Goal: Task Accomplishment & Management: Complete application form

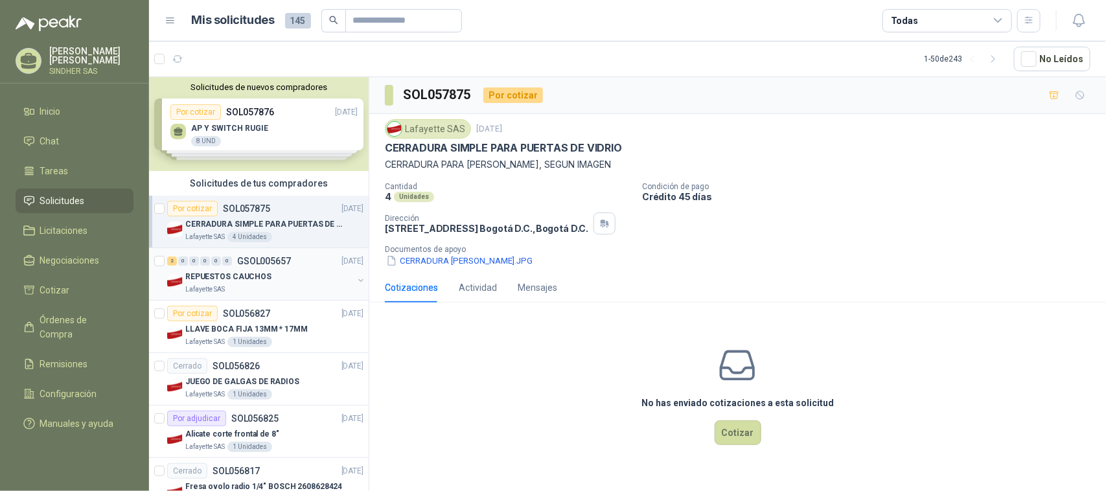
click at [290, 285] on div "Lafayette SAS" at bounding box center [269, 290] width 168 height 10
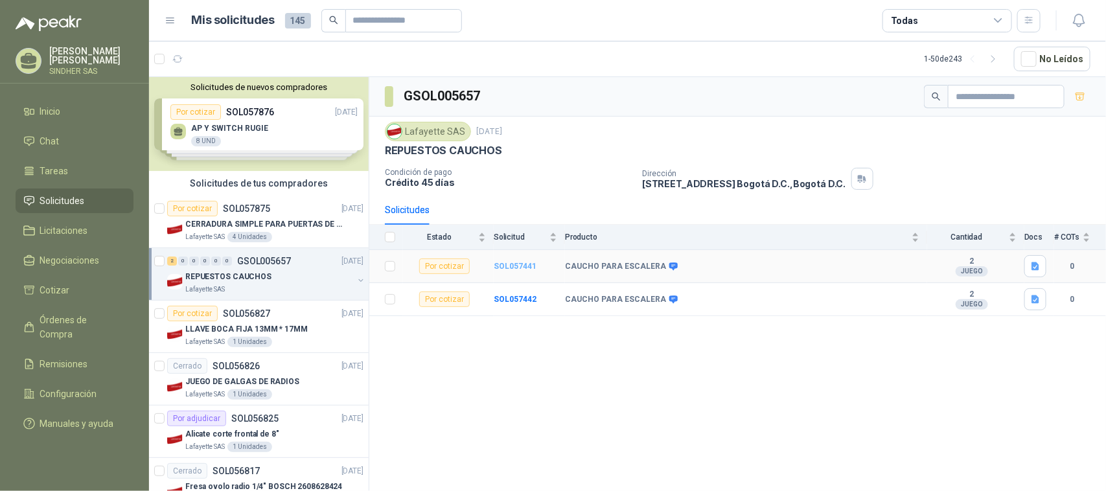
click at [517, 269] on b "SOL057441" at bounding box center [515, 266] width 43 height 9
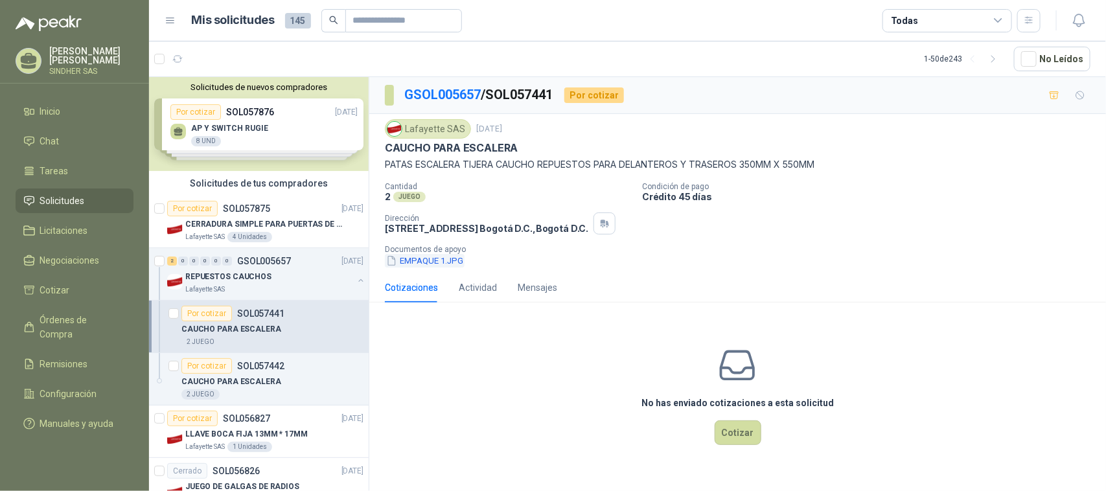
click at [426, 264] on button "EMPAQUE 1.JPG" at bounding box center [425, 261] width 80 height 14
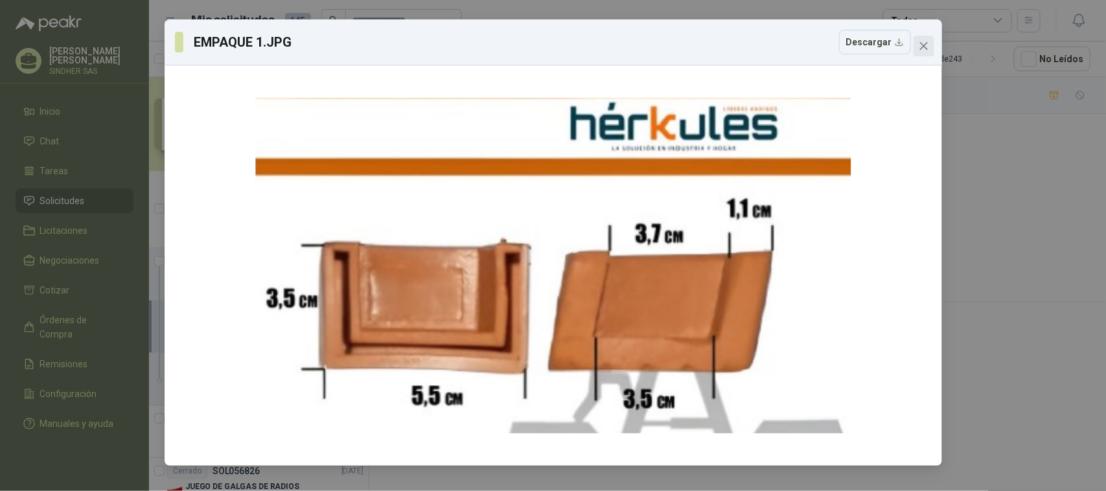
click at [927, 44] on icon "close" at bounding box center [924, 46] width 10 height 10
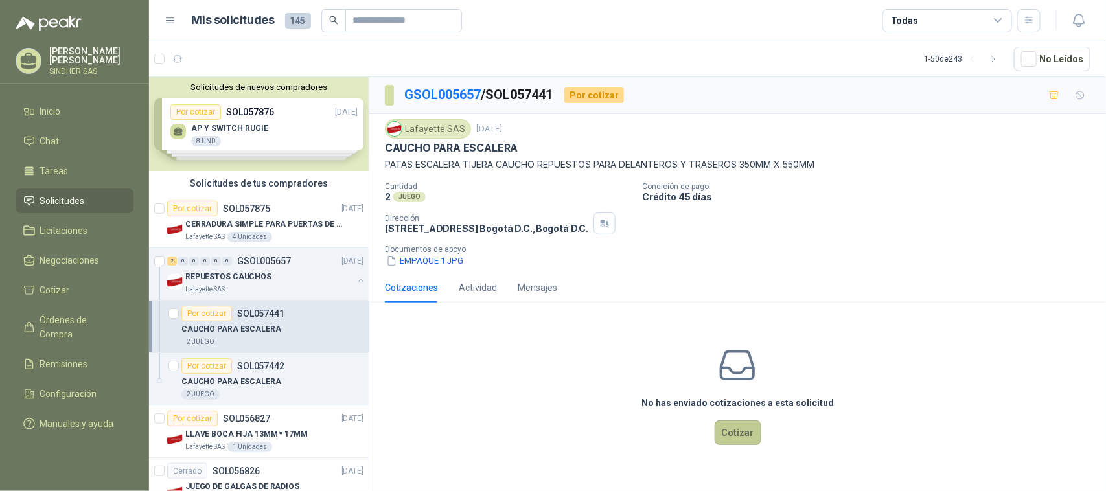
click at [747, 442] on button "Cotizar" at bounding box center [738, 433] width 47 height 25
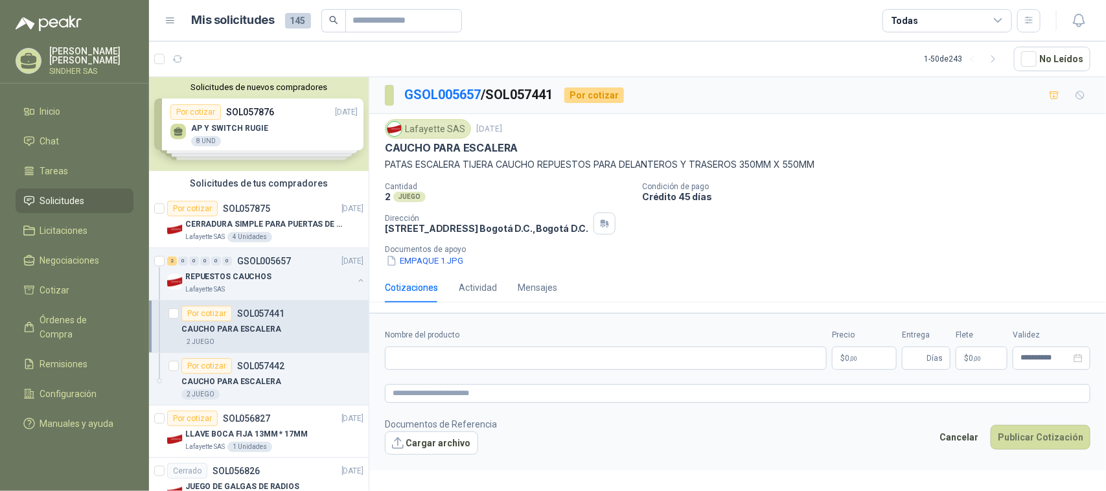
click at [734, 438] on footer "Documentos de Referencia Cargar archivo Cancelar Publicar Cotización" at bounding box center [738, 436] width 706 height 38
click at [494, 363] on input "Nombre del producto" at bounding box center [606, 358] width 442 height 23
paste input "**********"
type input "**********"
click at [441, 397] on textarea at bounding box center [738, 393] width 706 height 19
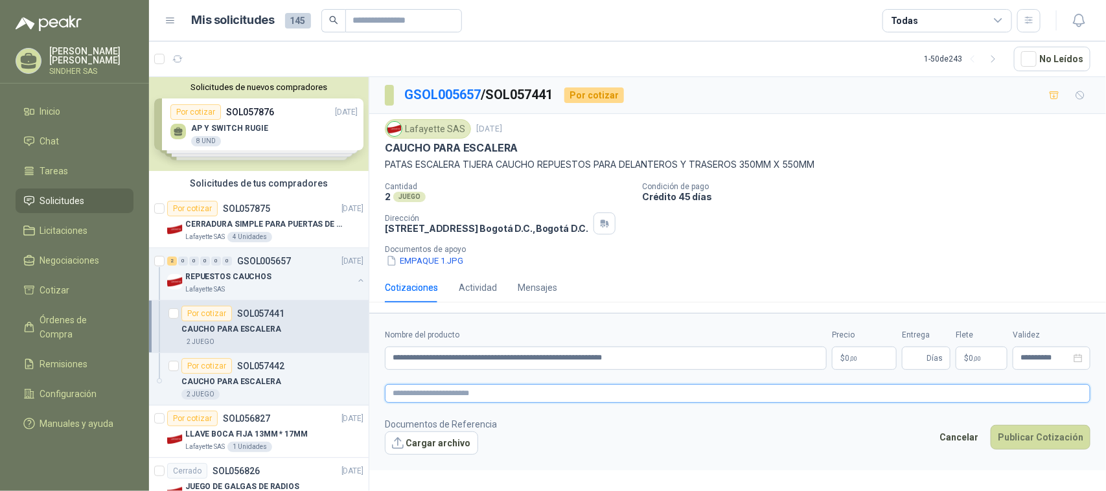
paste textarea "**********"
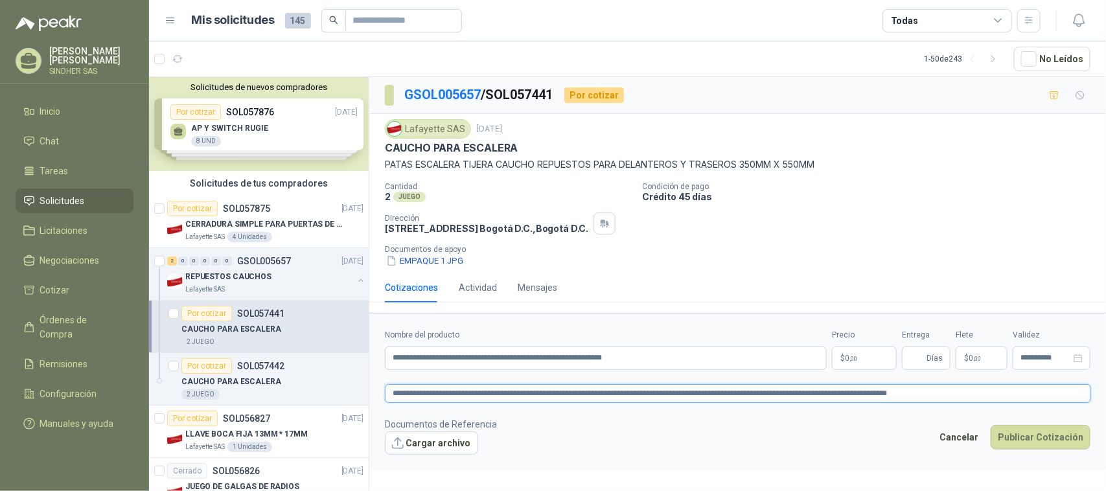
type textarea "**********"
click at [849, 360] on span "0 ,00" at bounding box center [851, 359] width 12 height 8
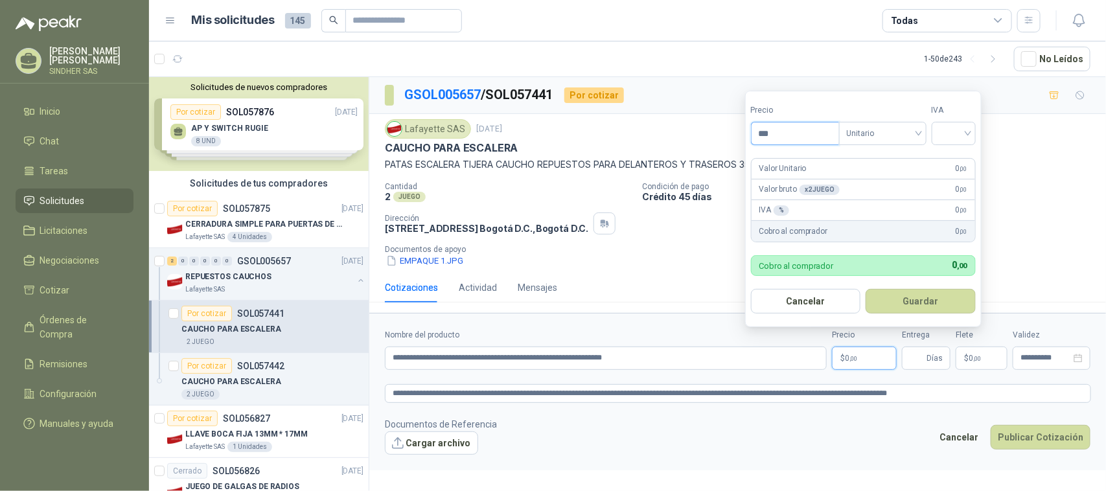
paste input "*********"
drag, startPoint x: 830, startPoint y: 134, endPoint x: 712, endPoint y: 133, distance: 118.0
click at [712, 133] on body "[PERSON_NAME] SINDHER SAS Inicio Chat Tareas Solicitudes Licitaciones Negociaci…" at bounding box center [553, 245] width 1106 height 491
paste input
type input "********"
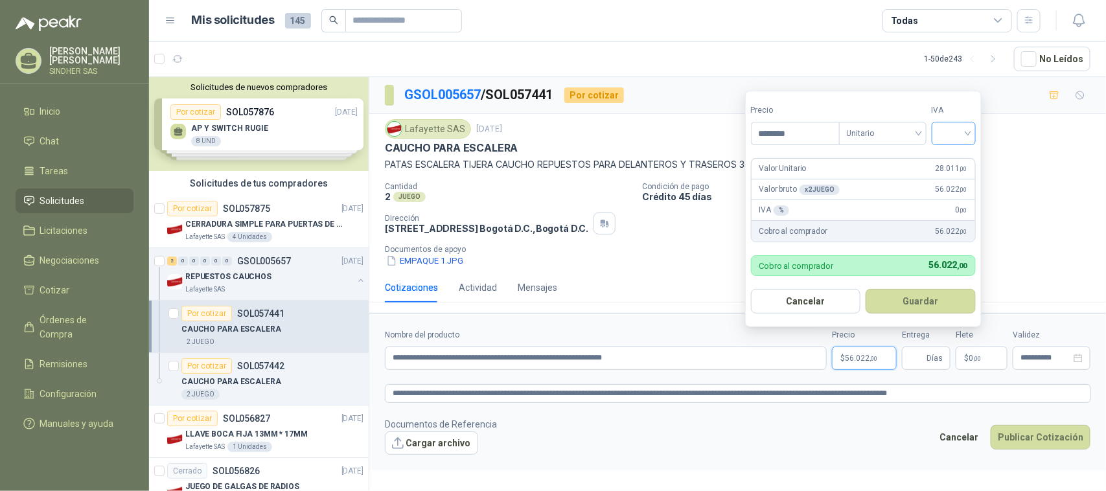
click at [956, 130] on input "search" at bounding box center [954, 131] width 29 height 19
click at [957, 156] on div "19%" at bounding box center [957, 159] width 24 height 14
click at [903, 299] on button "Guardar" at bounding box center [923, 301] width 111 height 25
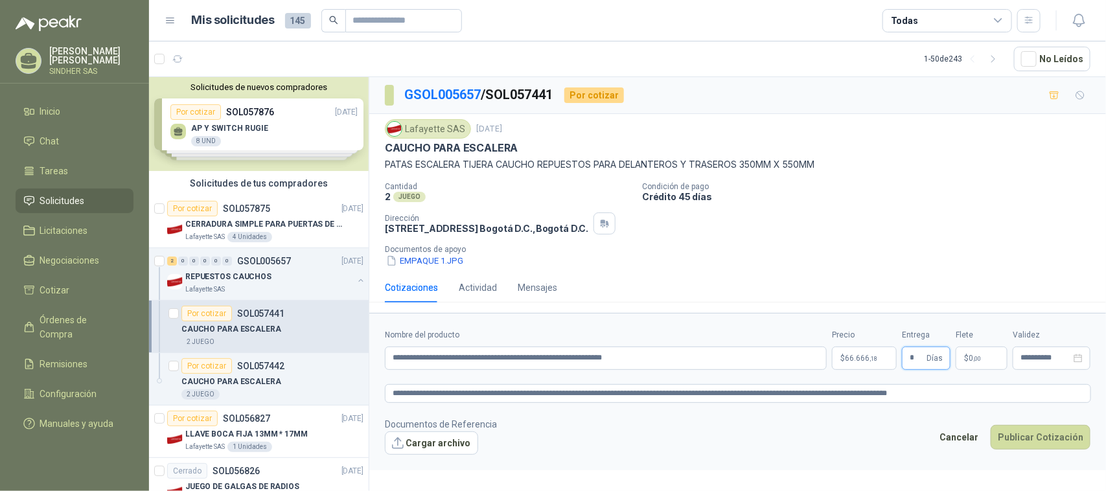
type input "*"
click at [666, 420] on footer "Documentos de Referencia Cargar archivo Cancelar Publicar Cotización" at bounding box center [738, 436] width 706 height 38
click at [415, 449] on button "Cargar archivo" at bounding box center [431, 443] width 93 height 23
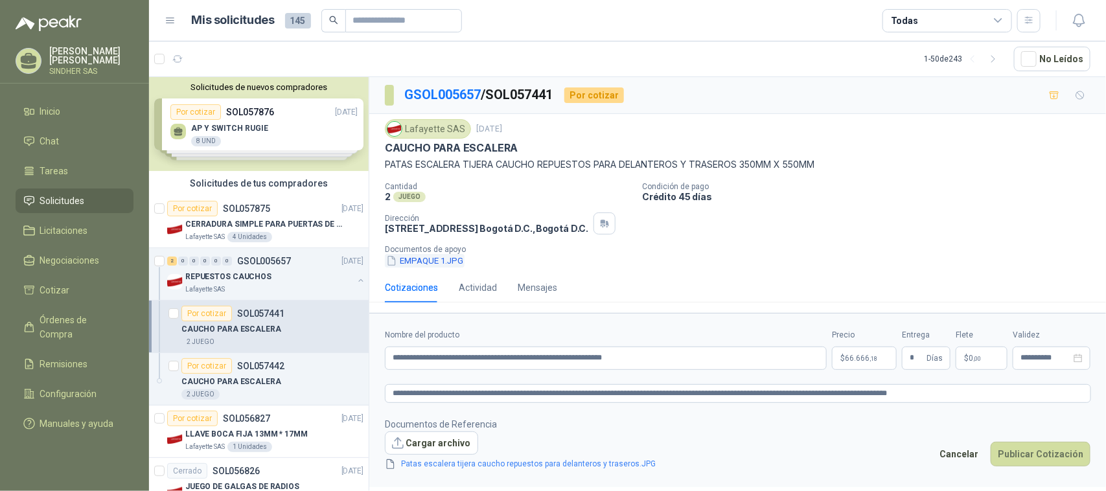
click at [452, 260] on button "EMPAQUE 1.JPG" at bounding box center [425, 261] width 80 height 14
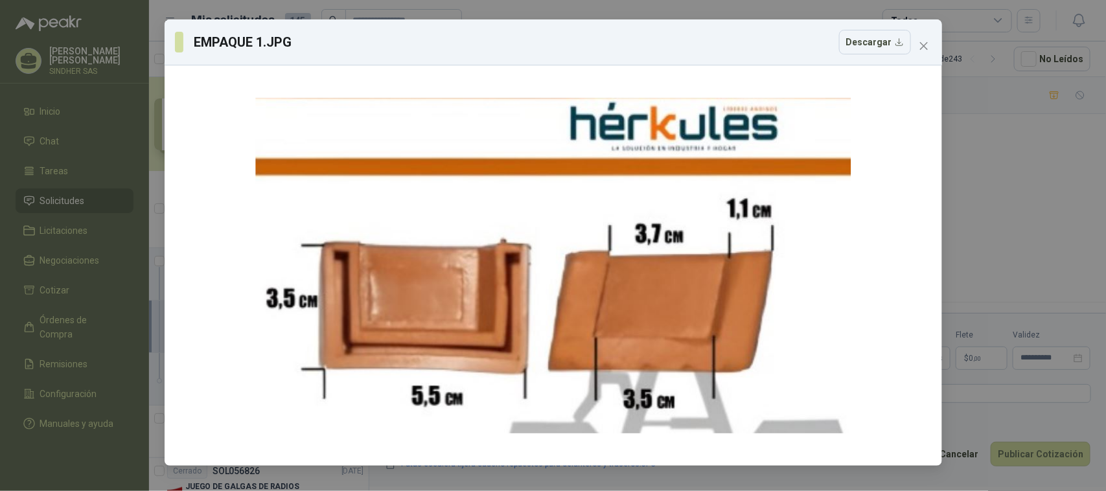
click at [1003, 173] on div "EMPAQUE 1.JPG Descargar" at bounding box center [553, 245] width 1106 height 491
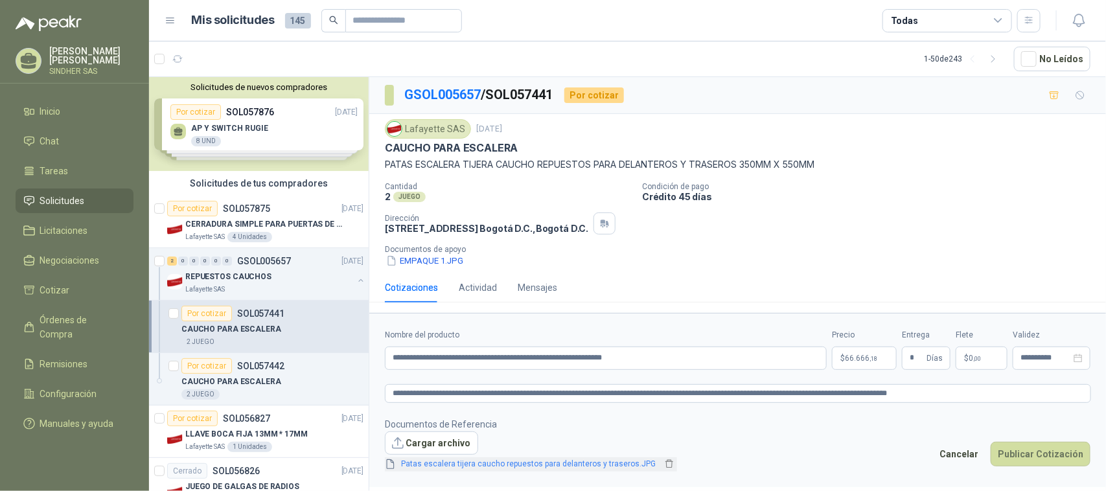
click at [455, 465] on link "Patas escalera tijera caucho repuestos para delanteros y traseros.JPG" at bounding box center [529, 464] width 265 height 12
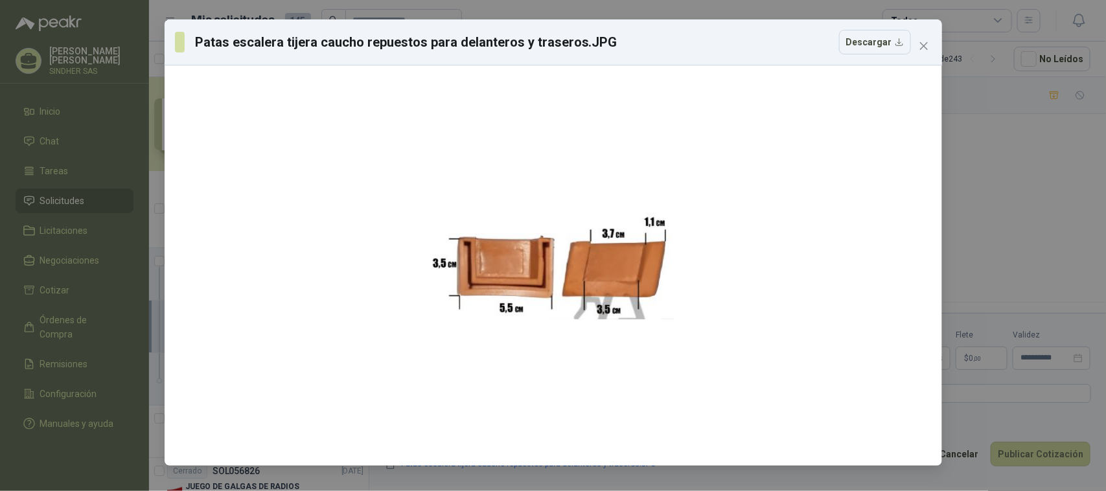
click at [981, 218] on div "Patas escalera tijera caucho repuestos para delanteros y traseros.JPG Descargar" at bounding box center [553, 245] width 1106 height 491
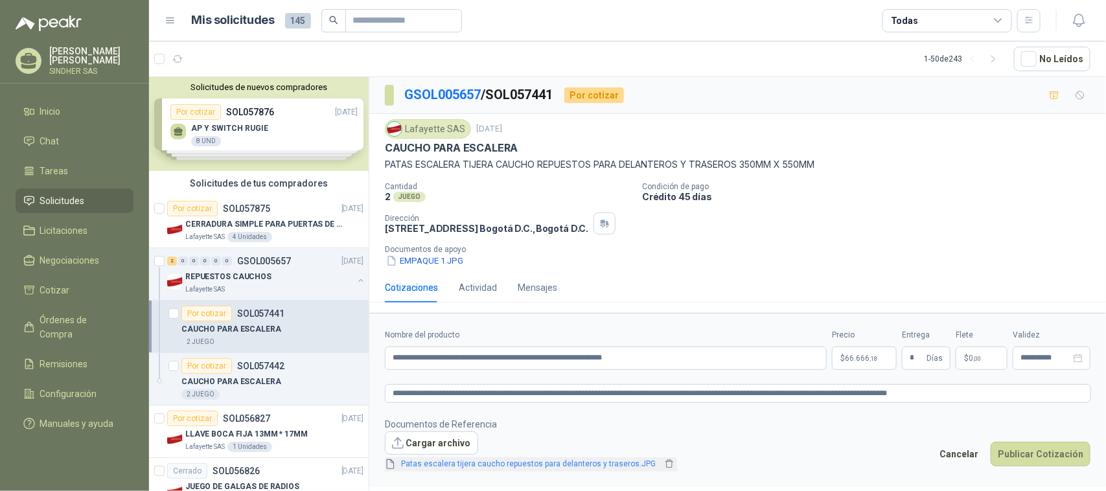
click at [608, 460] on link "Patas escalera tijera caucho repuestos para delanteros y traseros.JPG" at bounding box center [529, 464] width 265 height 12
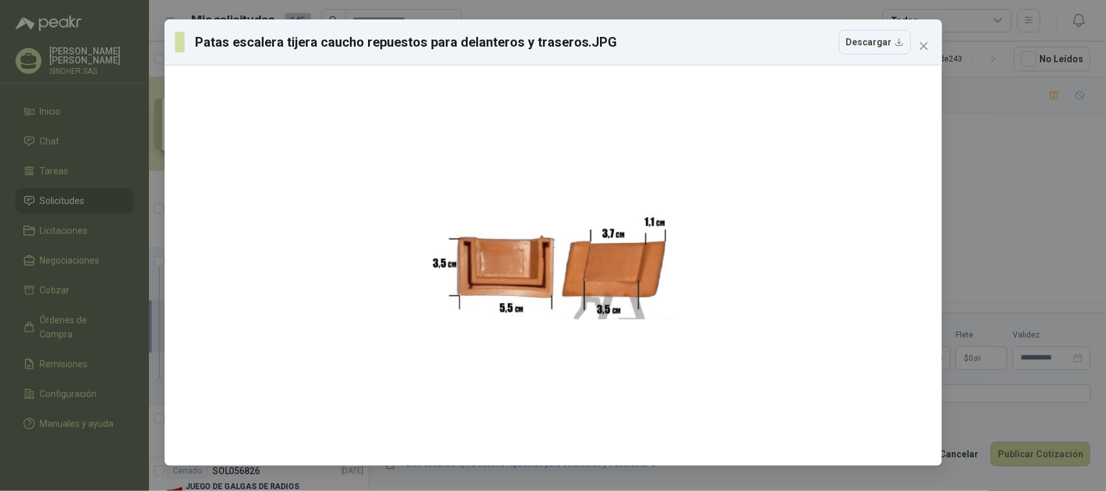
click at [1008, 154] on div "Patas escalera tijera caucho repuestos para delanteros y traseros.JPG Descargar" at bounding box center [553, 245] width 1106 height 491
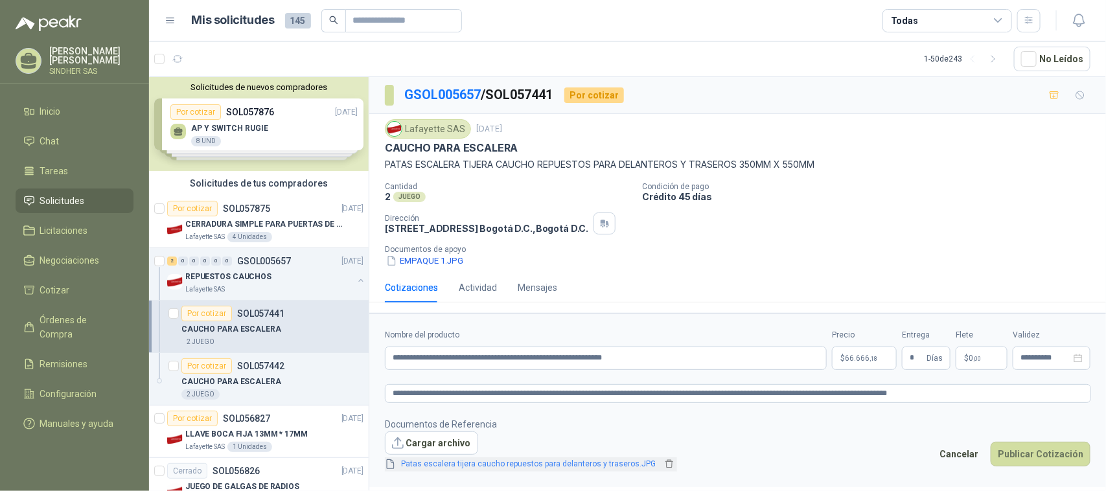
click at [442, 465] on link "Patas escalera tijera caucho repuestos para delanteros y traseros.JPG" at bounding box center [529, 464] width 265 height 12
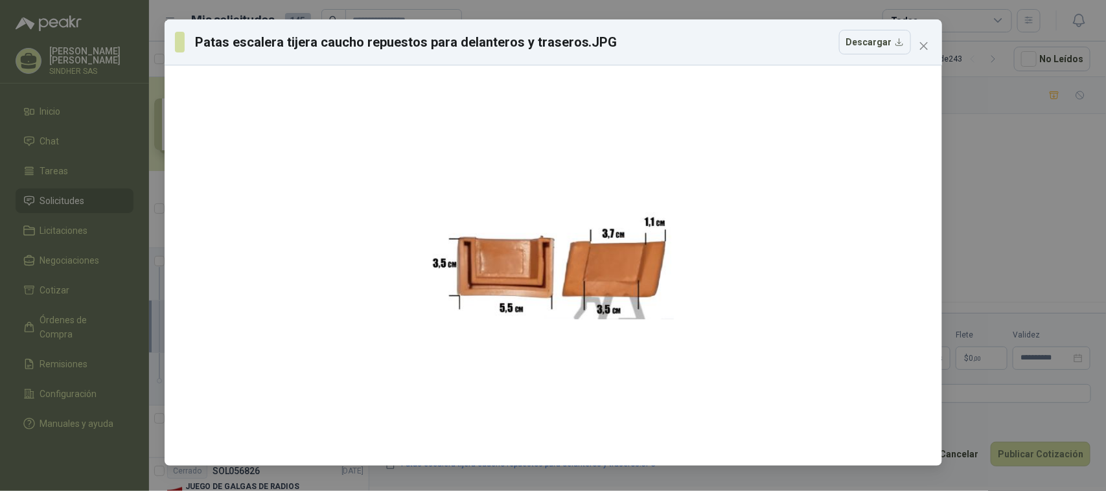
click at [1016, 199] on div "Patas escalera tijera caucho repuestos para delanteros y traseros.JPG Descargar" at bounding box center [553, 245] width 1106 height 491
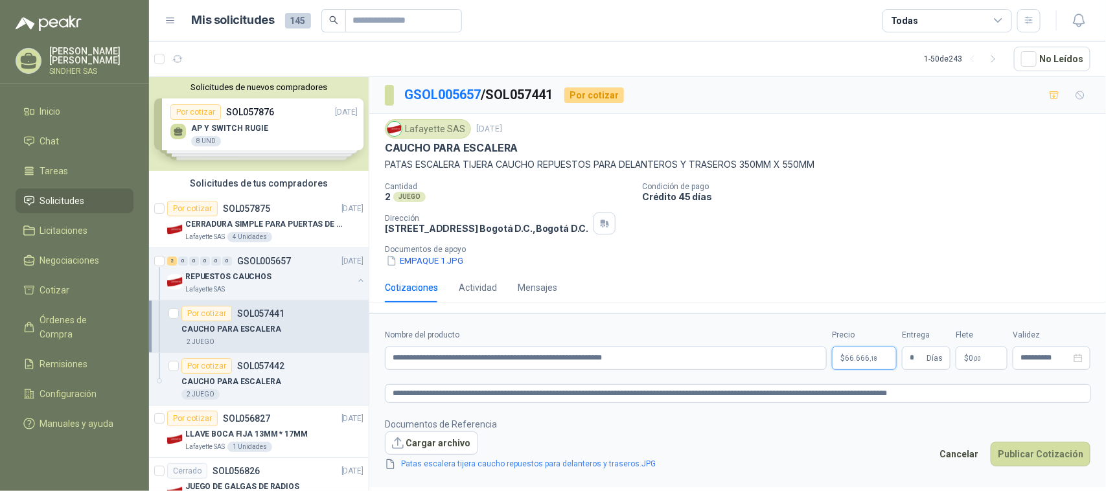
click at [844, 364] on p "$ 66.666 ,18" at bounding box center [864, 358] width 65 height 23
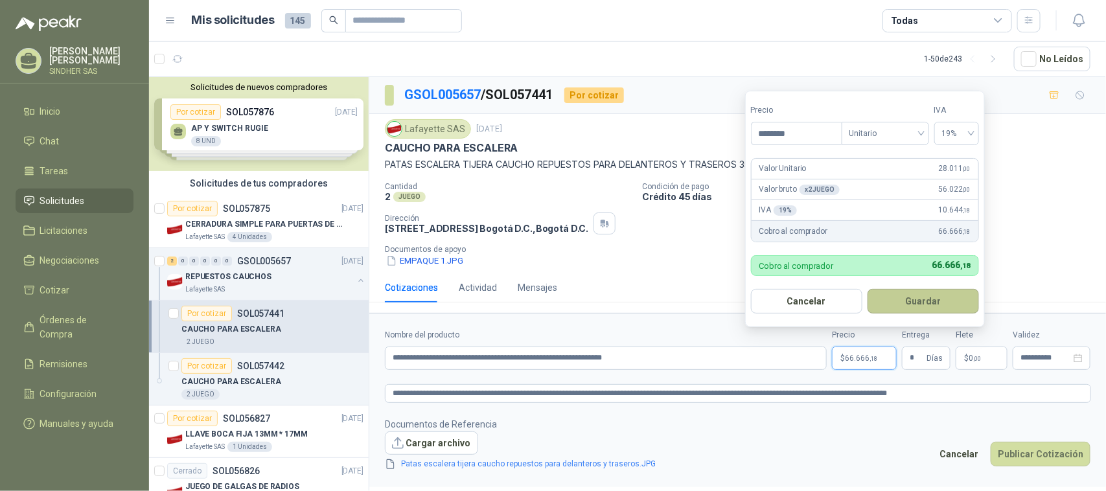
click at [914, 300] on button "Guardar" at bounding box center [923, 301] width 111 height 25
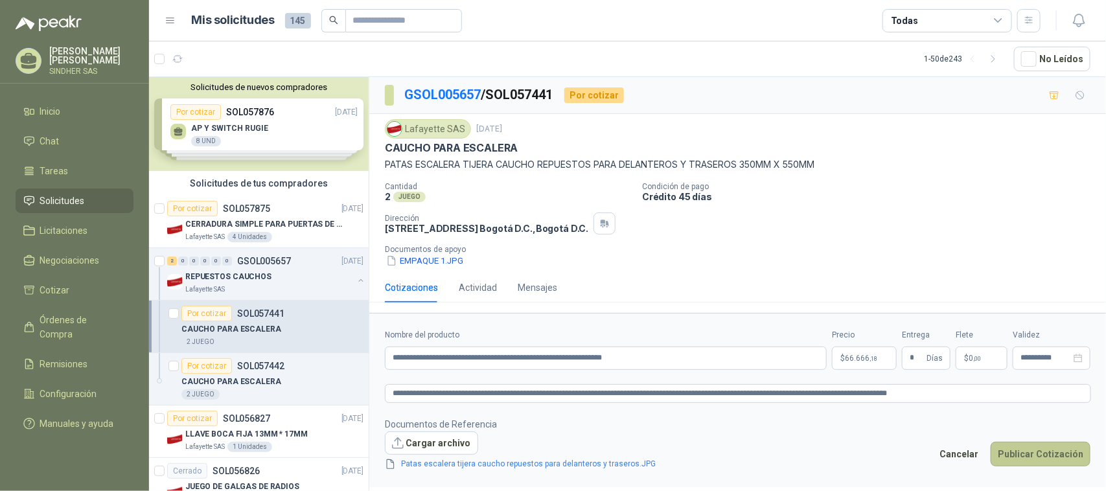
click at [1028, 447] on button "Publicar Cotización" at bounding box center [1041, 454] width 100 height 25
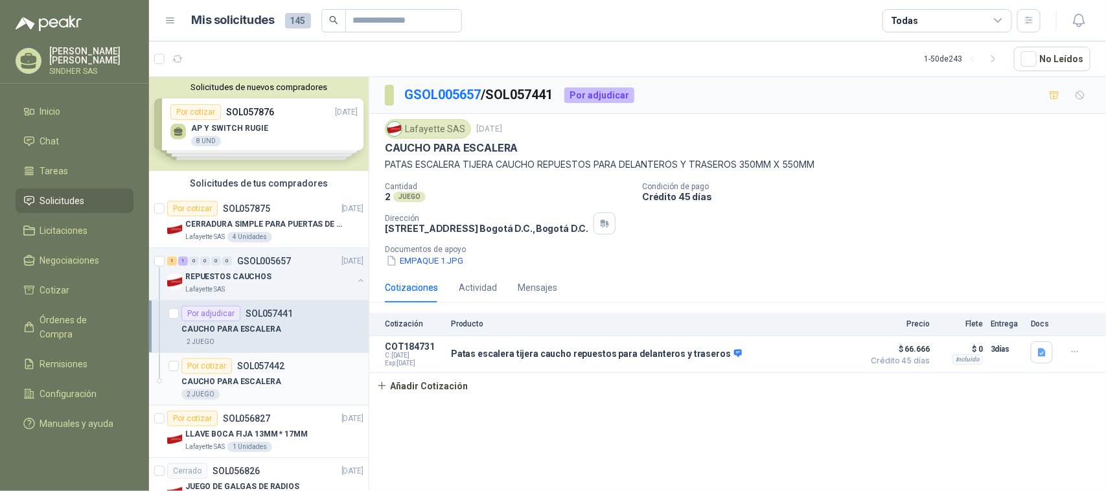
click at [277, 384] on div "CAUCHO PARA ESCALERA" at bounding box center [272, 382] width 182 height 16
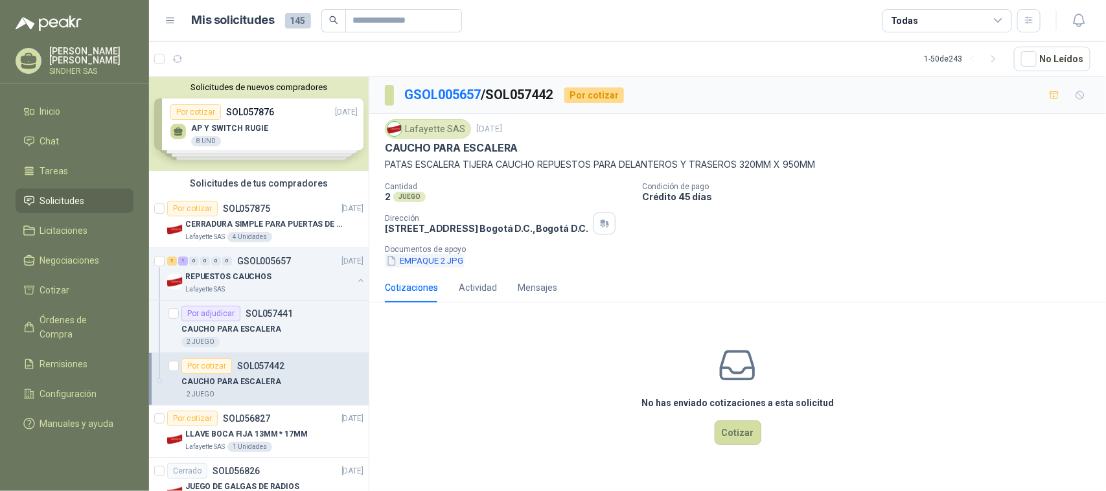
click at [431, 259] on button "EMPAQUE 2.JPG" at bounding box center [425, 261] width 80 height 14
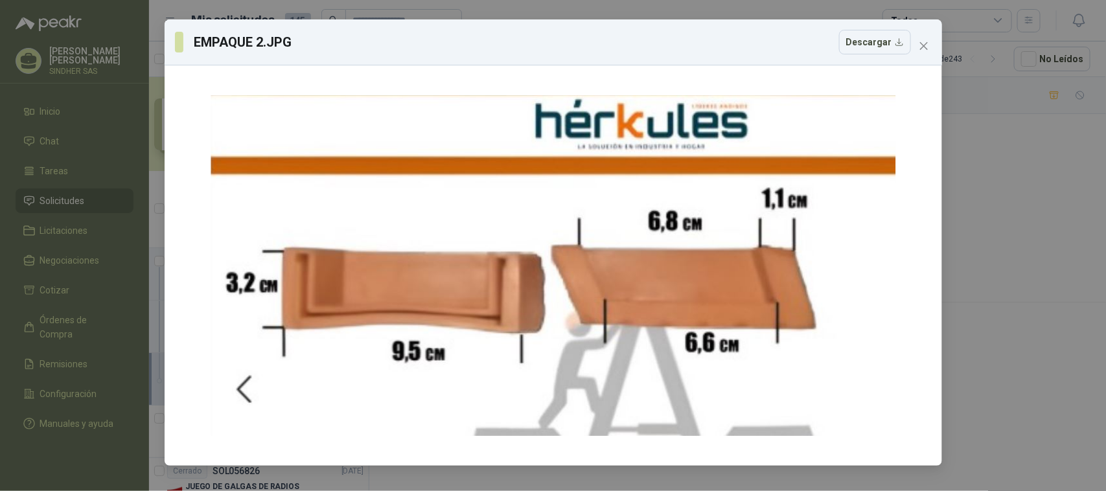
click at [1025, 189] on div "EMPAQUE 2.JPG Descargar" at bounding box center [553, 245] width 1106 height 491
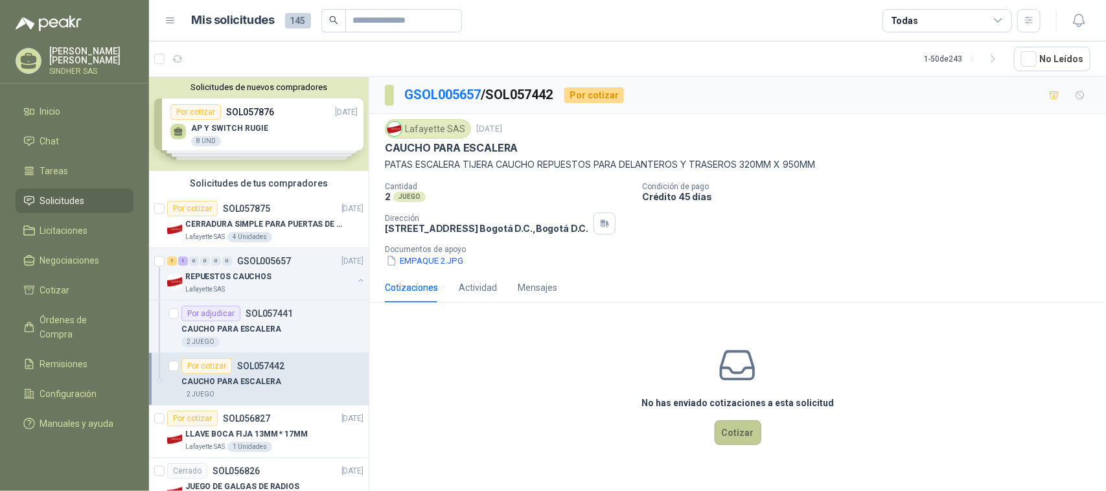
click at [734, 434] on button "Cotizar" at bounding box center [738, 433] width 47 height 25
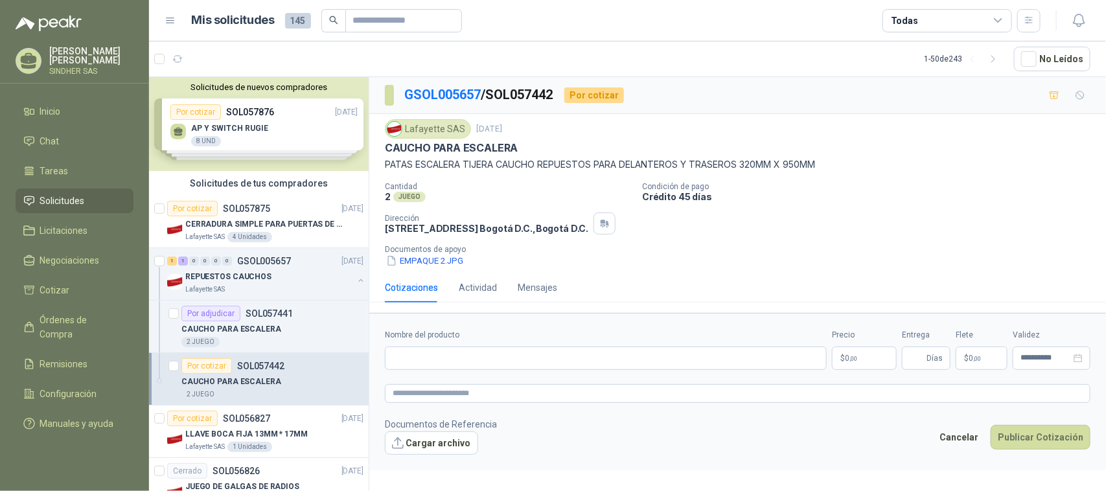
click at [857, 360] on span ",00" at bounding box center [854, 358] width 8 height 7
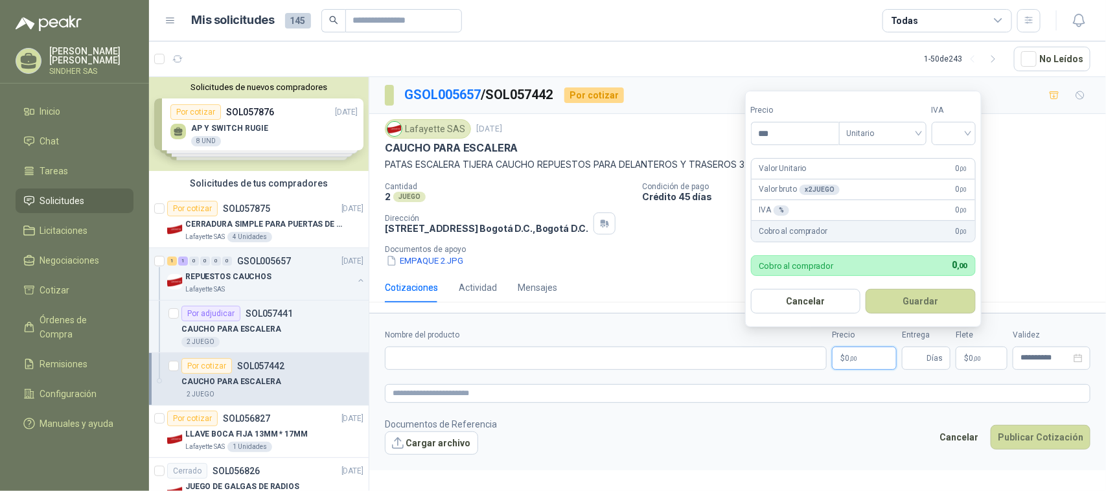
drag, startPoint x: 785, startPoint y: 133, endPoint x: 729, endPoint y: 132, distance: 55.8
click at [729, 132] on body "[PERSON_NAME] SINDHER SAS Inicio Chat Tareas Solicitudes Licitaciones Negociaci…" at bounding box center [553, 245] width 1106 height 491
type input "********"
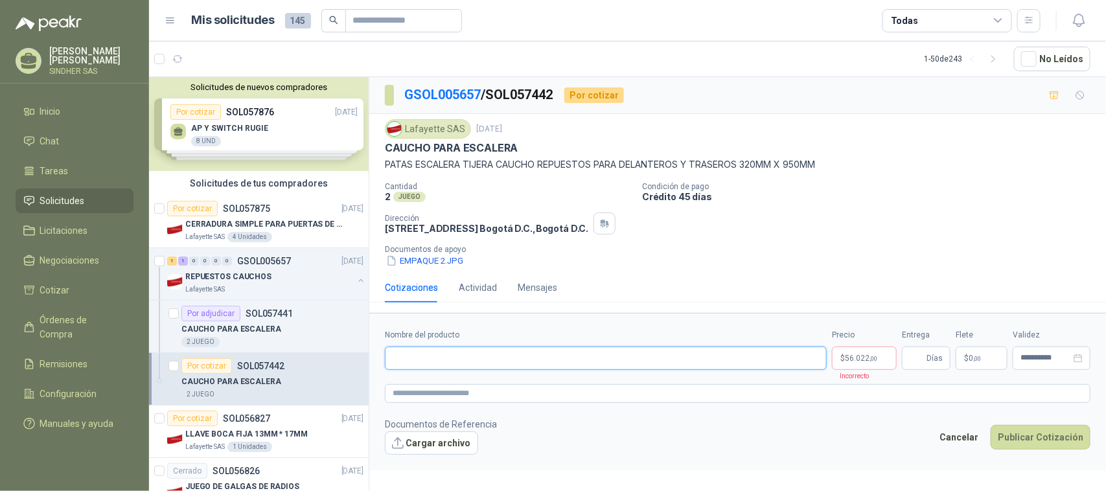
click at [480, 360] on input "Nombre del producto" at bounding box center [606, 358] width 442 height 23
paste input "**********"
type input "**********"
click at [889, 358] on p "$ 56.022 ,00" at bounding box center [864, 358] width 65 height 23
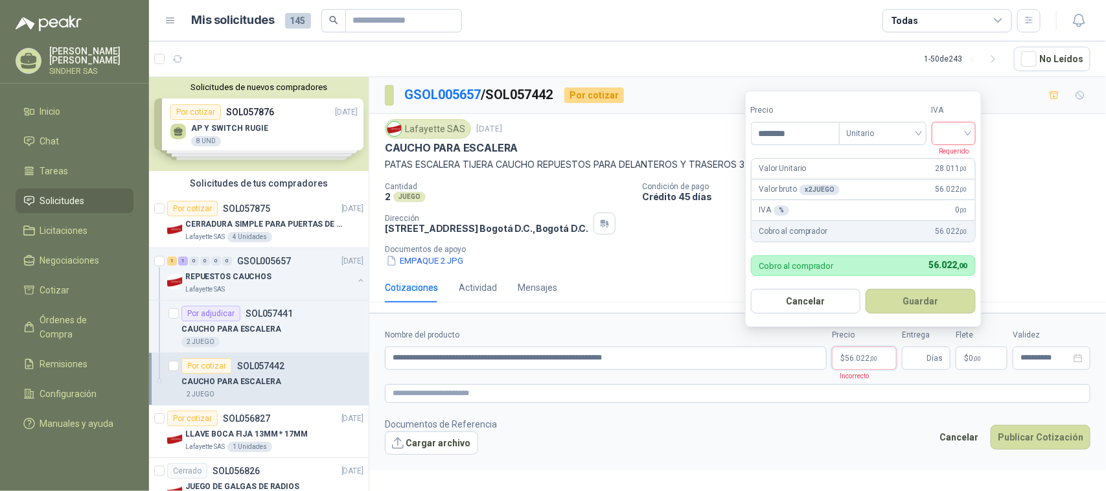
click at [972, 128] on div at bounding box center [954, 133] width 44 height 23
click at [966, 157] on div "19%" at bounding box center [957, 159] width 24 height 14
click at [918, 309] on button "Guardar" at bounding box center [923, 301] width 111 height 25
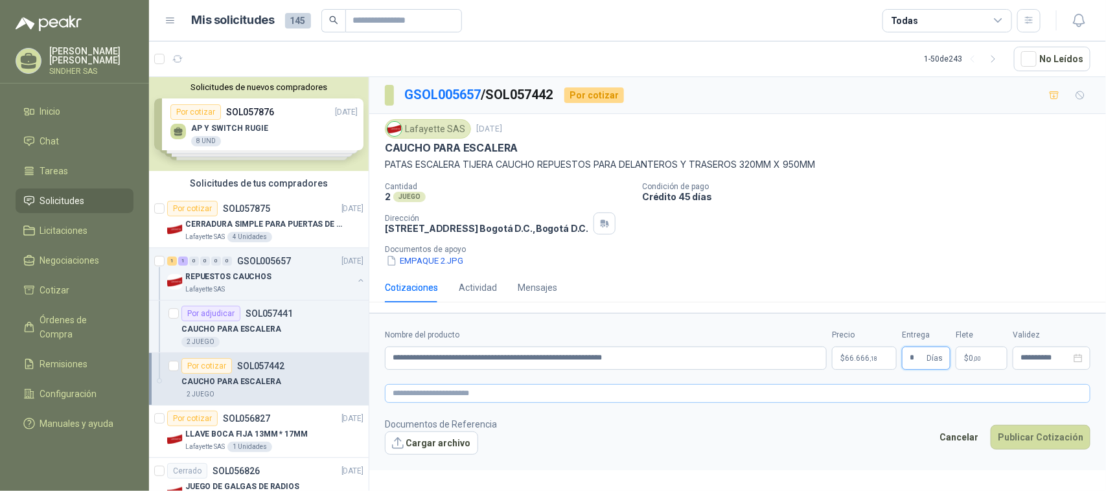
type input "*"
click at [630, 396] on textarea at bounding box center [738, 393] width 706 height 19
click at [460, 396] on textarea at bounding box center [738, 393] width 706 height 19
paste textarea "**********"
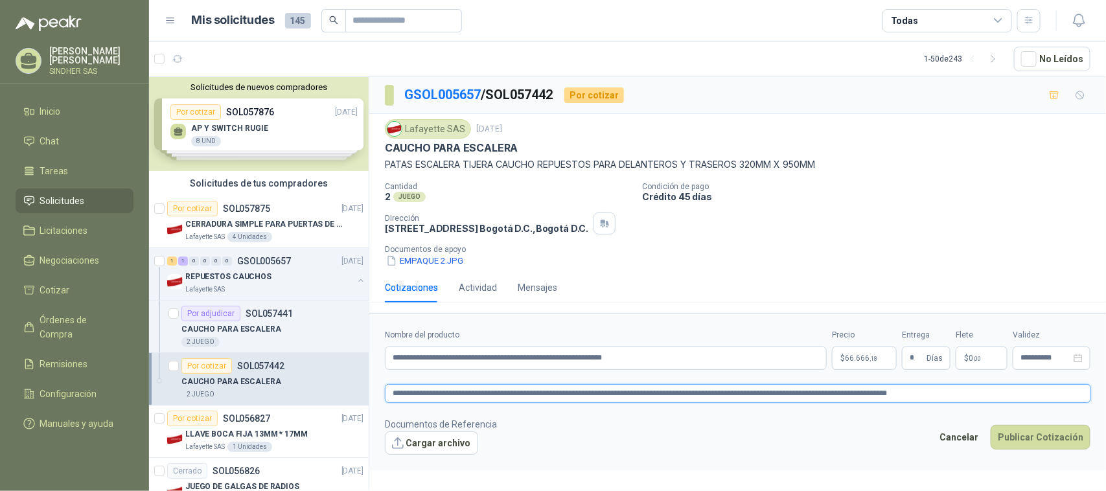
type textarea "**********"
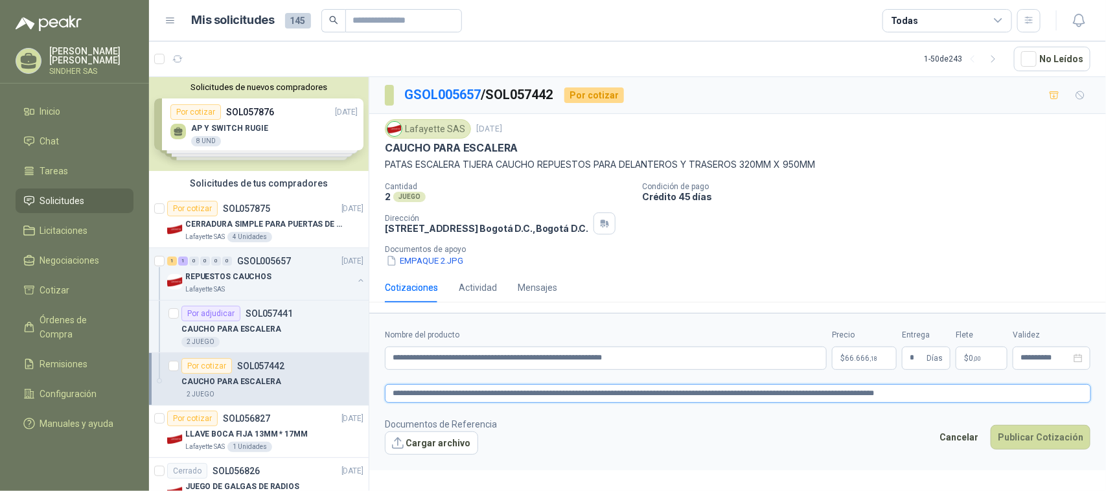
type textarea "**********"
click at [752, 419] on footer "Documentos de Referencia Cargar archivo Cancelar Publicar Cotización" at bounding box center [738, 436] width 706 height 38
click at [431, 258] on button "EMPAQUE 2.JPG" at bounding box center [425, 261] width 80 height 14
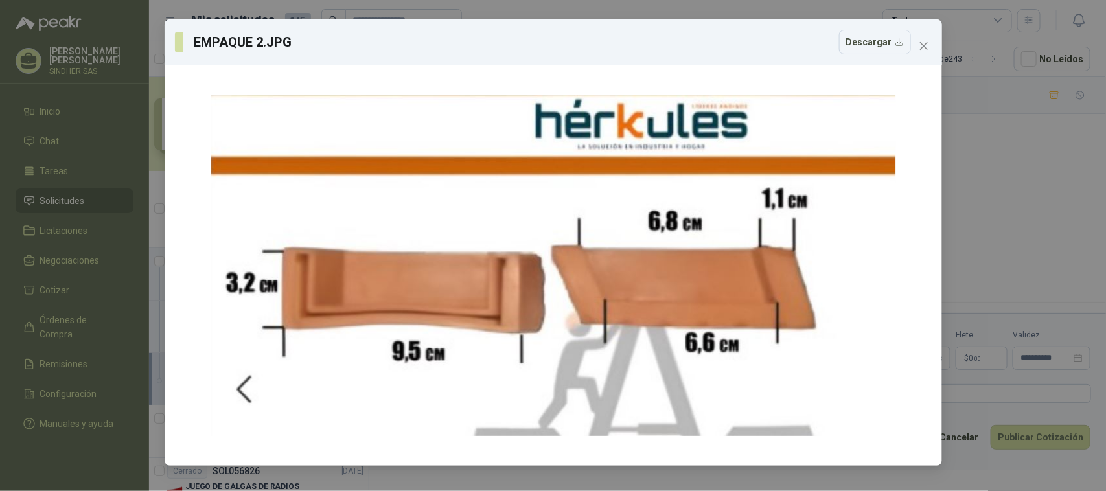
click at [1031, 163] on div "EMPAQUE 2.JPG Descargar" at bounding box center [553, 245] width 1106 height 491
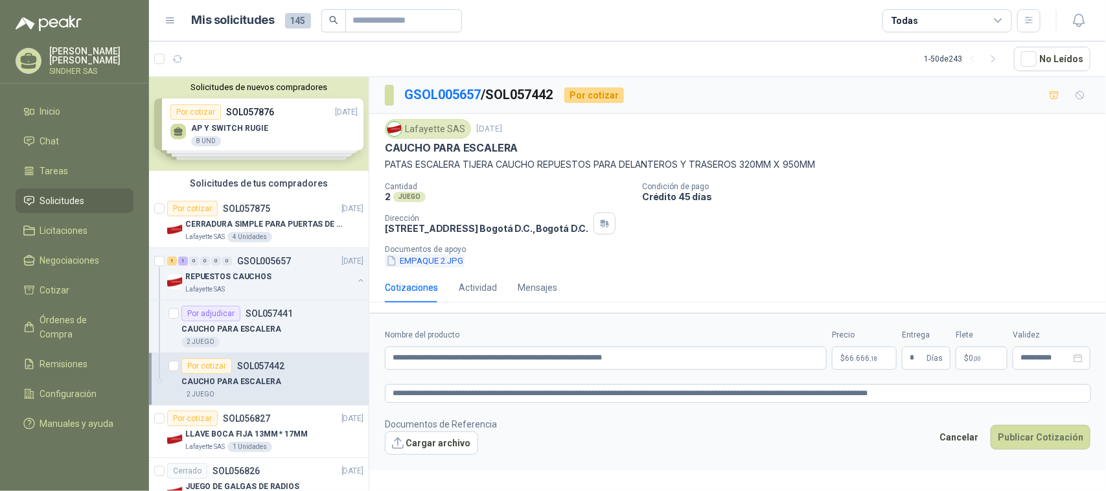
click at [441, 261] on button "EMPAQUE 2.JPG" at bounding box center [425, 261] width 80 height 14
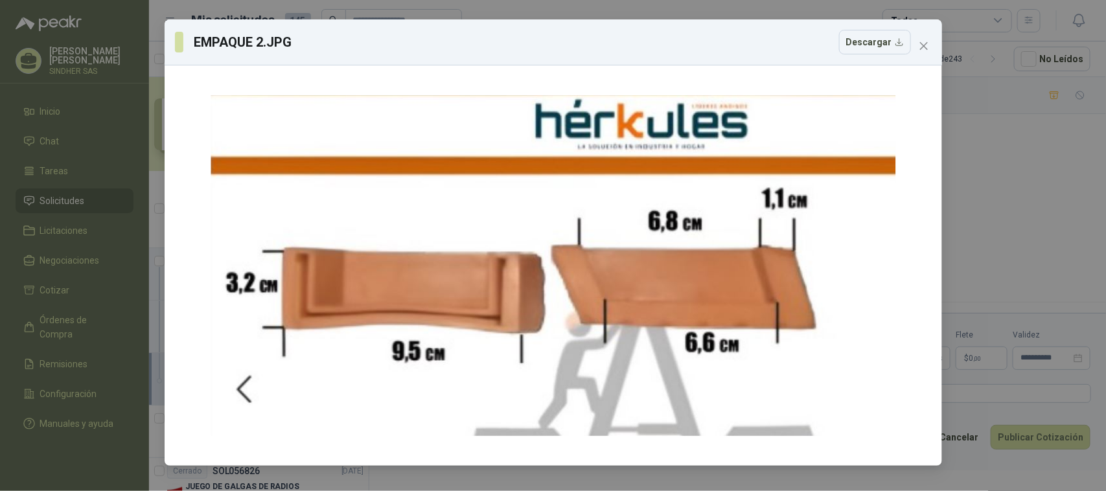
click at [1021, 163] on div "EMPAQUE 2.JPG Descargar" at bounding box center [553, 245] width 1106 height 491
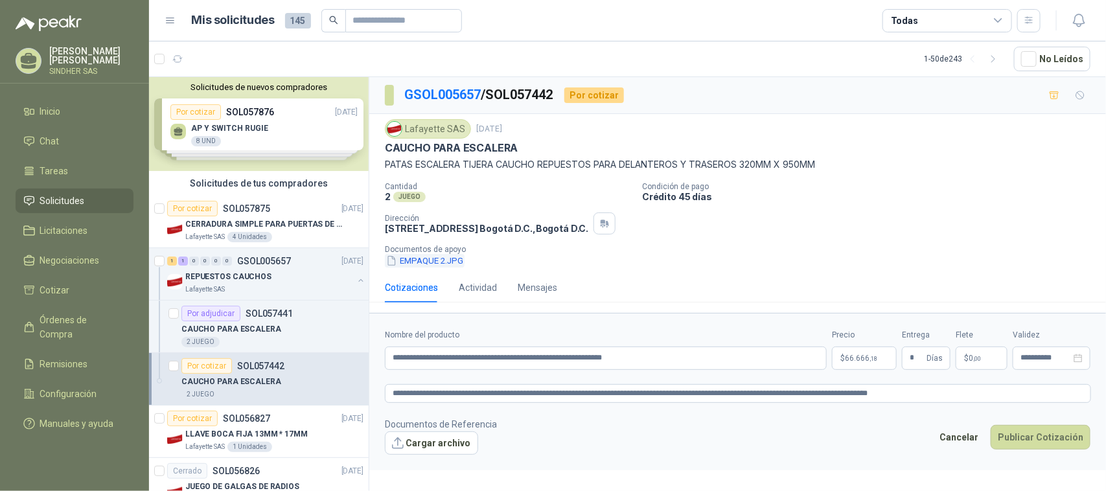
click at [436, 263] on button "EMPAQUE 2.JPG" at bounding box center [425, 261] width 80 height 14
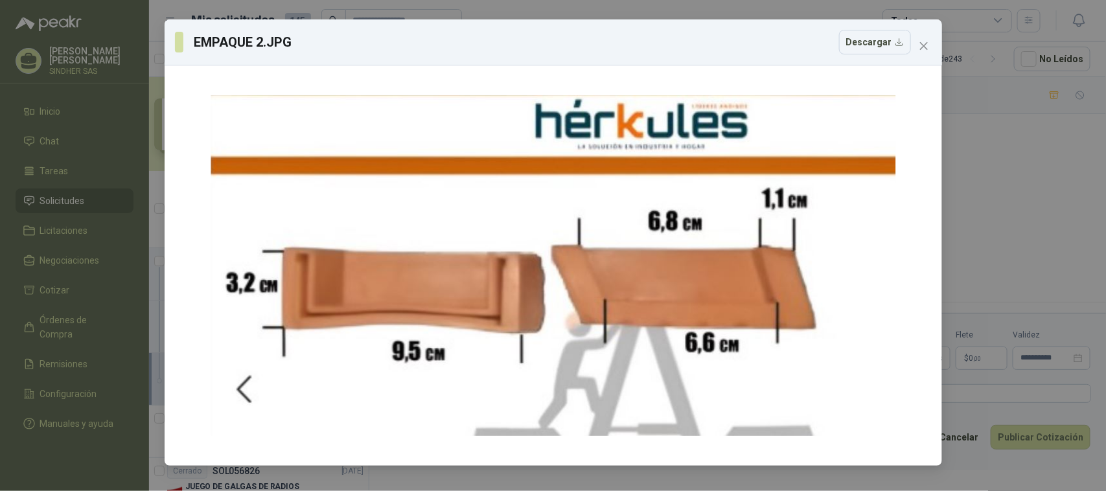
click at [992, 141] on div "EMPAQUE 2.JPG Descargar" at bounding box center [553, 245] width 1106 height 491
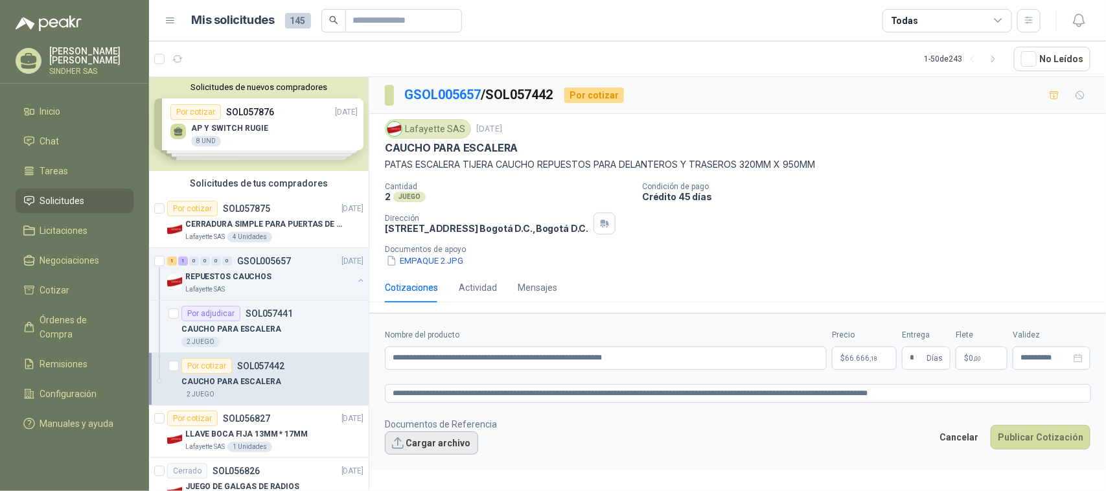
click at [437, 443] on button "Cargar archivo" at bounding box center [431, 443] width 93 height 23
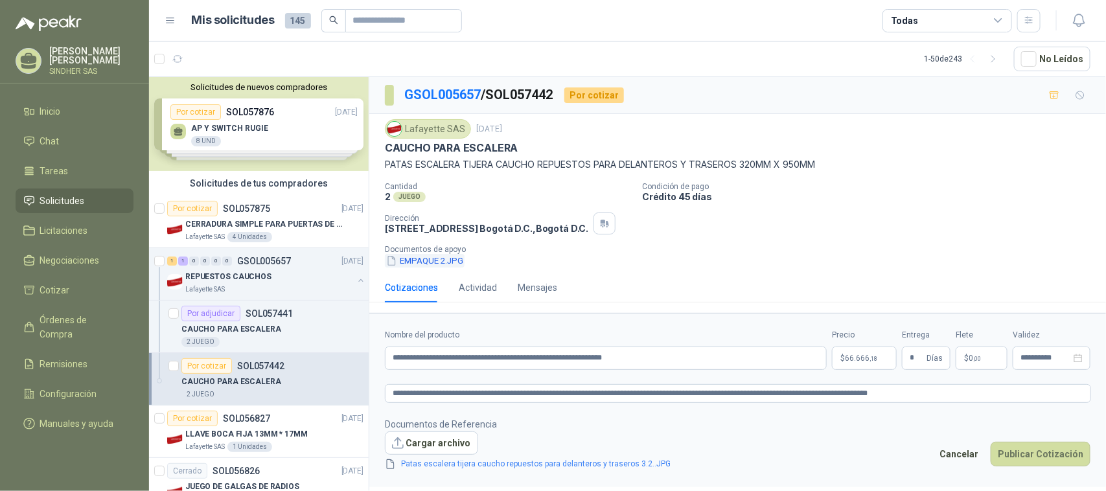
click at [434, 261] on button "EMPAQUE 2.JPG" at bounding box center [425, 261] width 80 height 14
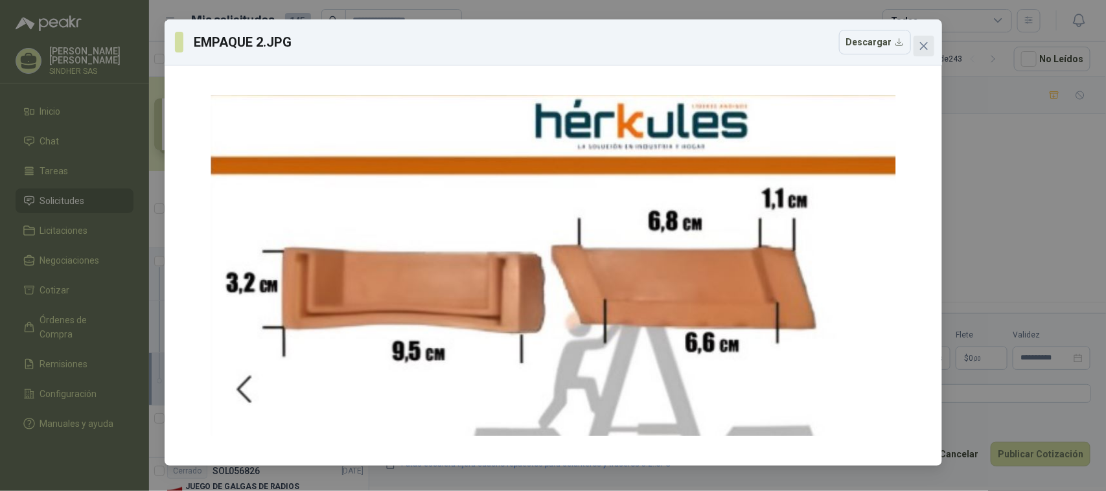
click at [929, 43] on span "Close" at bounding box center [924, 46] width 21 height 10
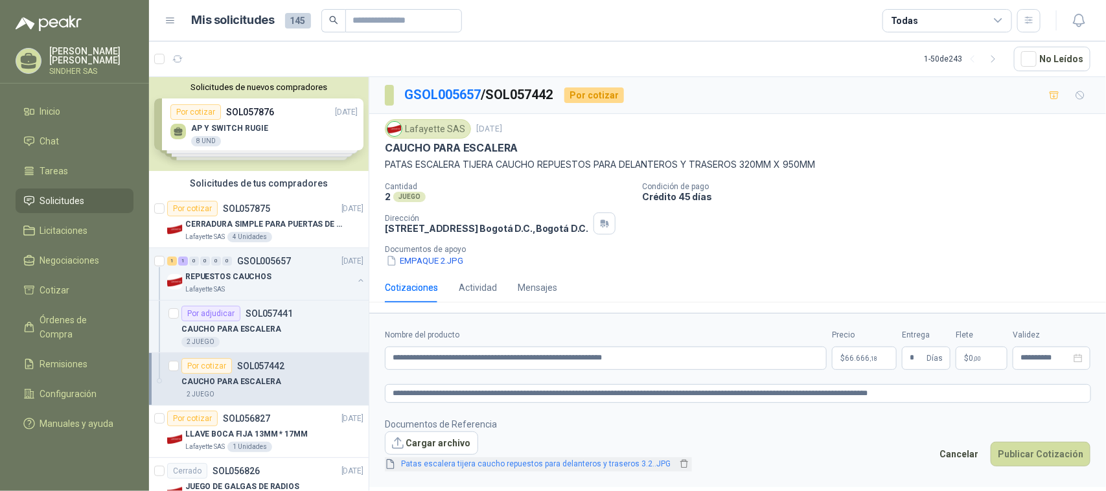
click at [432, 461] on link "Patas escalera tijera caucho repuestos para delanteros y traseros 3.2..JPG" at bounding box center [537, 464] width 280 height 12
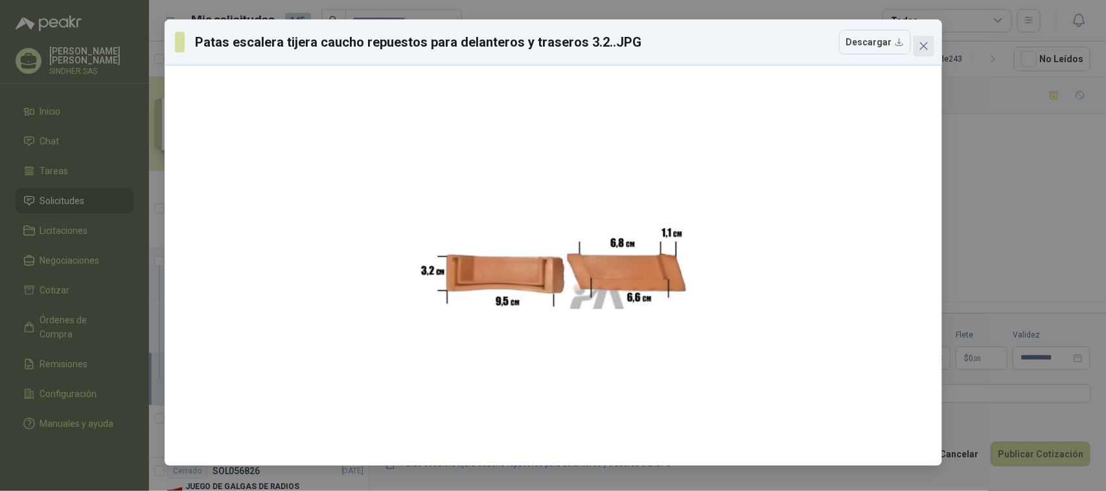
click at [927, 50] on icon "close" at bounding box center [924, 46] width 10 height 10
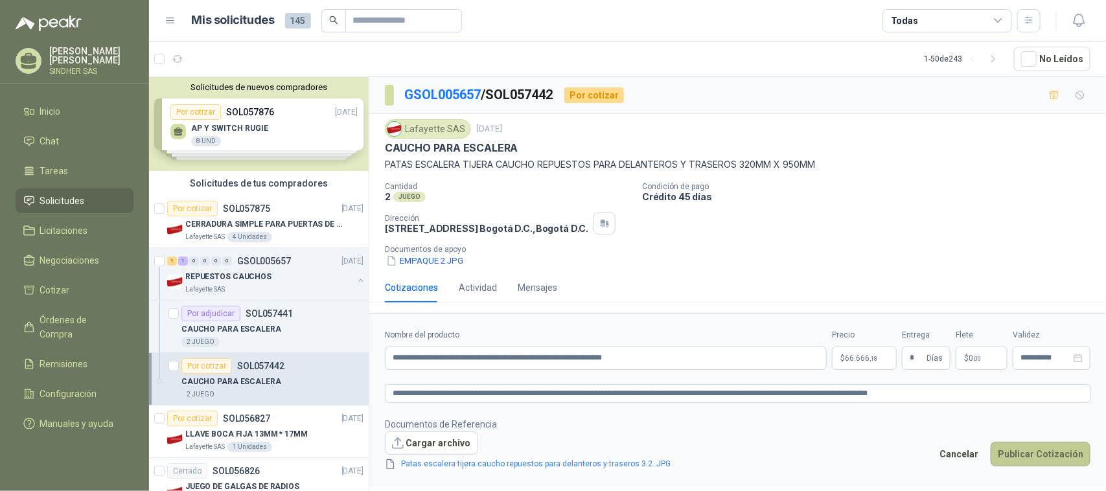
click at [1060, 445] on button "Publicar Cotización" at bounding box center [1041, 454] width 100 height 25
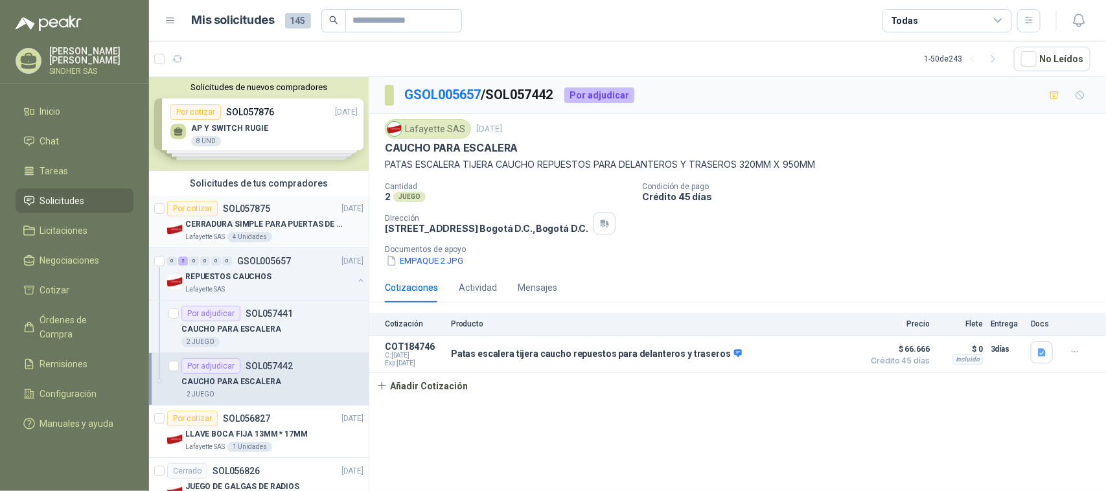
click at [288, 205] on div "Por cotizar SOL057875 [DATE]" at bounding box center [265, 209] width 196 height 16
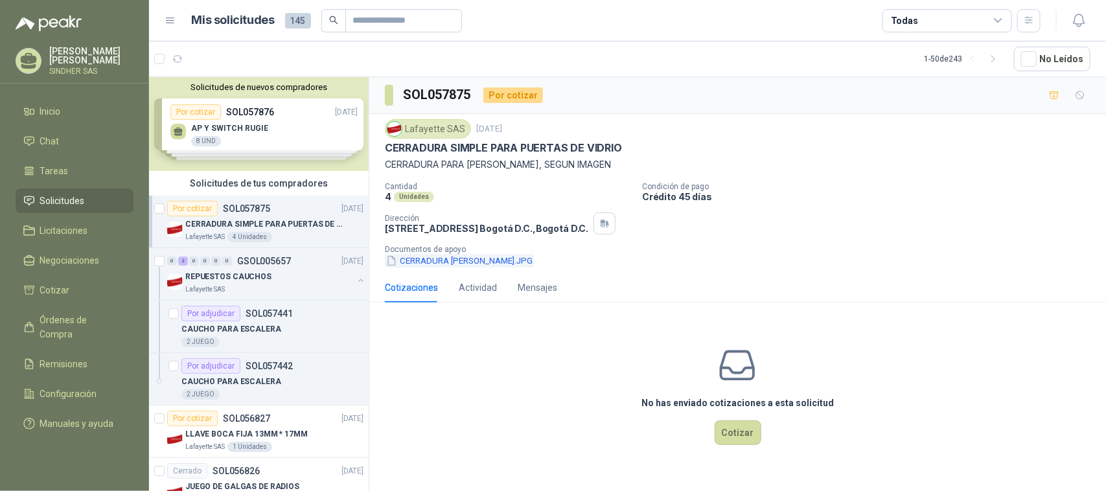
click at [448, 256] on button "CERRADURA [PERSON_NAME].JPG" at bounding box center [459, 261] width 149 height 14
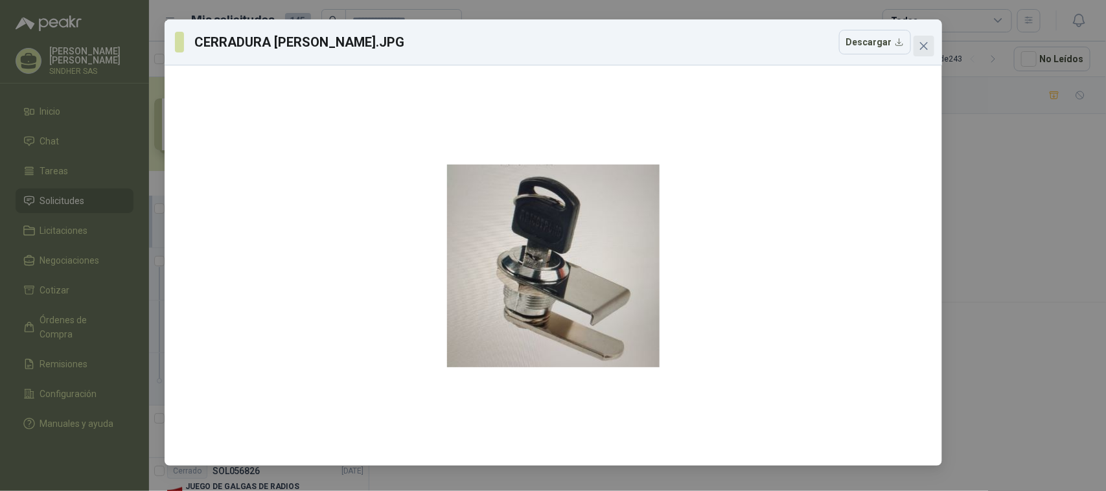
click at [921, 50] on icon "close" at bounding box center [924, 46] width 10 height 10
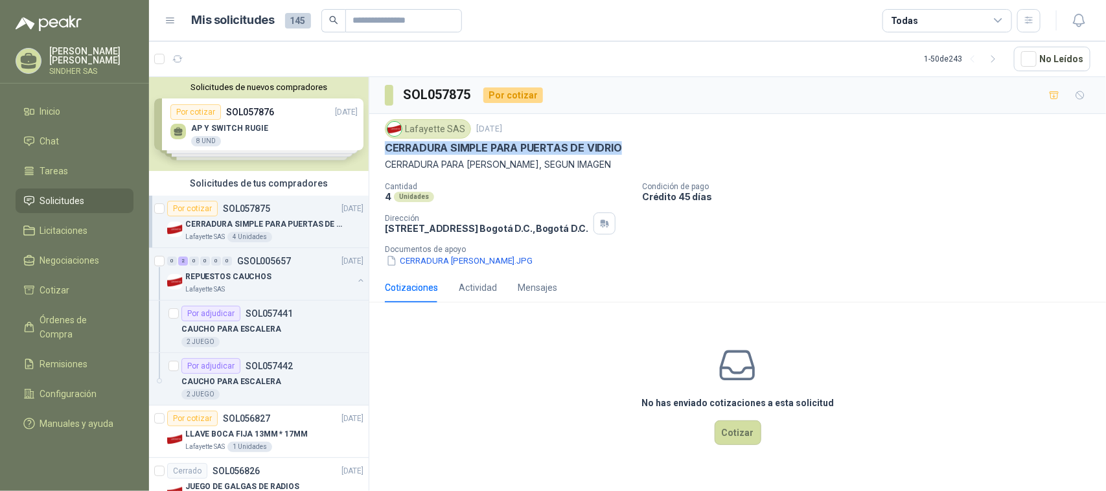
drag, startPoint x: 623, startPoint y: 147, endPoint x: 384, endPoint y: 151, distance: 239.2
click at [384, 151] on div "Lafayette SAS [DATE] CERRADURA SIMPLE PARA [PERSON_NAME] CERRADURA PARA [PERSON…" at bounding box center [737, 193] width 737 height 159
copy p "CERRADURA SIMPLE PARA PUERTAS DE VIDRIO"
click at [484, 264] on button "CERRADURA [PERSON_NAME].JPG" at bounding box center [459, 261] width 149 height 14
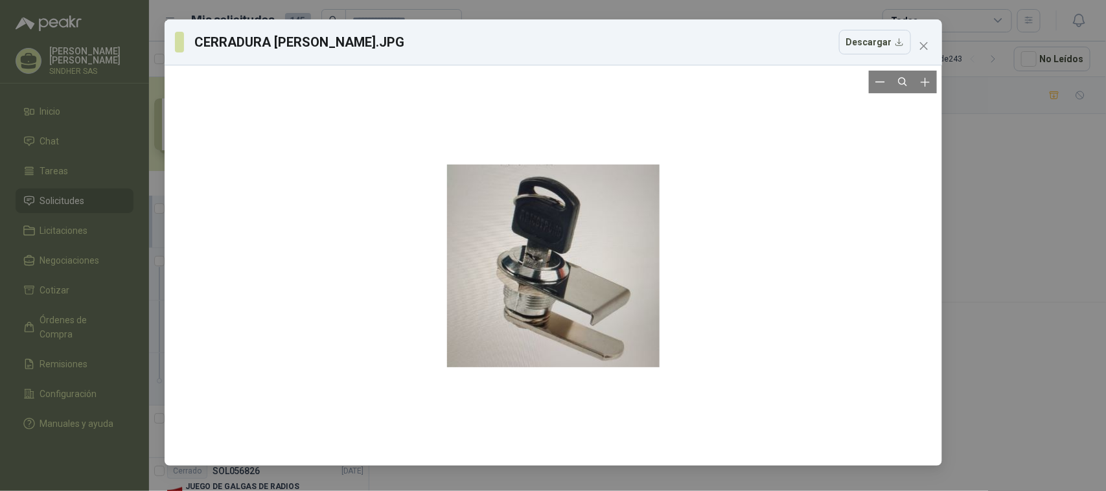
click at [544, 325] on div at bounding box center [553, 266] width 213 height 390
click at [1005, 141] on div "CERRADURA [PERSON_NAME].JPG Descargar" at bounding box center [553, 245] width 1106 height 491
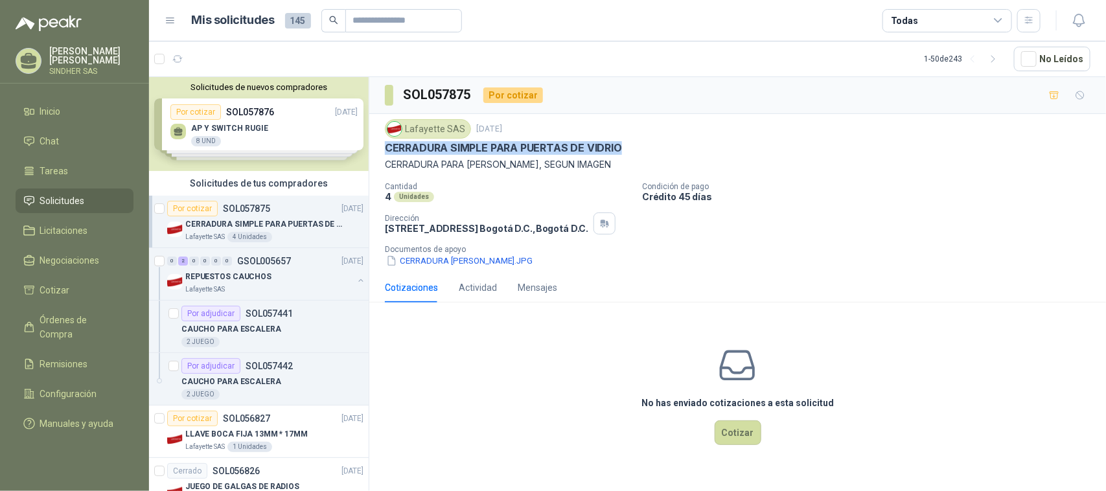
drag, startPoint x: 386, startPoint y: 148, endPoint x: 623, endPoint y: 149, distance: 237.2
click at [623, 149] on div "CERRADURA SIMPLE PARA PUERTAS DE VIDRIO" at bounding box center [738, 148] width 706 height 14
copy p "CERRADURA SIMPLE PARA PUERTAS DE VIDRIO"
click at [318, 117] on div "Solicitudes de nuevos compradores Por cotizar SOL057876 [DATE] AP Y SWITCH RUGI…" at bounding box center [259, 124] width 220 height 94
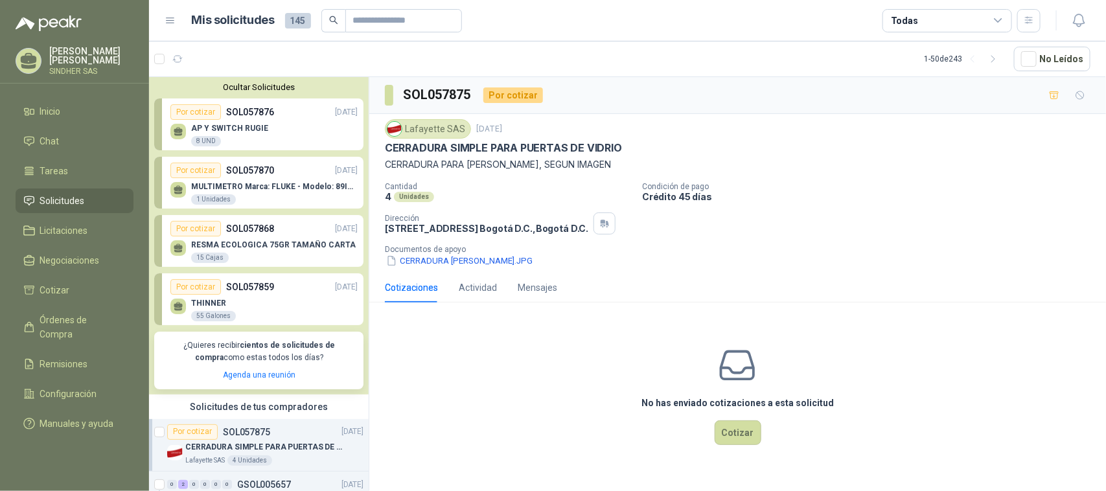
click at [266, 186] on p "MULTIMETRO Marca: FLUKE - Modelo: 89IV 1" at bounding box center [274, 186] width 167 height 9
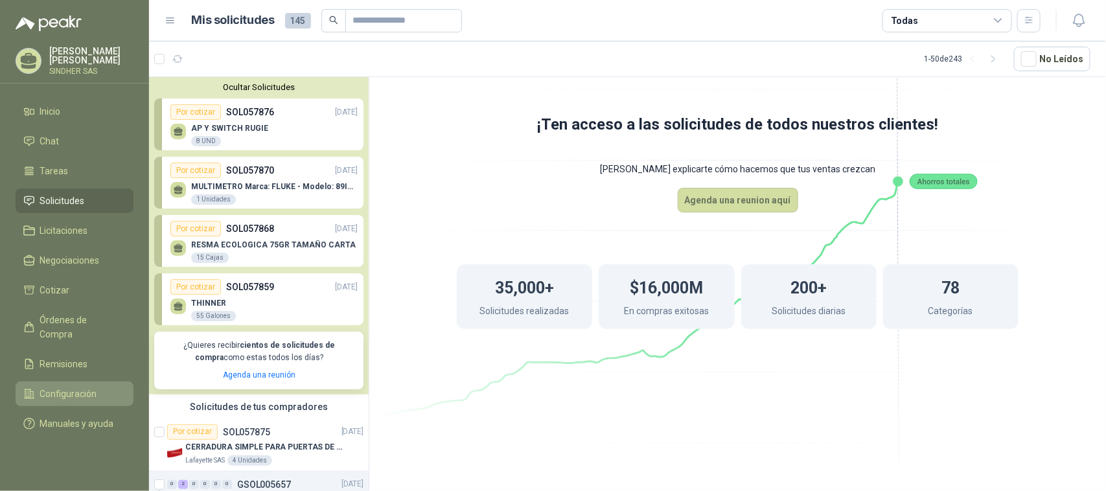
click at [69, 387] on span "Configuración" at bounding box center [68, 394] width 57 height 14
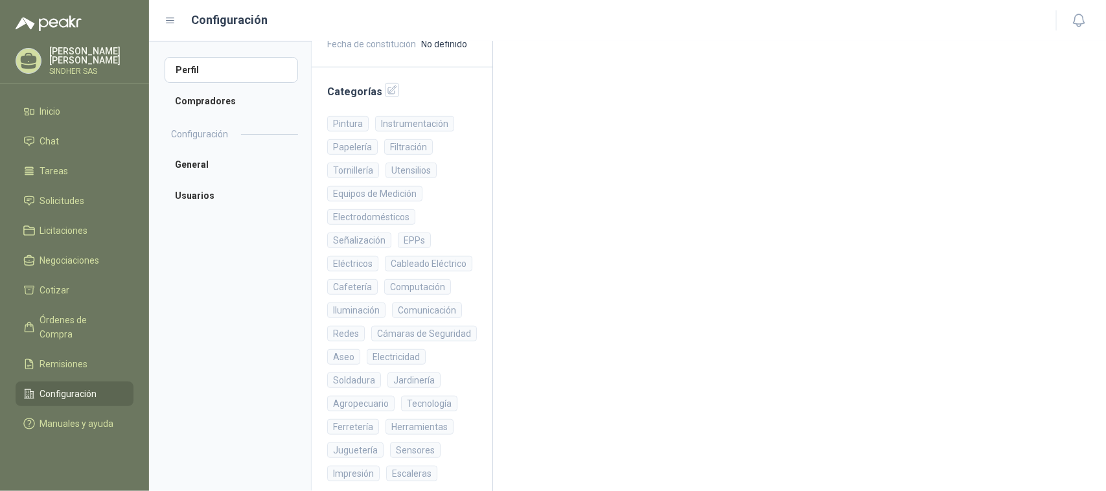
scroll to position [283, 0]
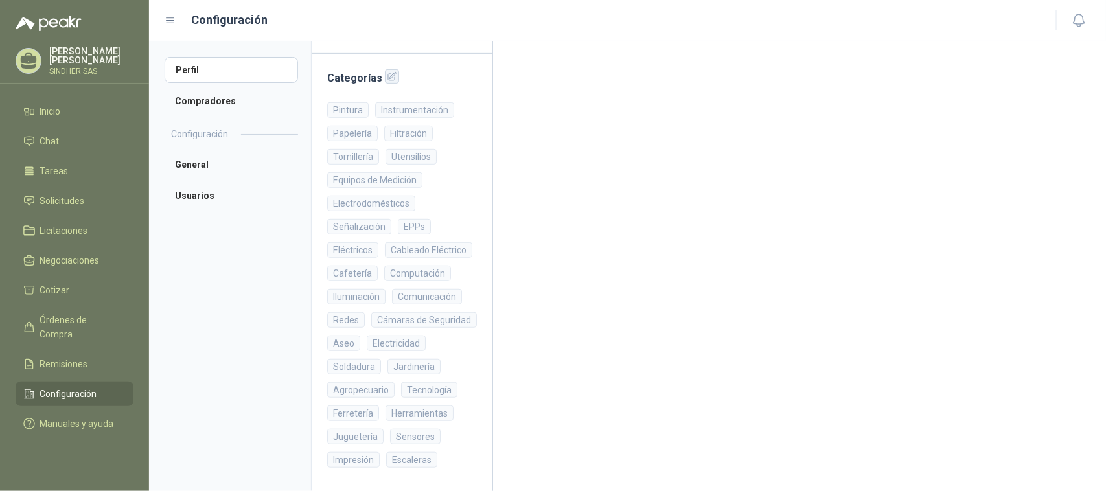
click at [390, 75] on icon "button" at bounding box center [392, 76] width 11 height 11
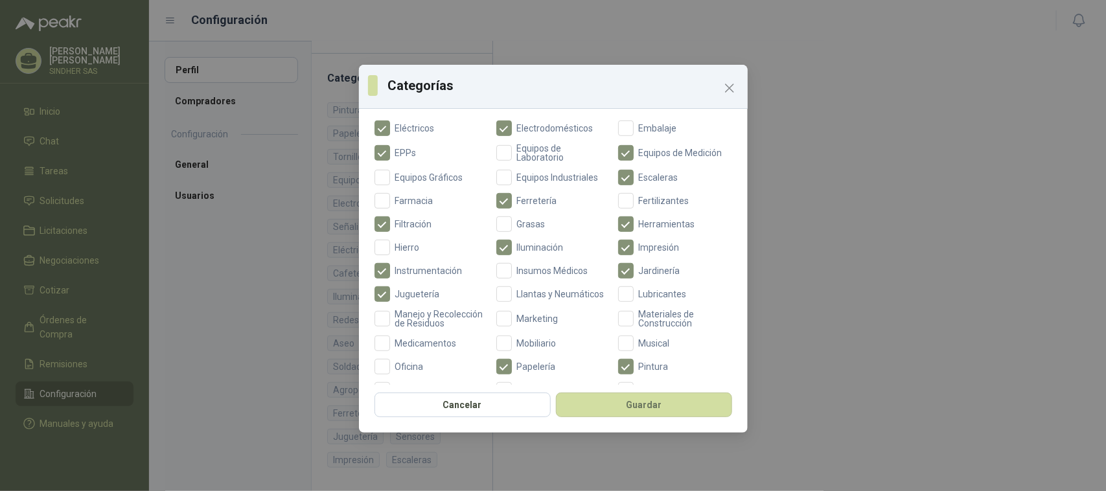
scroll to position [334, 0]
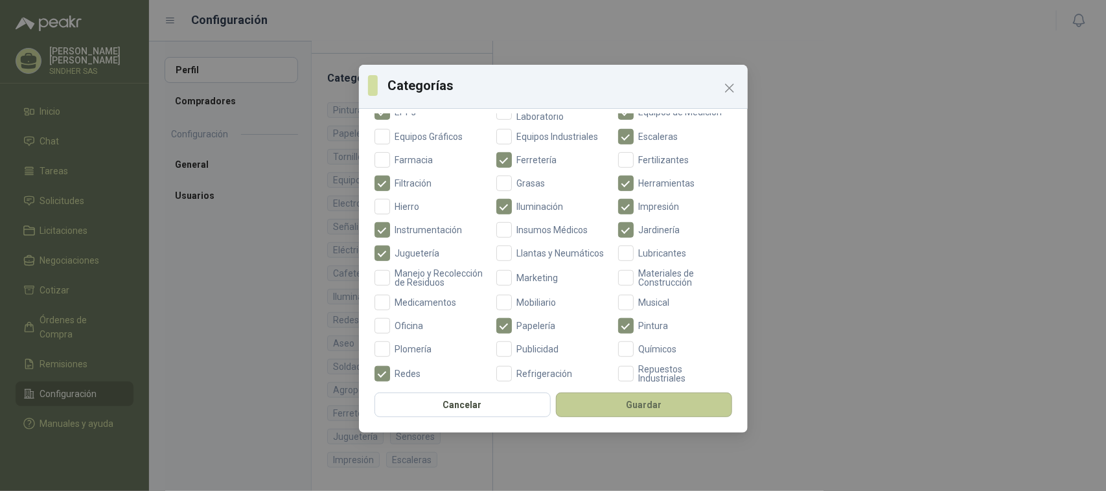
click at [666, 406] on button "Guardar" at bounding box center [644, 405] width 176 height 25
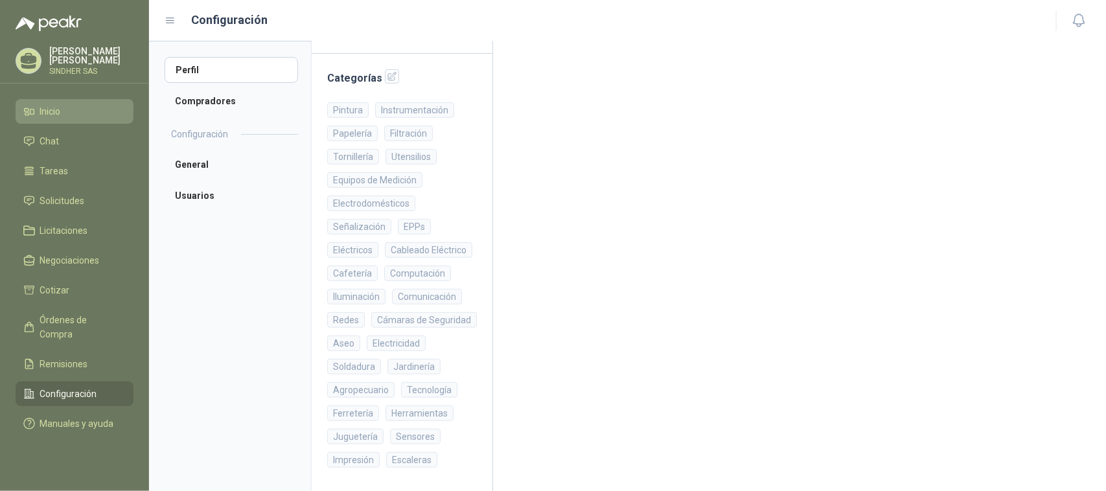
click at [56, 108] on span "Inicio" at bounding box center [50, 111] width 21 height 14
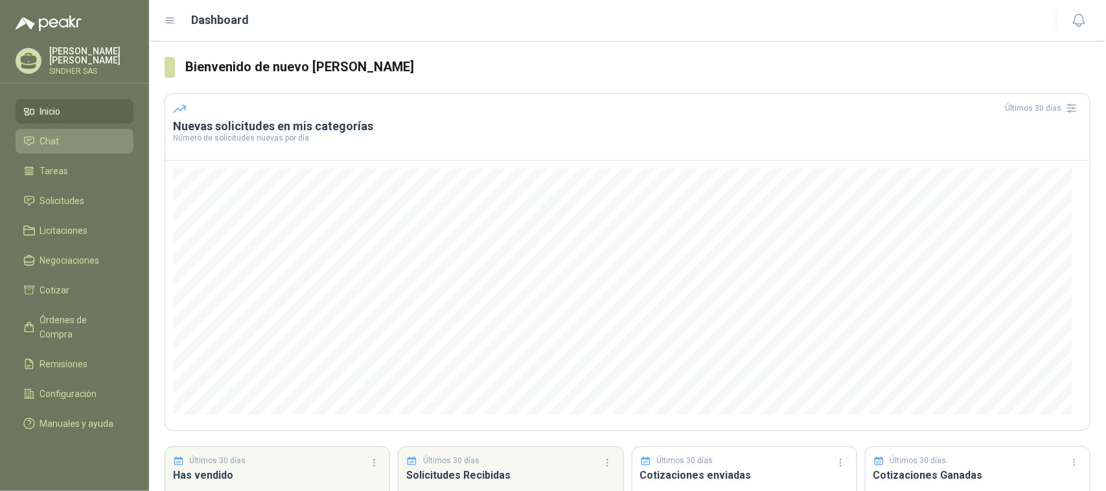
click at [58, 141] on span "Chat" at bounding box center [49, 141] width 19 height 14
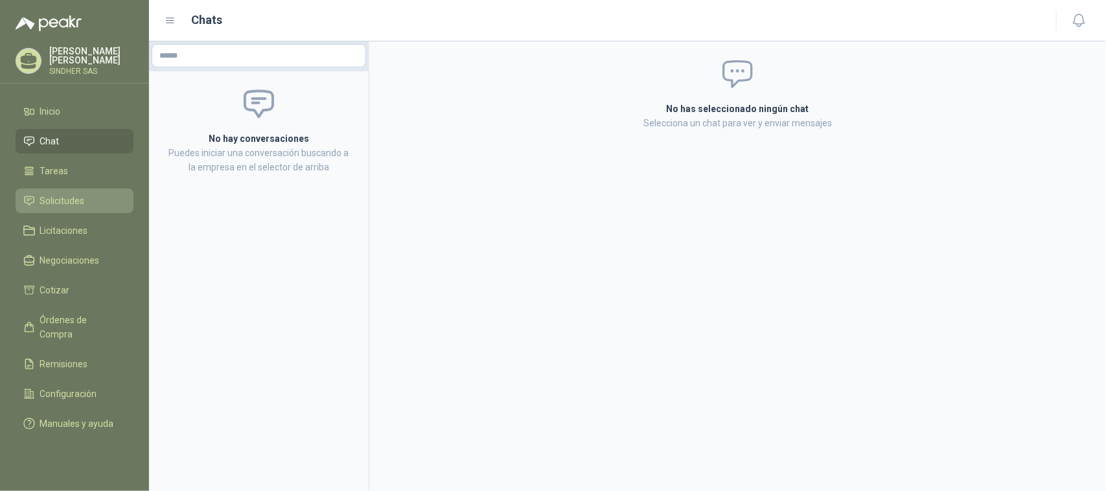
click at [64, 198] on span "Solicitudes" at bounding box center [62, 201] width 45 height 14
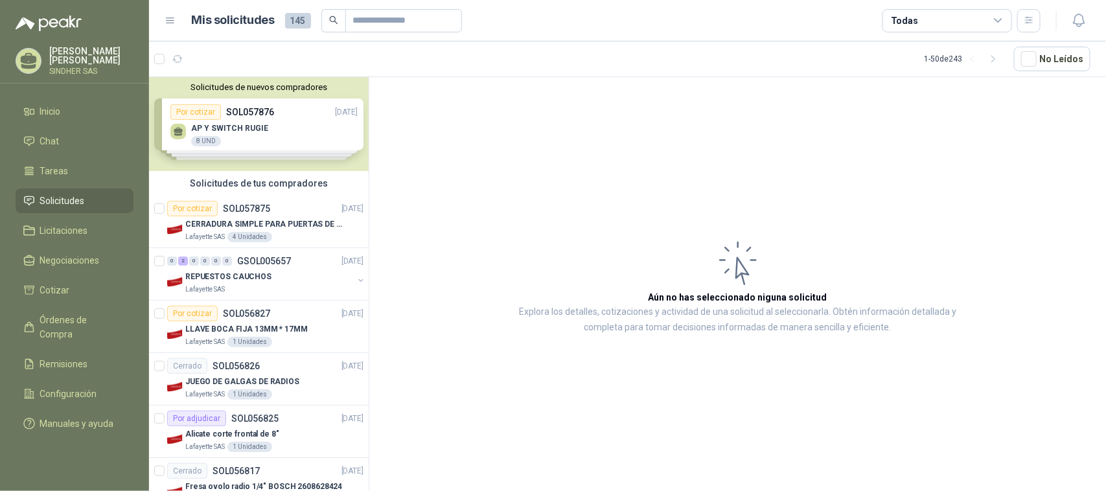
click at [305, 132] on div "Solicitudes de nuevos compradores Por cotizar SOL057876 [DATE] AP Y SWITCH RUGI…" at bounding box center [259, 124] width 220 height 94
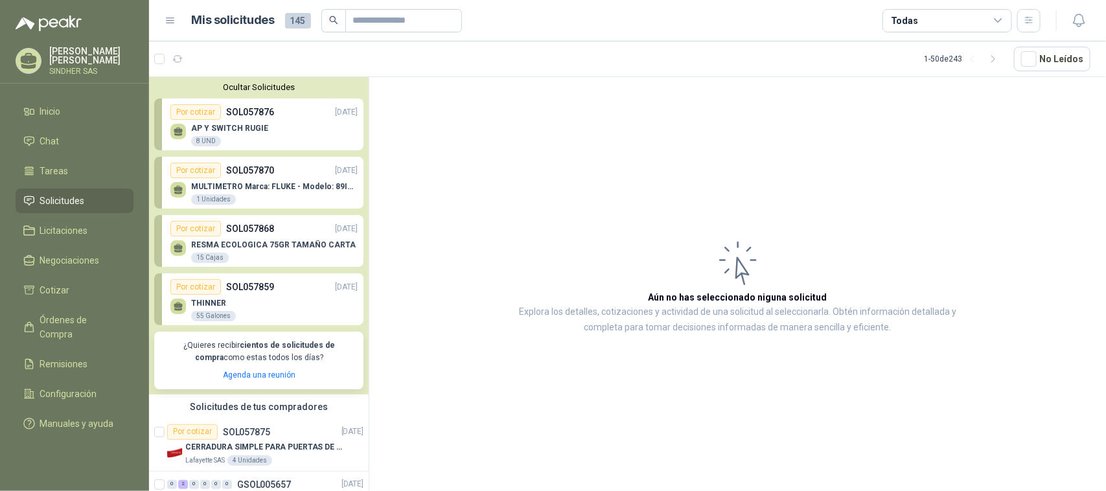
click at [244, 133] on p "AP Y SWITCH RUGIE" at bounding box center [229, 128] width 77 height 9
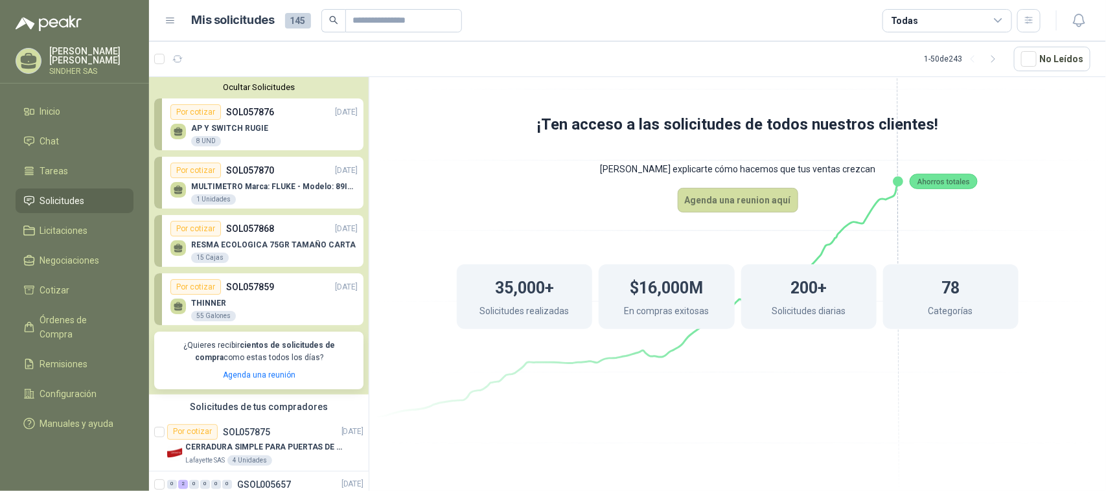
click at [296, 183] on p "MULTIMETRO Marca: FLUKE - Modelo: 89IV 1" at bounding box center [274, 186] width 167 height 9
click at [730, 205] on button "Agenda una reunion aquí" at bounding box center [738, 200] width 121 height 25
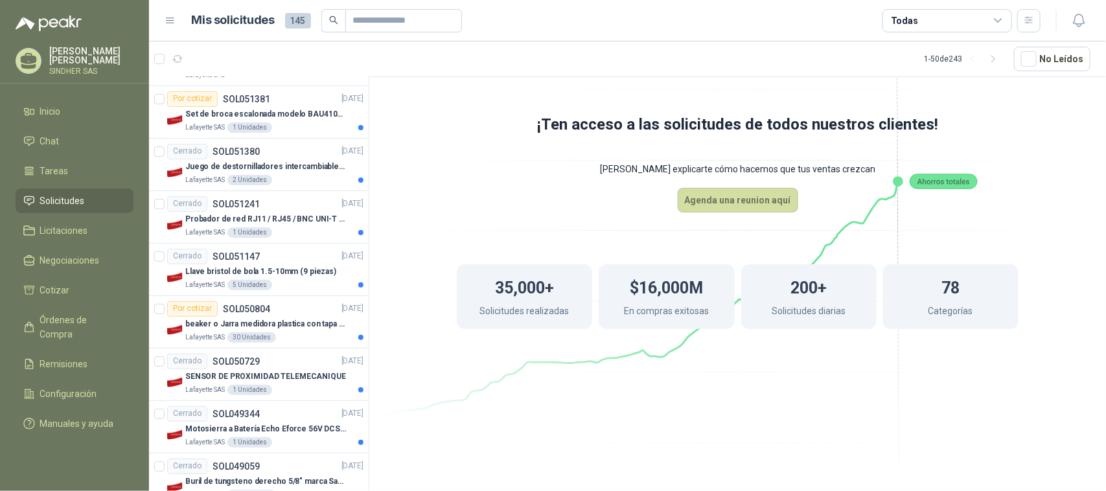
scroll to position [2573, 0]
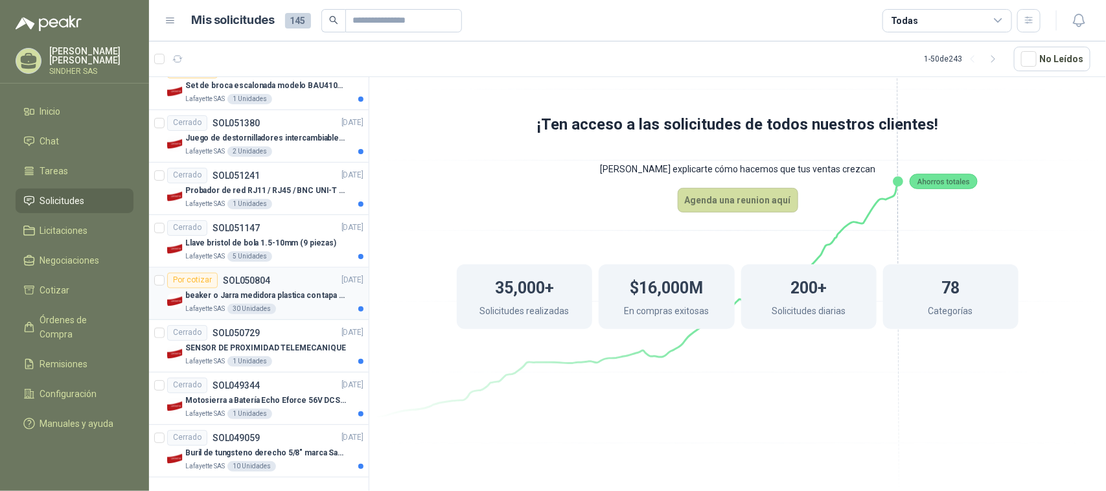
click at [309, 293] on p "beaker o Jarra medidora plastica con tapa y manija" at bounding box center [265, 296] width 161 height 12
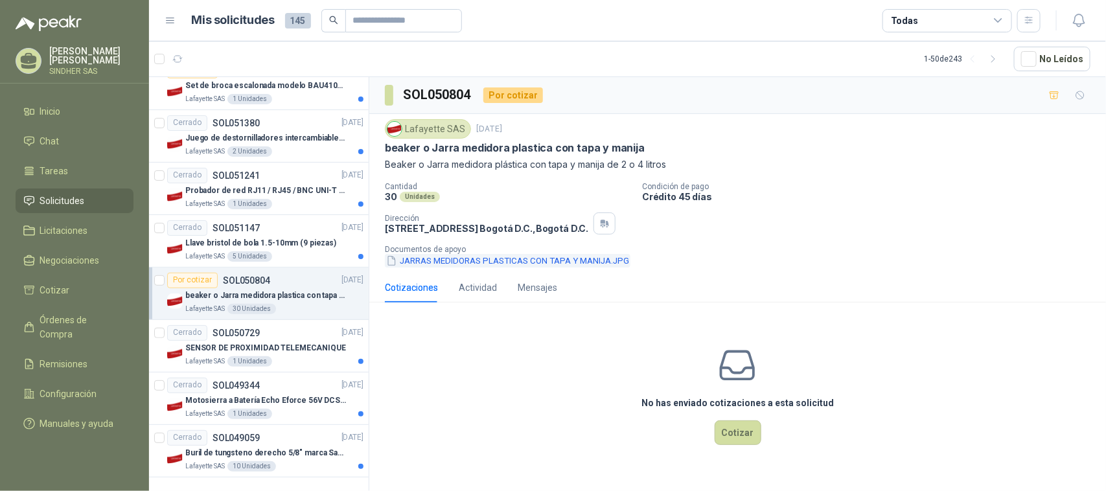
click at [469, 257] on button "JARRAS MEDIDORAS PLASTICAS CON TAPA Y MANIJA.JPG" at bounding box center [508, 261] width 246 height 14
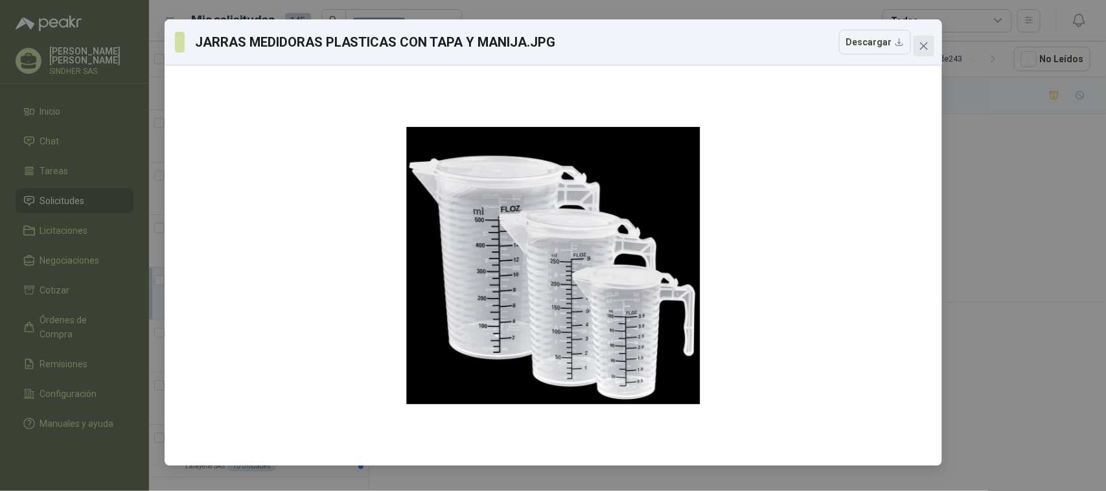
click at [922, 44] on icon "close" at bounding box center [924, 46] width 8 height 8
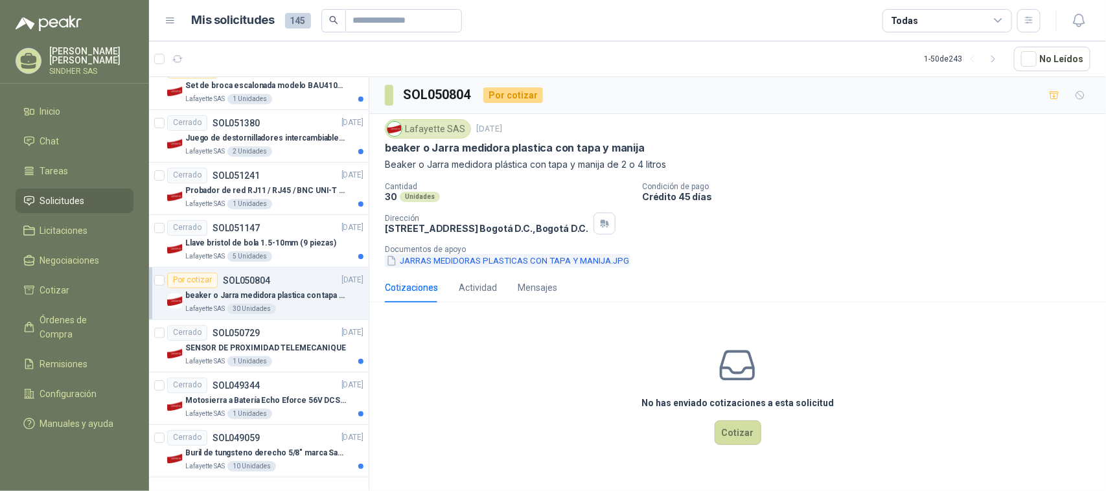
click at [571, 264] on button "JARRAS MEDIDORAS PLASTICAS CON TAPA Y MANIJA.JPG" at bounding box center [508, 261] width 246 height 14
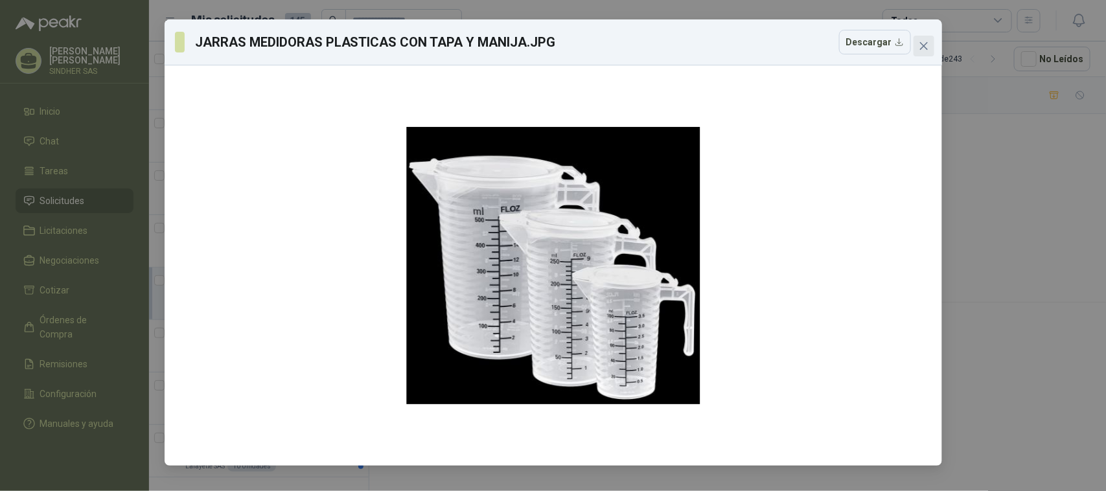
click at [931, 49] on span "Close" at bounding box center [924, 46] width 21 height 10
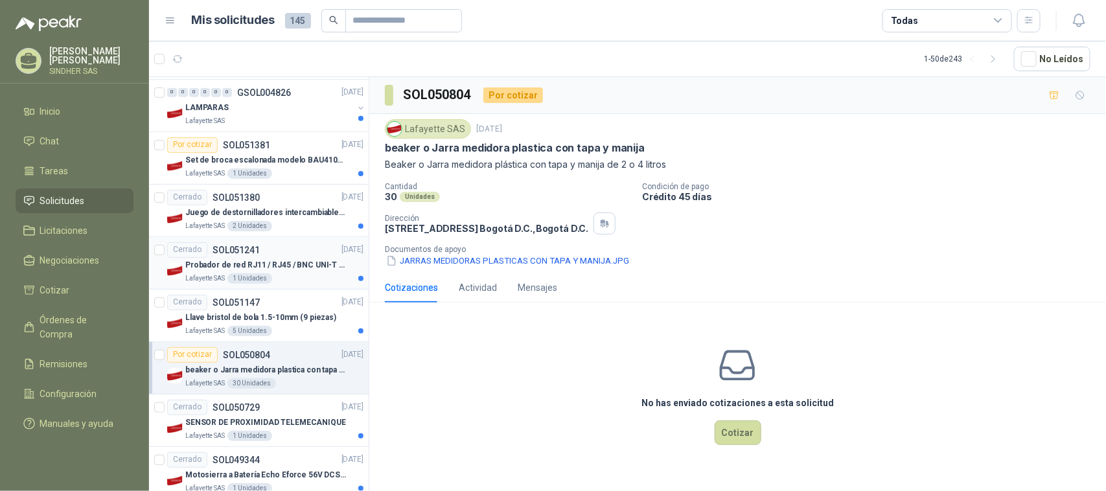
scroll to position [2411, 0]
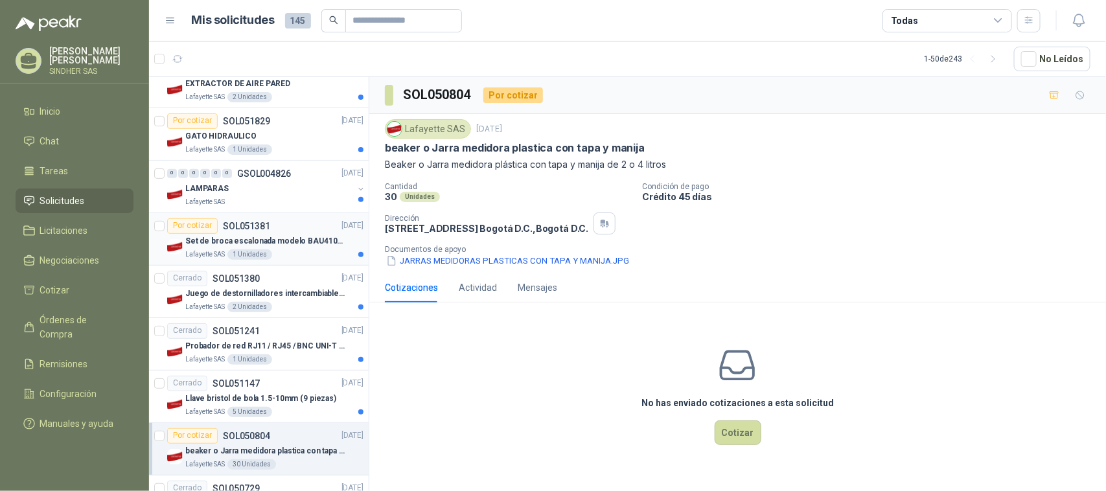
click at [297, 248] on p "Set de broca escalonada modelo BAU410119" at bounding box center [265, 241] width 161 height 12
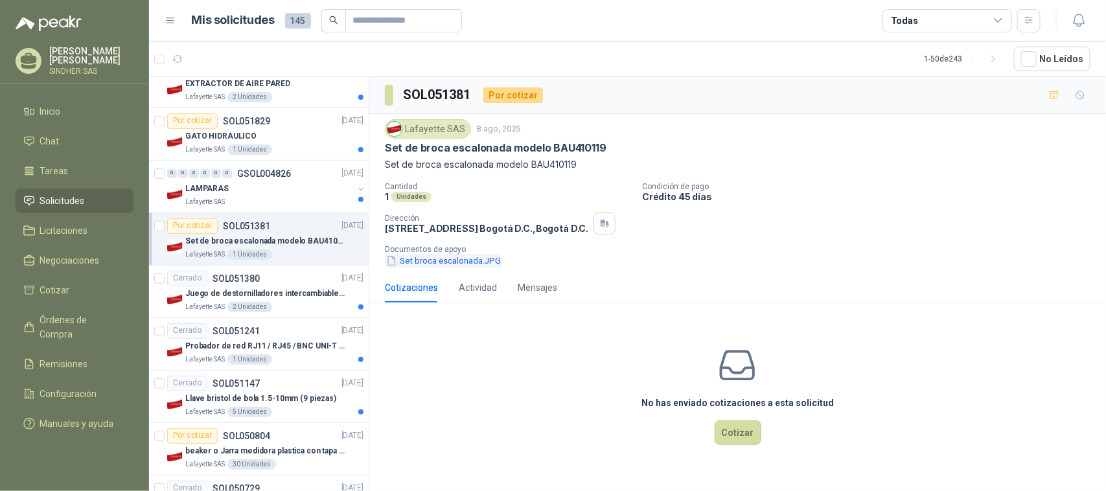
click at [452, 259] on button "Set broca escalonada.JPG" at bounding box center [443, 261] width 117 height 14
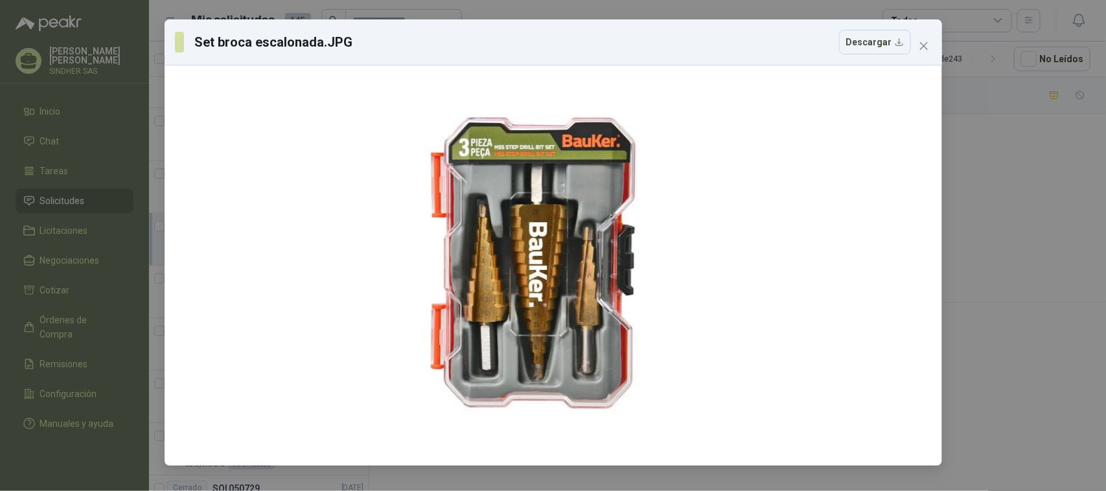
click at [984, 230] on div "Set broca escalonada.JPG Descargar" at bounding box center [553, 245] width 1106 height 491
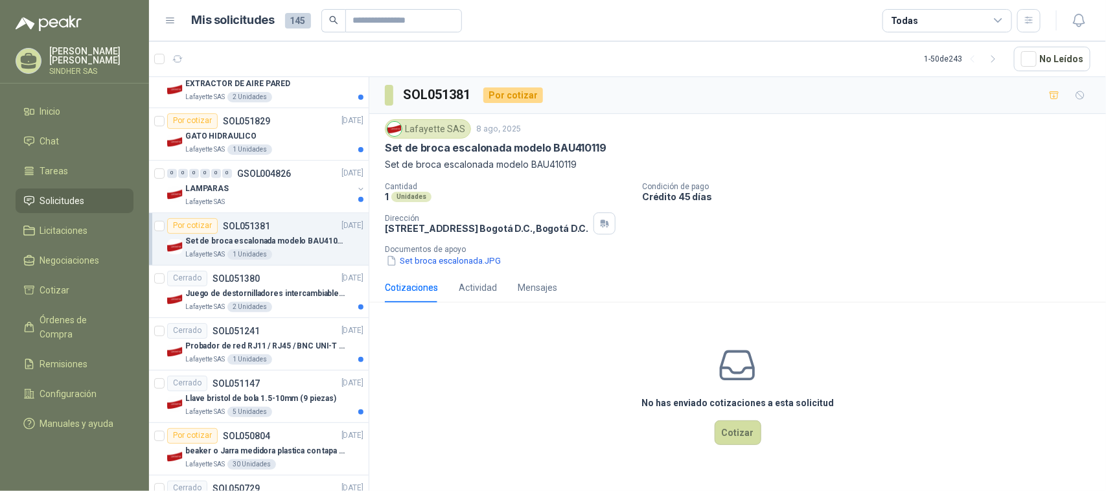
click at [281, 250] on div "Set de broca escalonada modelo BAU410119" at bounding box center [274, 242] width 178 height 16
click at [420, 260] on button "Set broca escalonada.JPG" at bounding box center [443, 261] width 117 height 14
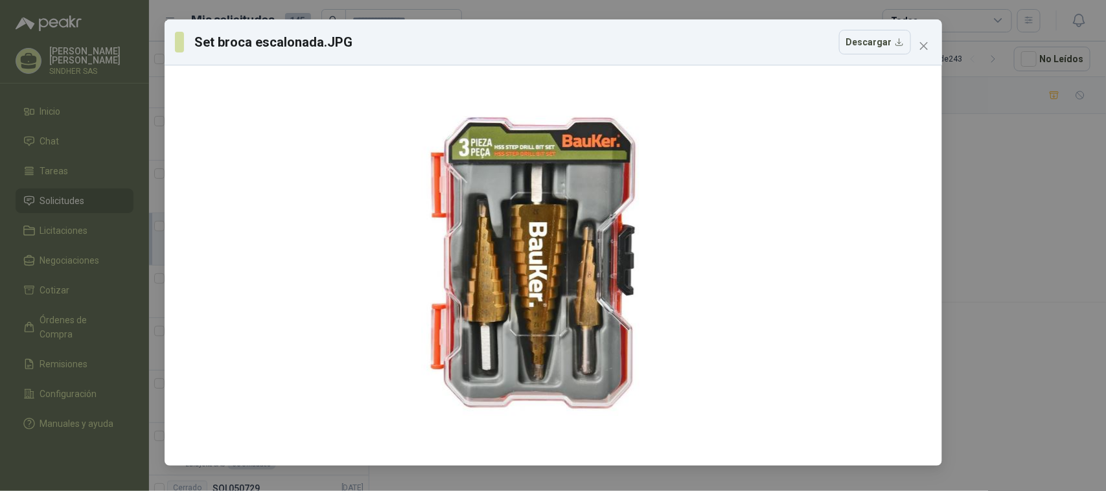
click at [1071, 251] on div "Set broca escalonada.JPG Descargar" at bounding box center [553, 245] width 1106 height 491
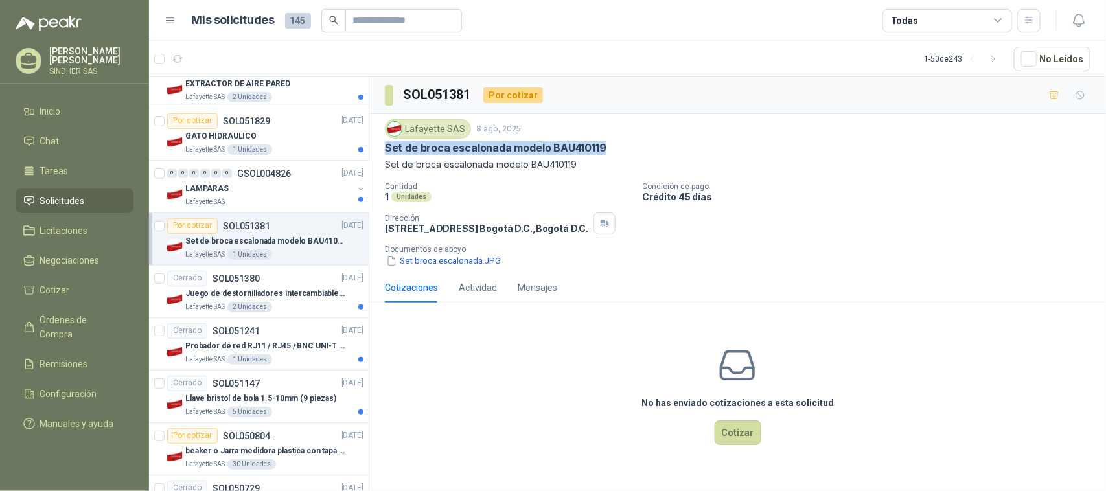
drag, startPoint x: 604, startPoint y: 147, endPoint x: 388, endPoint y: 146, distance: 216.5
click at [388, 146] on div "Set de broca escalonada modelo BAU410119" at bounding box center [738, 148] width 706 height 14
copy p "Set de broca escalonada modelo BAU410119"
click at [442, 260] on button "Set broca escalonada.JPG" at bounding box center [443, 261] width 117 height 14
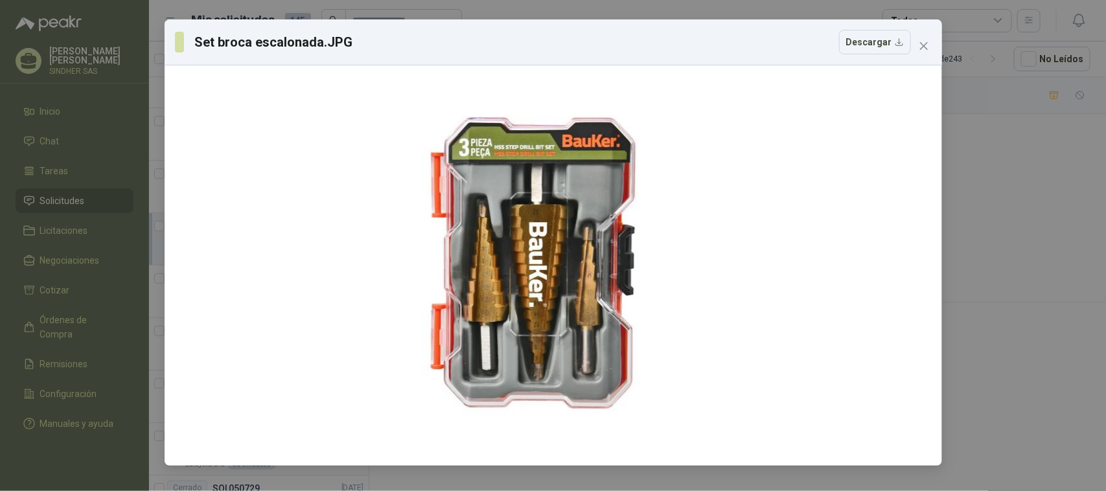
click at [983, 345] on div "Set broca escalonada.JPG Descargar" at bounding box center [553, 245] width 1106 height 491
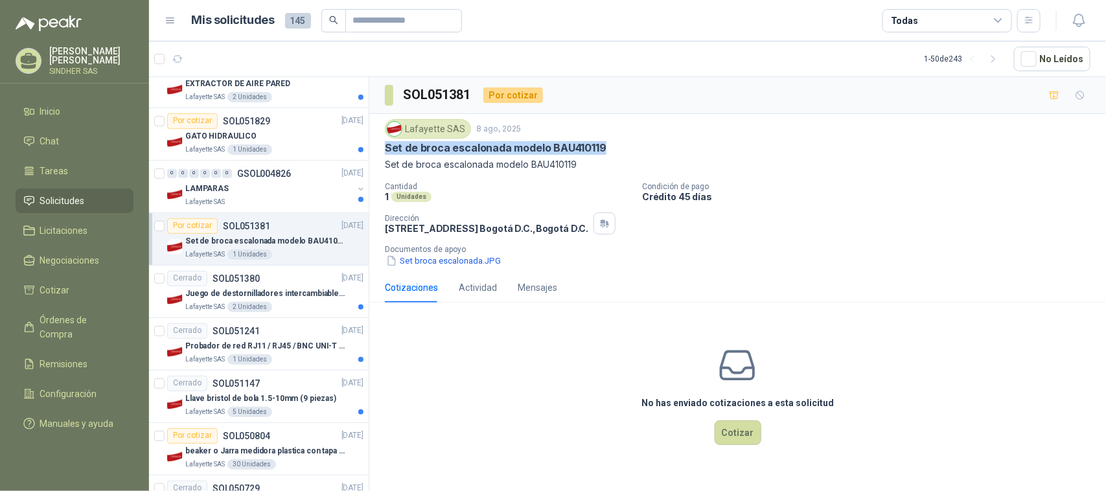
drag, startPoint x: 609, startPoint y: 146, endPoint x: 388, endPoint y: 146, distance: 221.7
click at [388, 146] on div "Set de broca escalonada modelo BAU410119" at bounding box center [738, 148] width 706 height 14
copy p "Set de broca escalonada modelo BAU410119"
click at [248, 197] on div "LAMPARAS" at bounding box center [269, 189] width 168 height 16
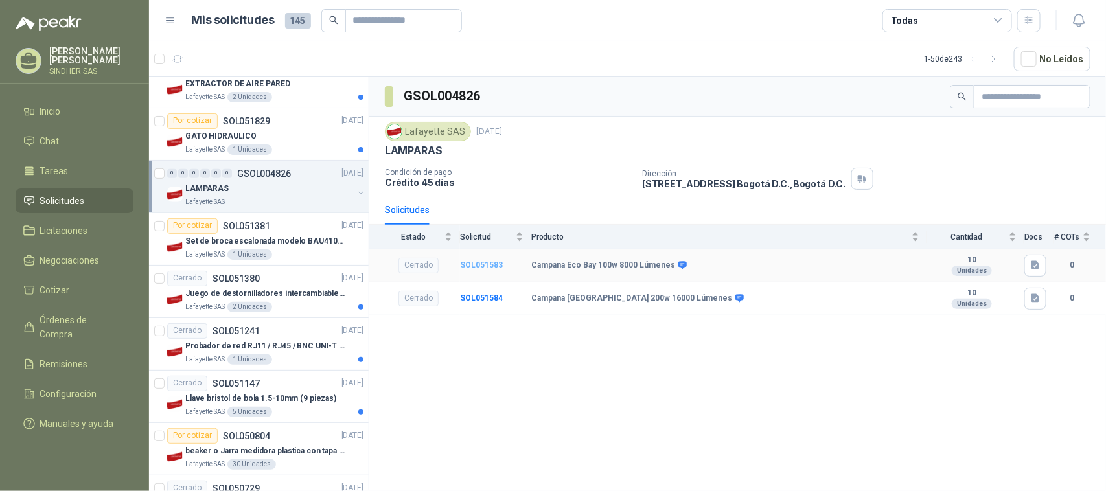
click at [484, 267] on b "SOL051583" at bounding box center [481, 265] width 43 height 9
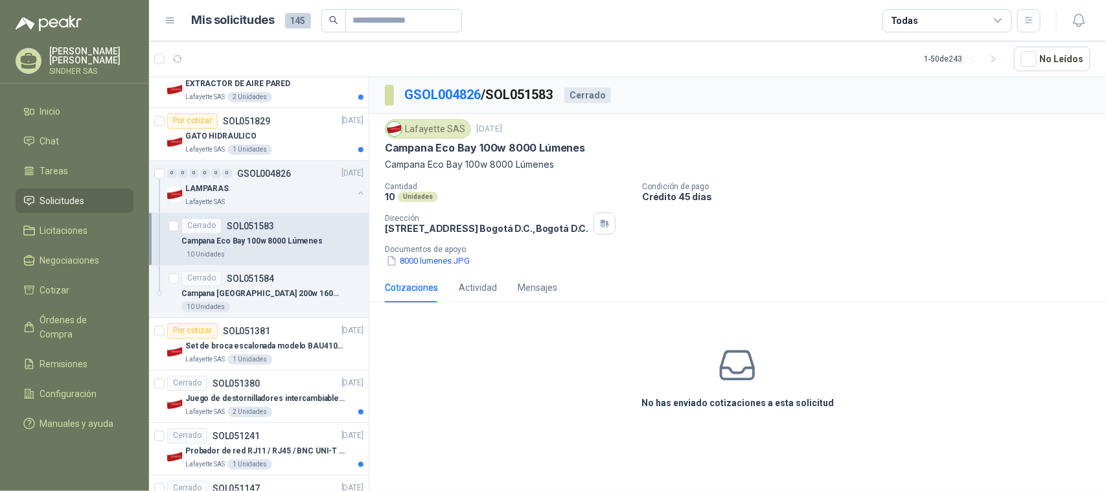
scroll to position [2330, 0]
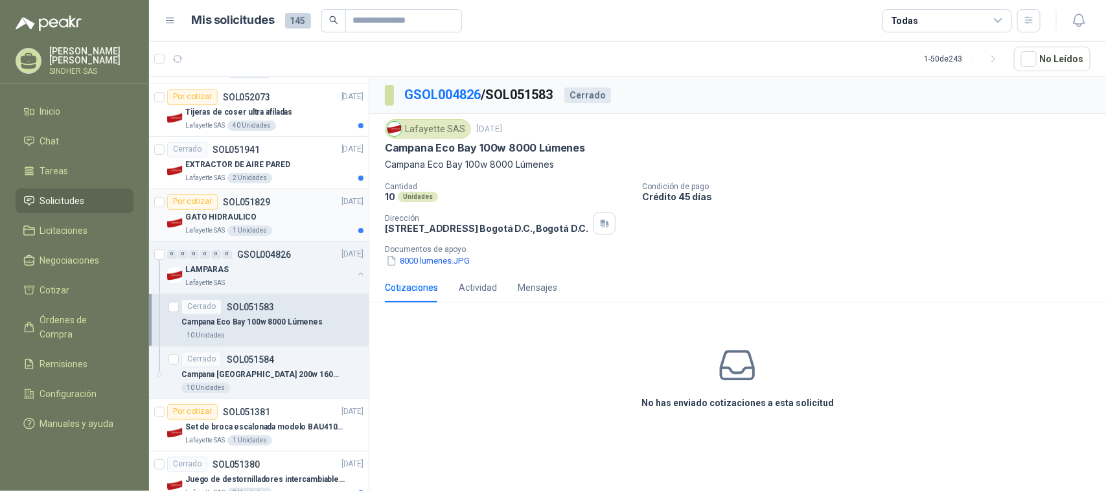
click at [286, 215] on div "GATO HIDRAULICO" at bounding box center [274, 218] width 178 height 16
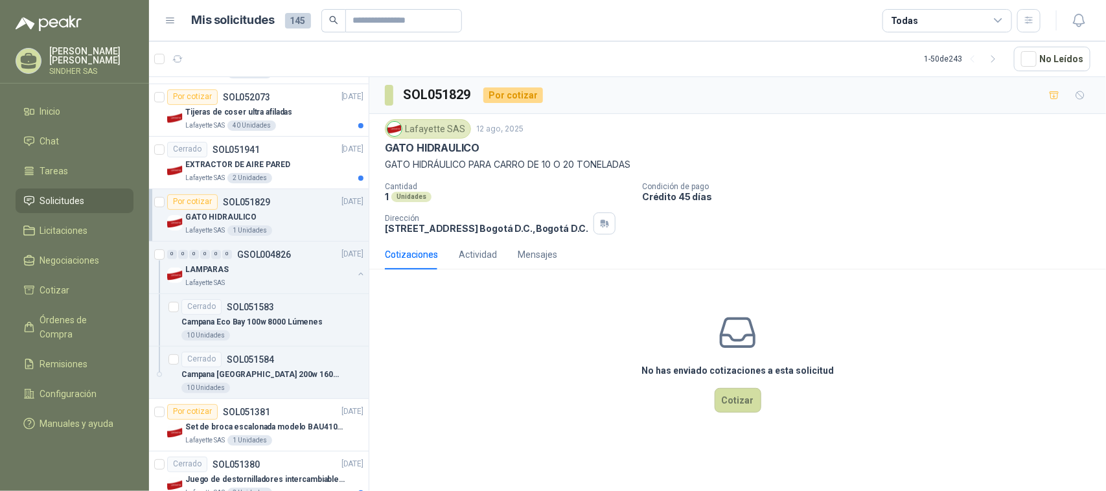
click at [452, 353] on div "No has enviado cotizaciones a esta solicitud Cotizar" at bounding box center [737, 362] width 737 height 165
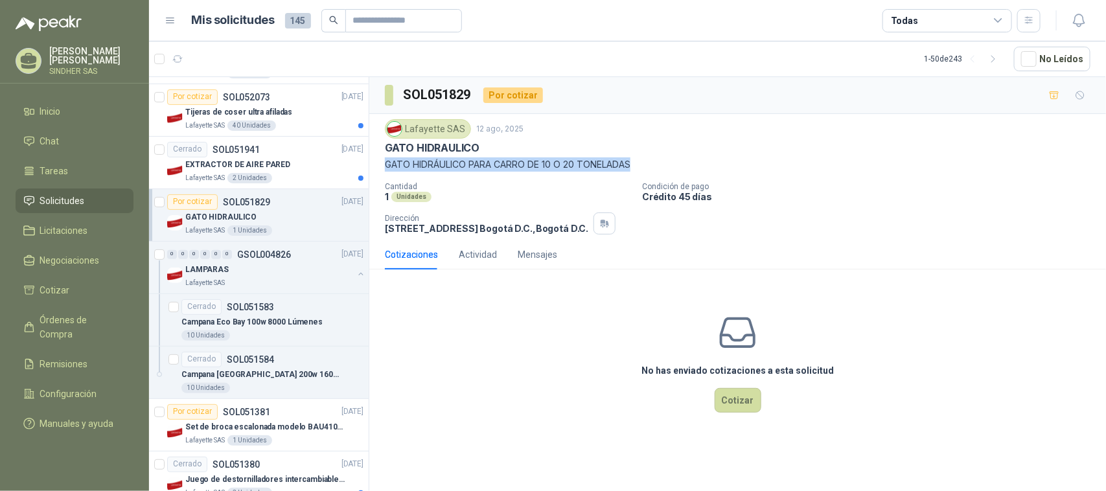
drag, startPoint x: 386, startPoint y: 165, endPoint x: 634, endPoint y: 164, distance: 248.2
click at [634, 164] on p "GATO HIDRÁULICO PARA CARRO DE 10 O 20 TONELADAS" at bounding box center [738, 164] width 706 height 14
copy p "GATO HIDRÁULICO PARA CARRO DE 10 O 20 TONELADAS"
click at [263, 206] on p "SOL051829" at bounding box center [246, 202] width 47 height 9
click at [734, 399] on button "Cotizar" at bounding box center [738, 400] width 47 height 25
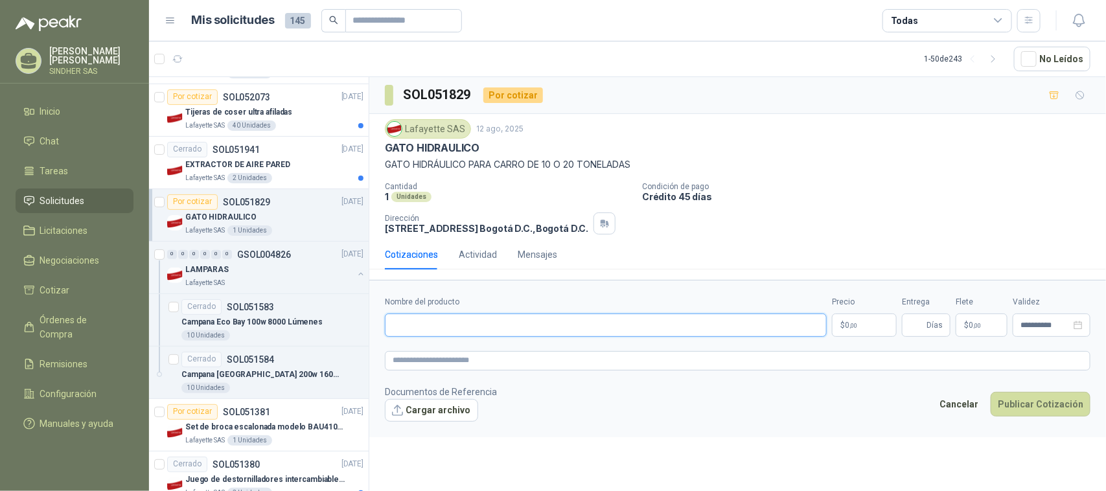
click at [436, 321] on input "Nombre del producto" at bounding box center [606, 325] width 442 height 23
click at [441, 323] on input "Nombre del producto" at bounding box center [606, 325] width 442 height 23
paste input "**********"
type input "**********"
click at [860, 329] on p "$ 0 ,00" at bounding box center [864, 325] width 65 height 23
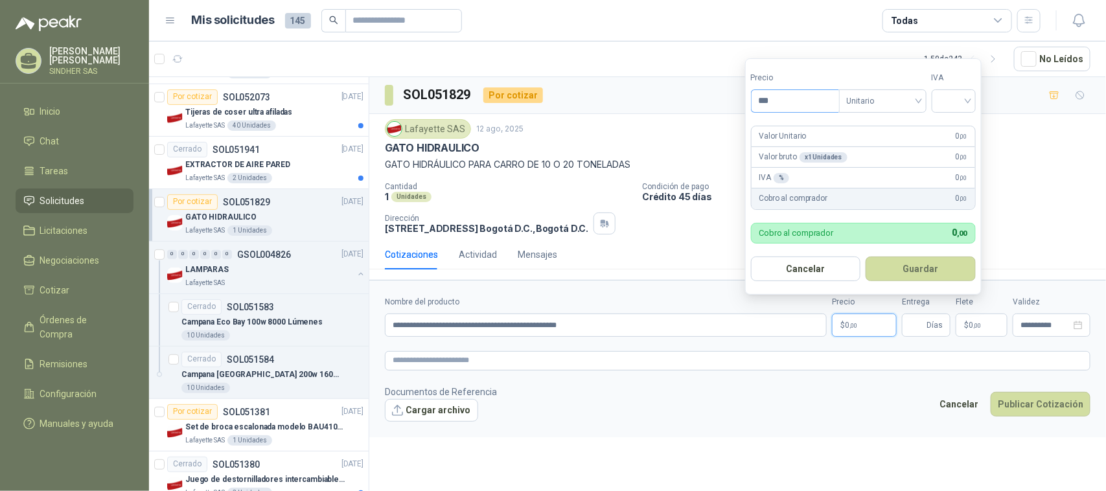
click at [778, 102] on input "***" at bounding box center [795, 101] width 87 height 22
type input "*********"
click at [964, 106] on input "search" at bounding box center [954, 99] width 29 height 19
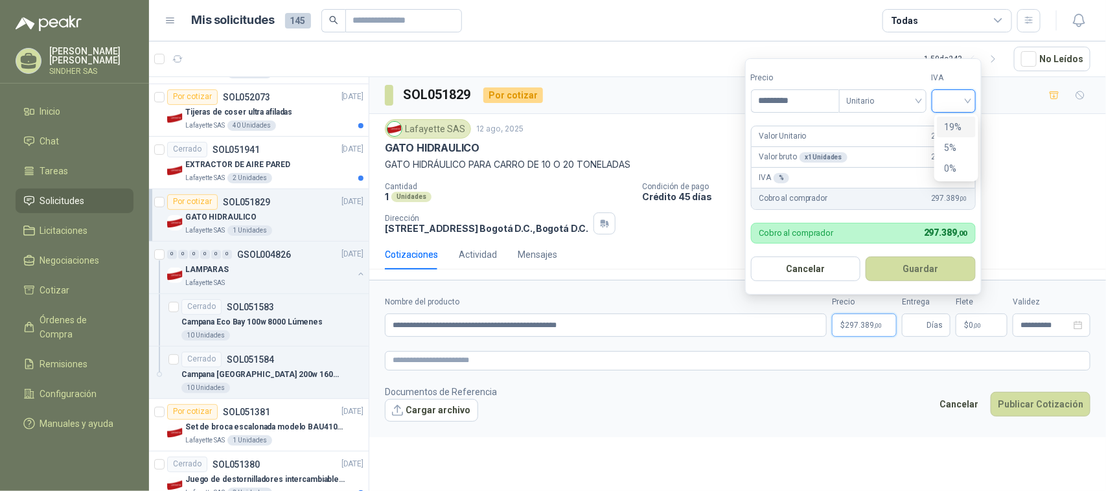
click at [962, 122] on div "19%" at bounding box center [957, 127] width 24 height 14
click at [430, 362] on textarea at bounding box center [738, 360] width 706 height 19
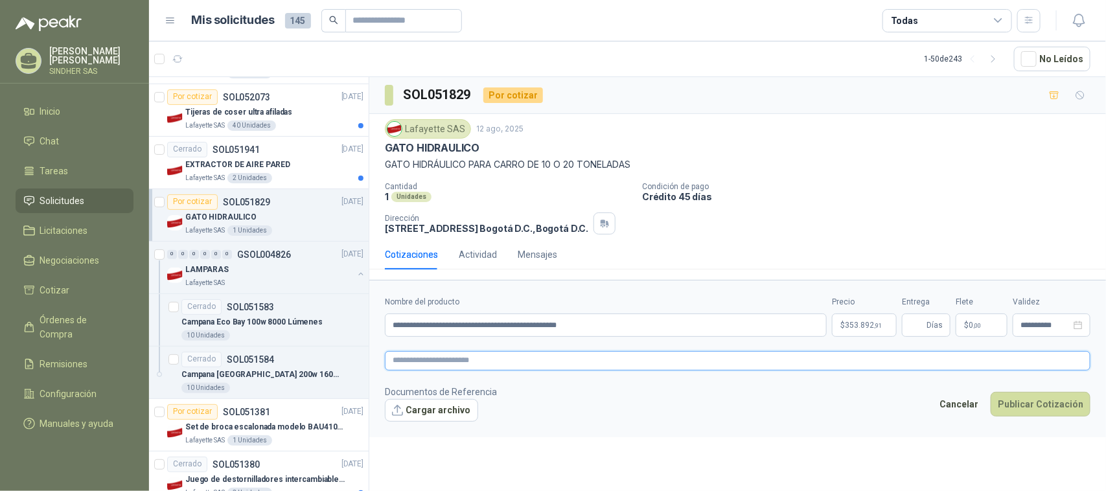
paste textarea "**********"
type textarea "**********"
drag, startPoint x: 566, startPoint y: 362, endPoint x: 581, endPoint y: 369, distance: 17.4
click at [567, 362] on textarea "**********" at bounding box center [738, 360] width 706 height 19
type textarea "**********"
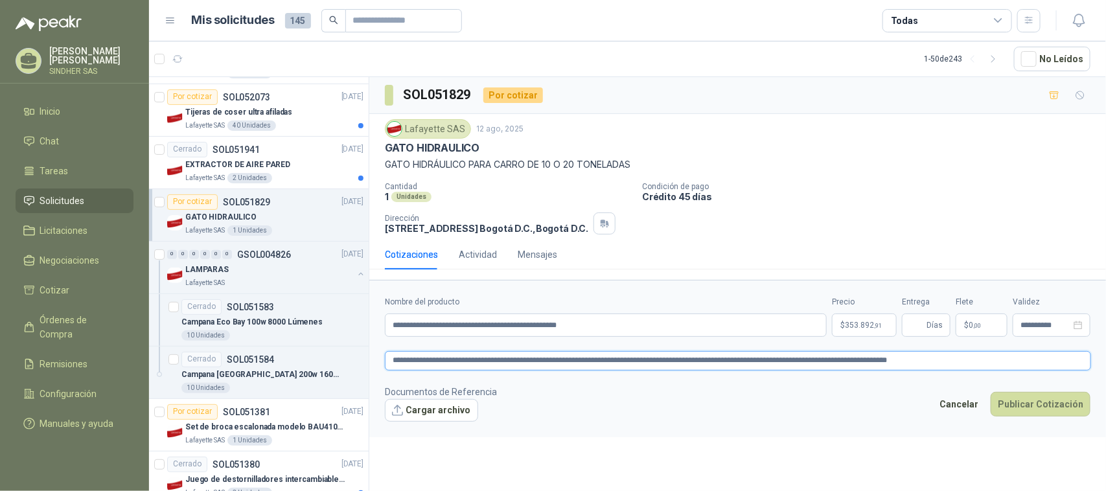
click at [595, 360] on textarea "**********" at bounding box center [738, 360] width 706 height 19
type textarea "**********"
click at [620, 379] on form "**********" at bounding box center [737, 358] width 737 height 157
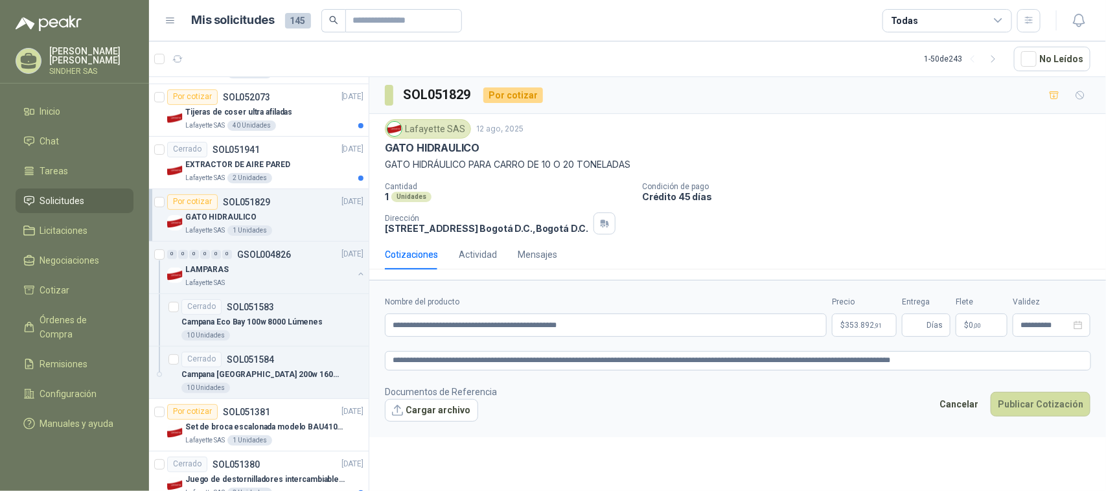
click at [880, 119] on div "Lafayette SAS [DATE]" at bounding box center [738, 128] width 706 height 19
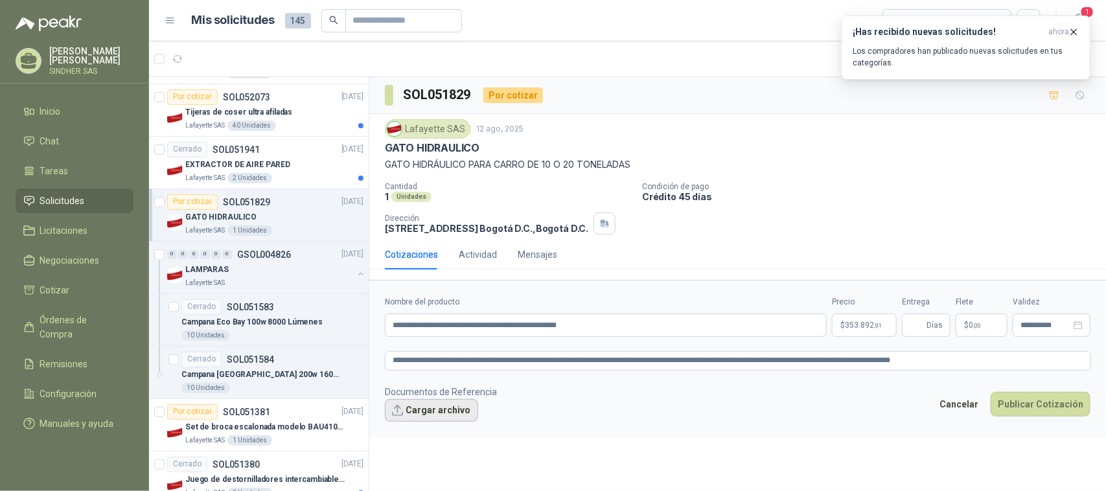
click at [445, 416] on button "Cargar archivo" at bounding box center [431, 410] width 93 height 23
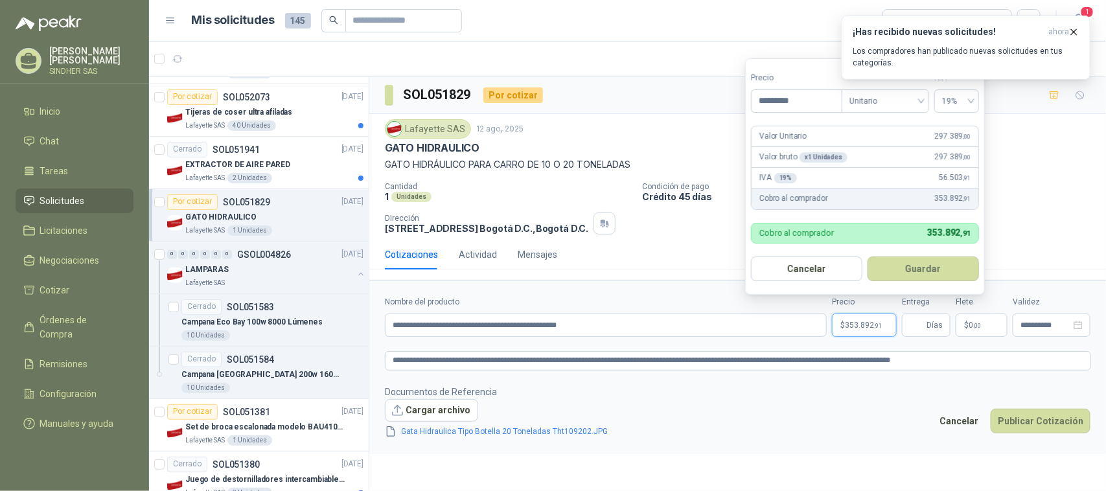
click at [851, 329] on span "353.892 ,91" at bounding box center [863, 325] width 37 height 8
click at [940, 273] on button "Guardar" at bounding box center [923, 269] width 111 height 25
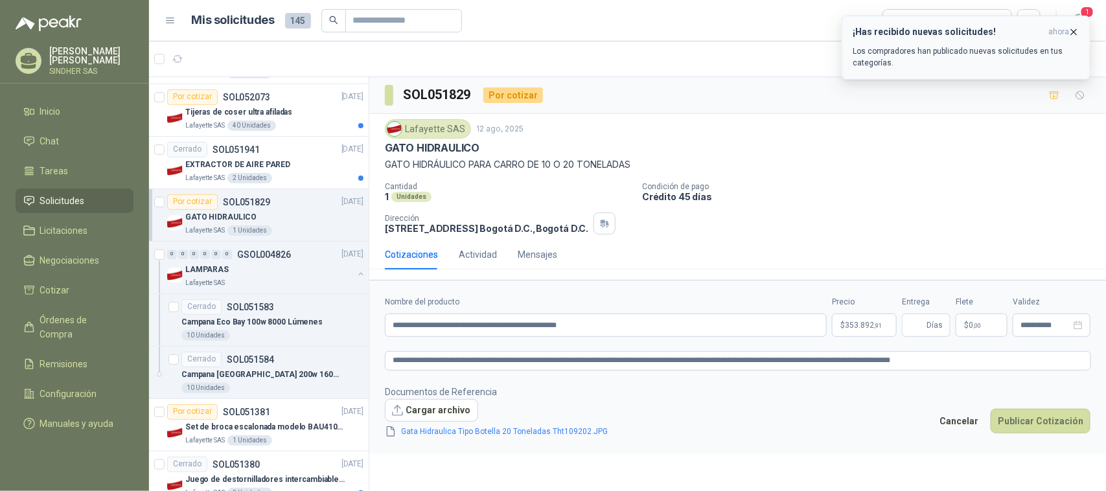
click at [1077, 28] on icon "button" at bounding box center [1074, 32] width 11 height 11
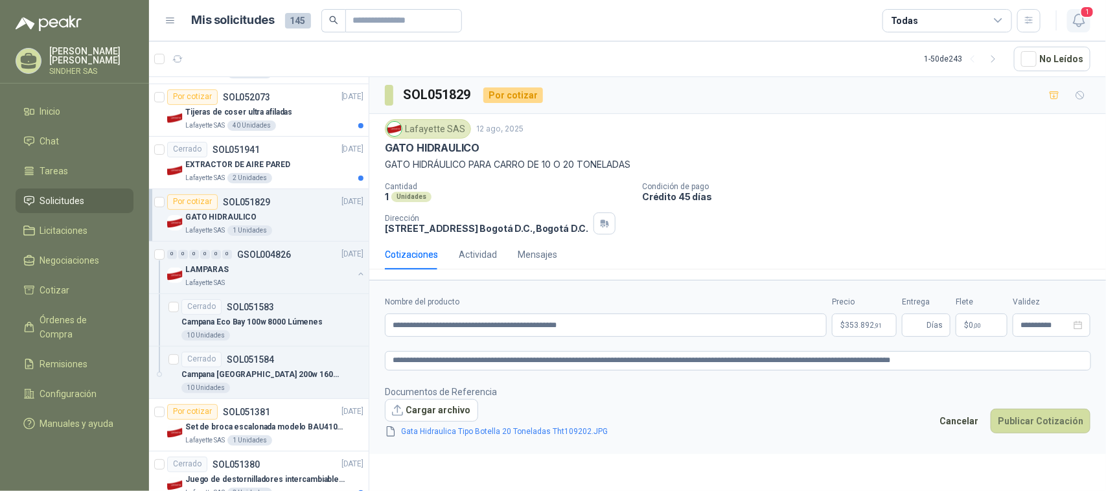
click at [1081, 20] on icon "button" at bounding box center [1079, 20] width 16 height 16
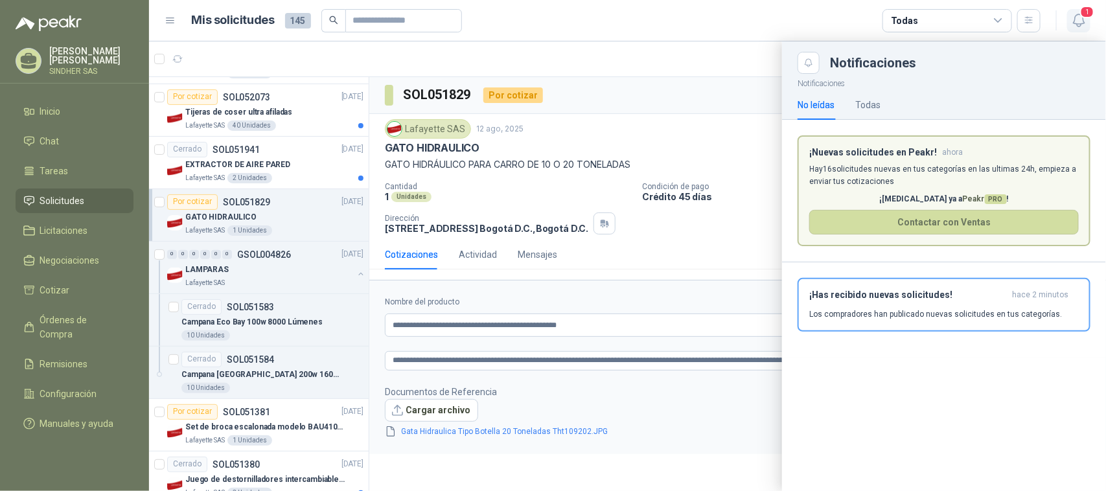
click at [1081, 20] on icon "button" at bounding box center [1079, 20] width 16 height 16
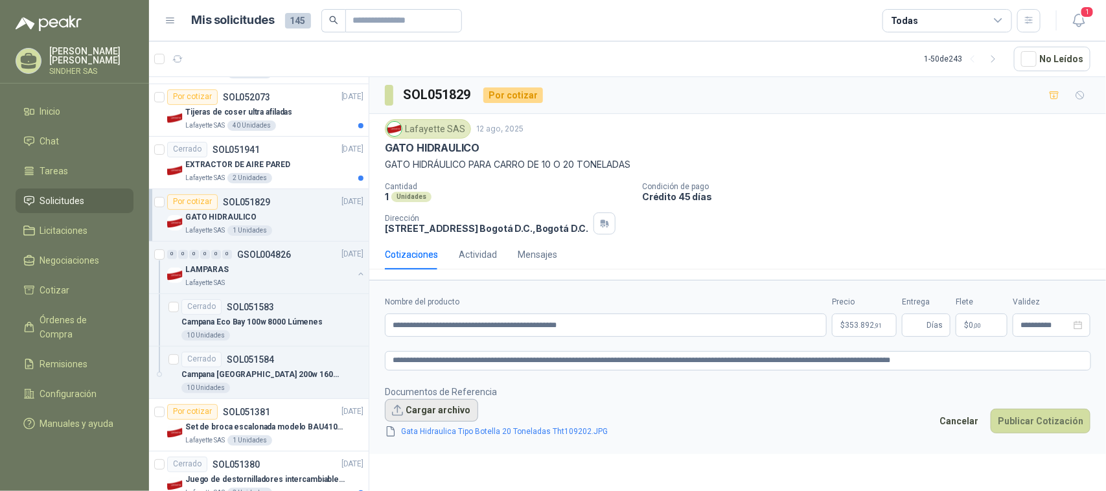
click at [432, 413] on button "Cargar archivo" at bounding box center [431, 410] width 93 height 23
click at [494, 434] on link "Gata Hidraulica Tipo Botella 20 Toneladas Tht109202.JPG" at bounding box center [505, 432] width 217 height 12
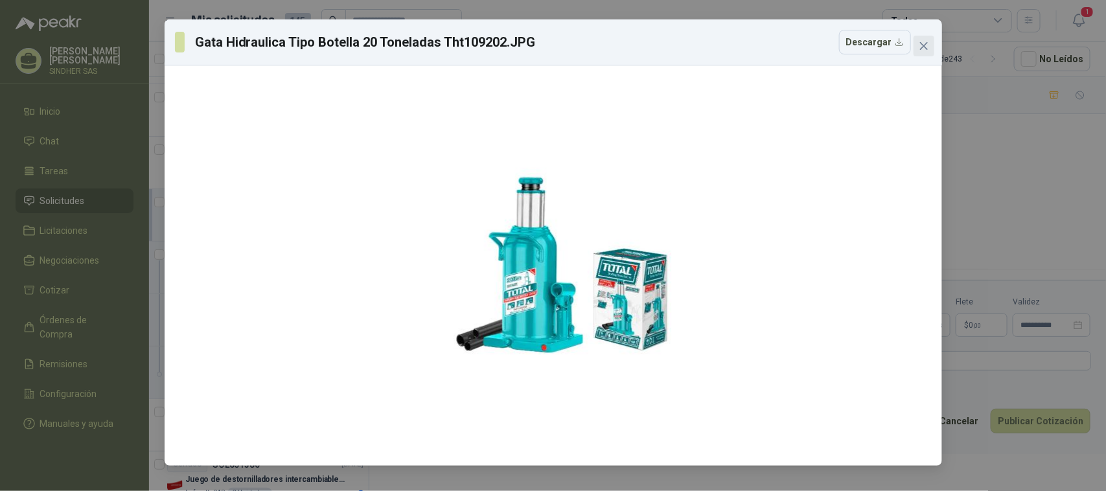
click at [927, 45] on icon "close" at bounding box center [924, 46] width 10 height 10
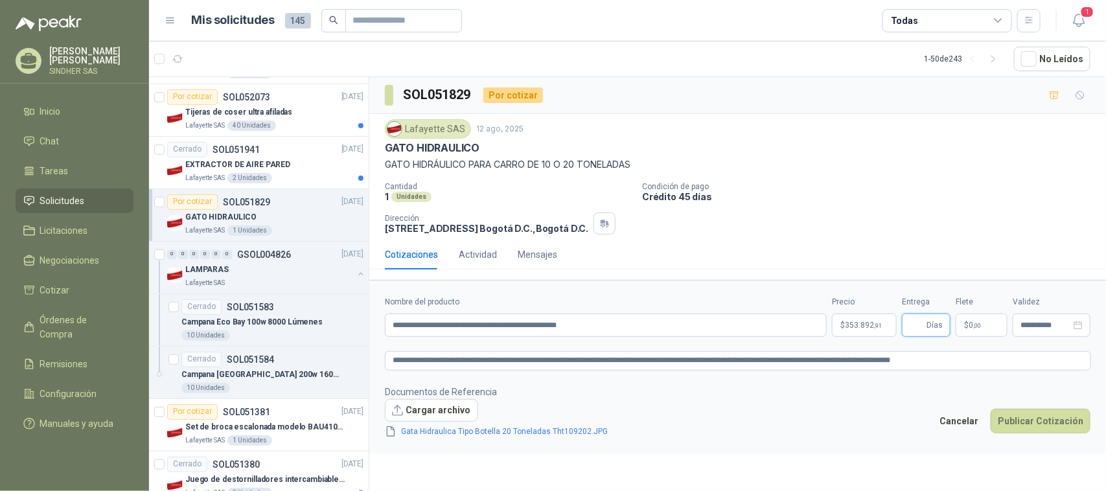
click at [918, 325] on input "Entrega" at bounding box center [917, 325] width 14 height 22
type input "*"
click at [885, 238] on div "Lafayette SAS [DATE] GATO HIDRAULICO GATO HIDRÁULICO PARA CARRO DE 10 O 20 TONE…" at bounding box center [737, 177] width 737 height 126
click at [1080, 421] on button "Publicar Cotización" at bounding box center [1041, 421] width 100 height 25
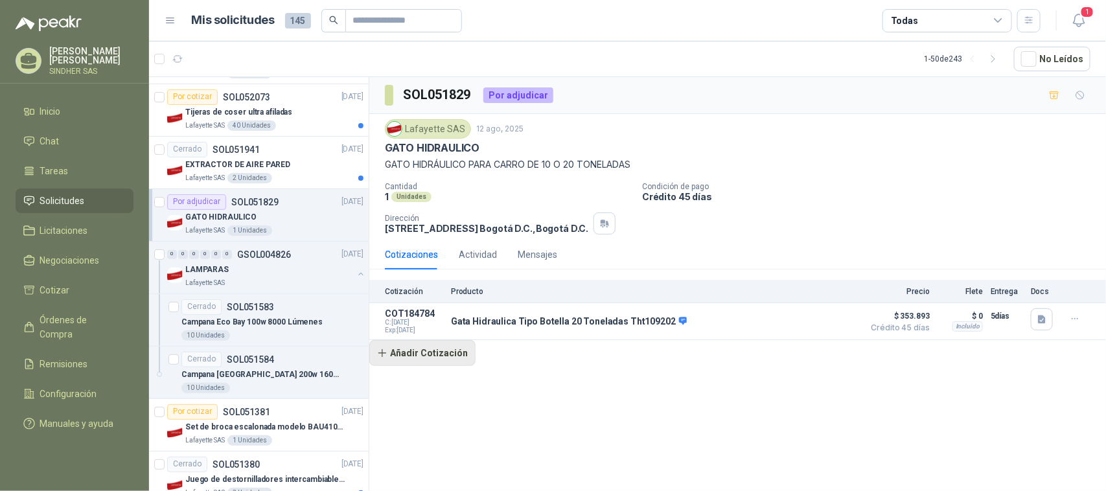
click at [441, 356] on button "Añadir Cotización" at bounding box center [422, 353] width 106 height 26
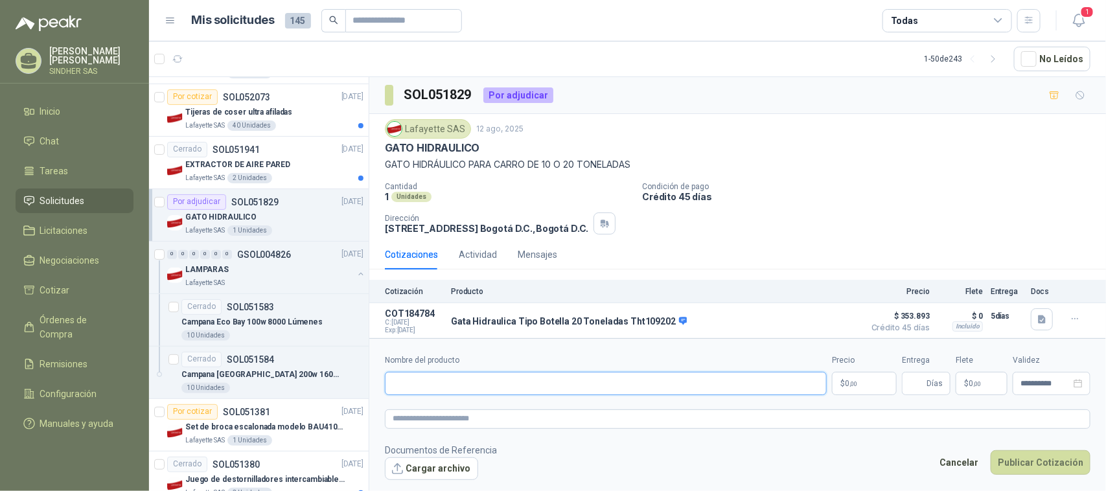
click at [445, 386] on input "Nombre del producto" at bounding box center [606, 383] width 442 height 23
paste input "**********"
type input "**********"
click at [867, 381] on p "$ 0 ,00" at bounding box center [864, 383] width 65 height 23
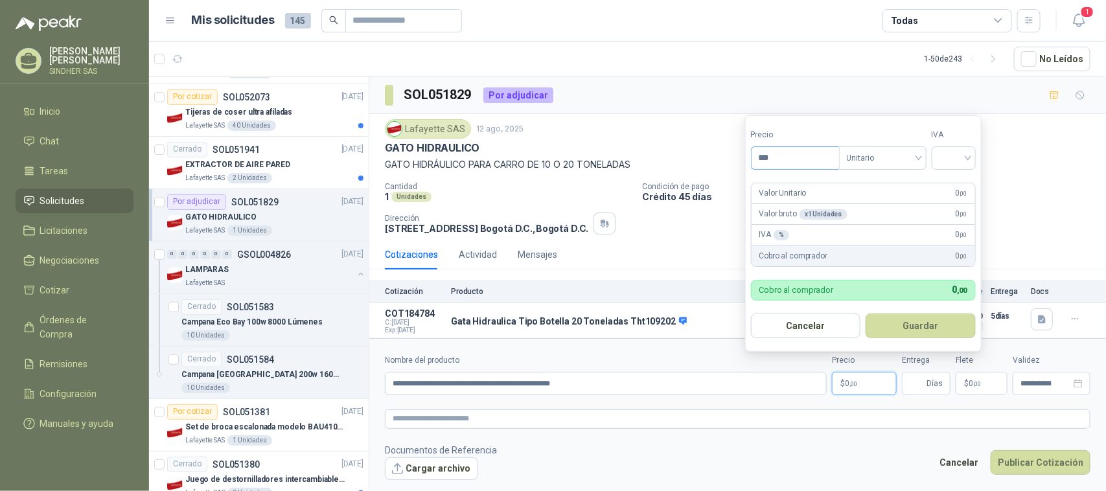
click at [798, 156] on input "***" at bounding box center [795, 158] width 87 height 22
type input "*********"
click at [959, 154] on input "search" at bounding box center [954, 156] width 29 height 19
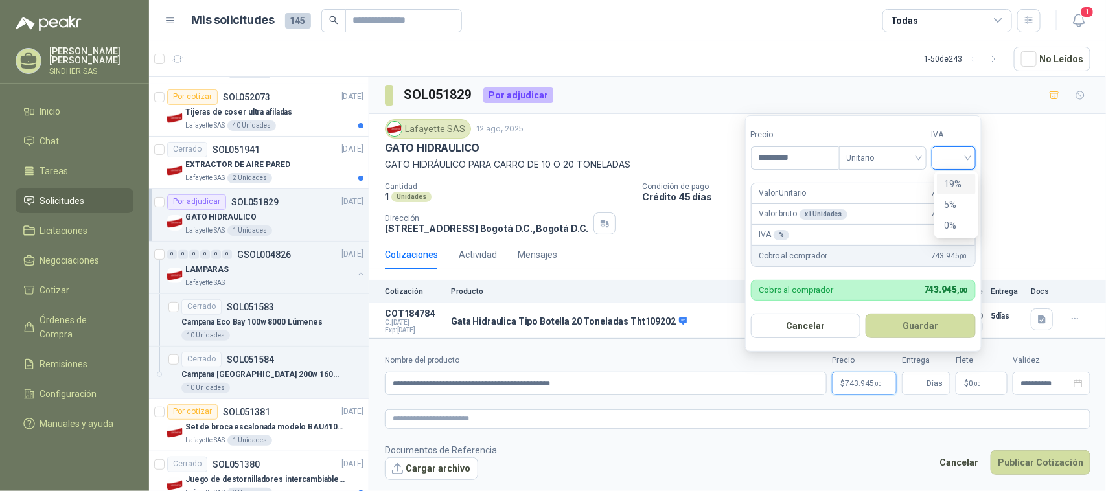
click at [963, 180] on div "19%" at bounding box center [957, 184] width 24 height 14
click at [904, 331] on button "Guardar" at bounding box center [923, 326] width 111 height 25
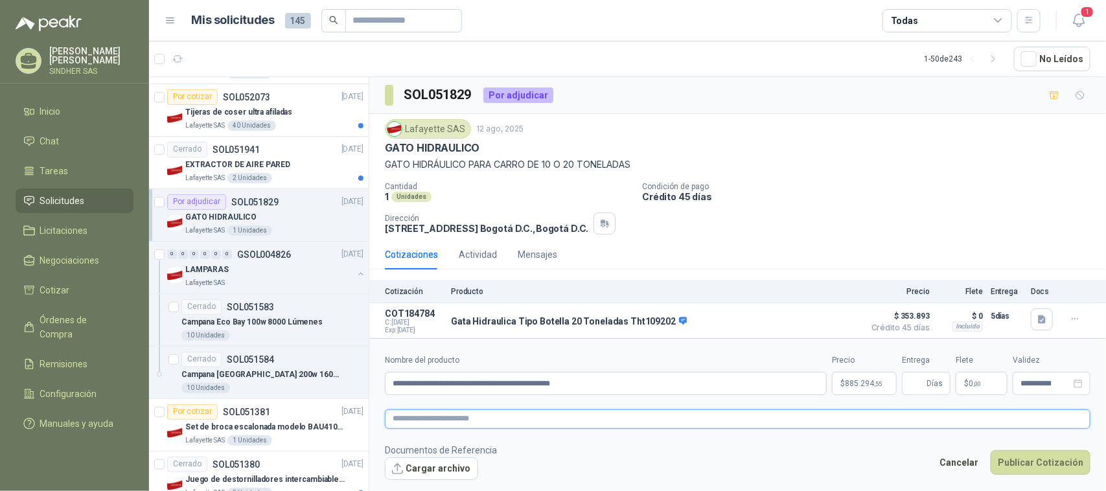
click at [548, 410] on textarea at bounding box center [738, 419] width 706 height 19
click at [421, 421] on textarea at bounding box center [738, 419] width 706 height 19
paste textarea "**********"
type textarea "**********"
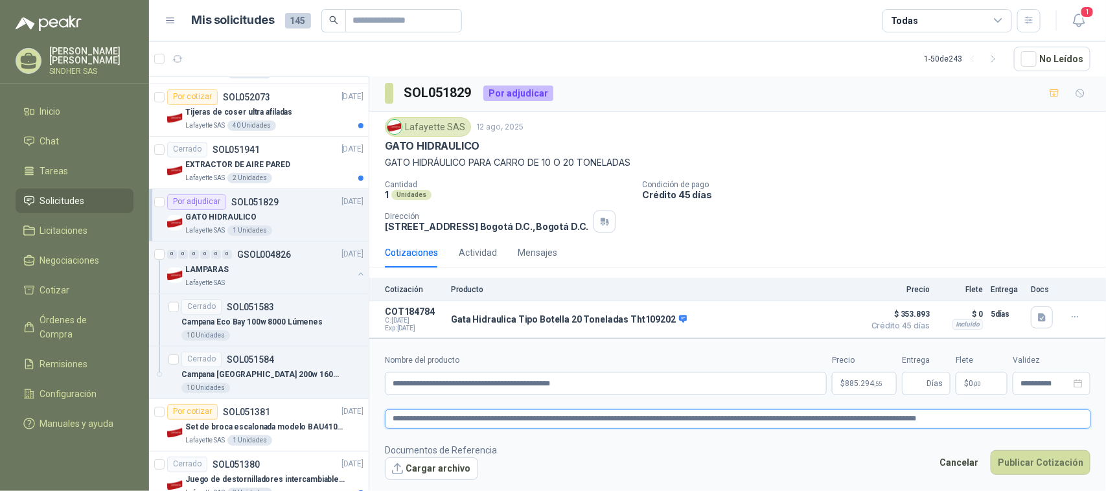
click at [802, 422] on textarea "**********" at bounding box center [738, 419] width 706 height 19
type textarea "**********"
click at [443, 474] on button "Cargar archivo" at bounding box center [431, 469] width 93 height 23
click at [434, 475] on button "Cargar archivo" at bounding box center [431, 469] width 93 height 23
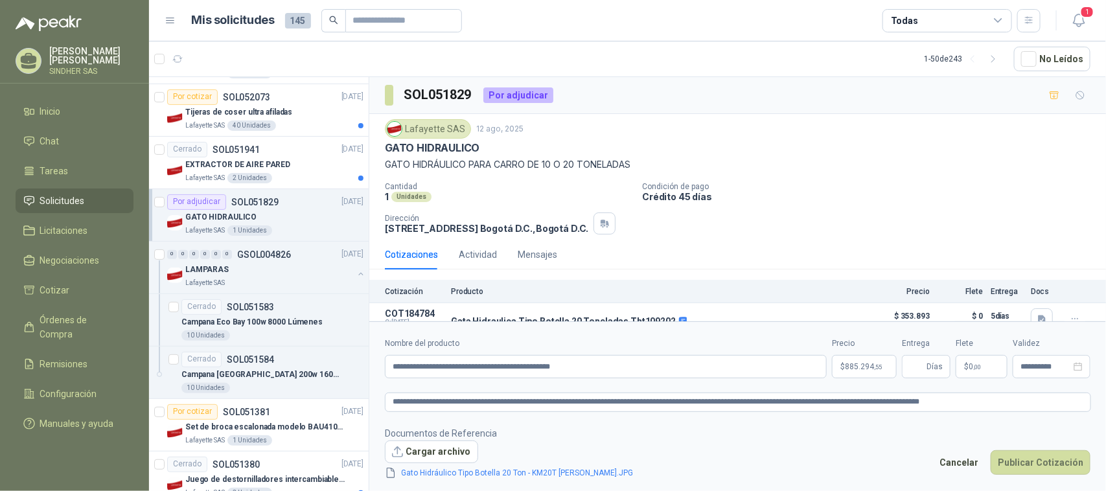
scroll to position [21, 0]
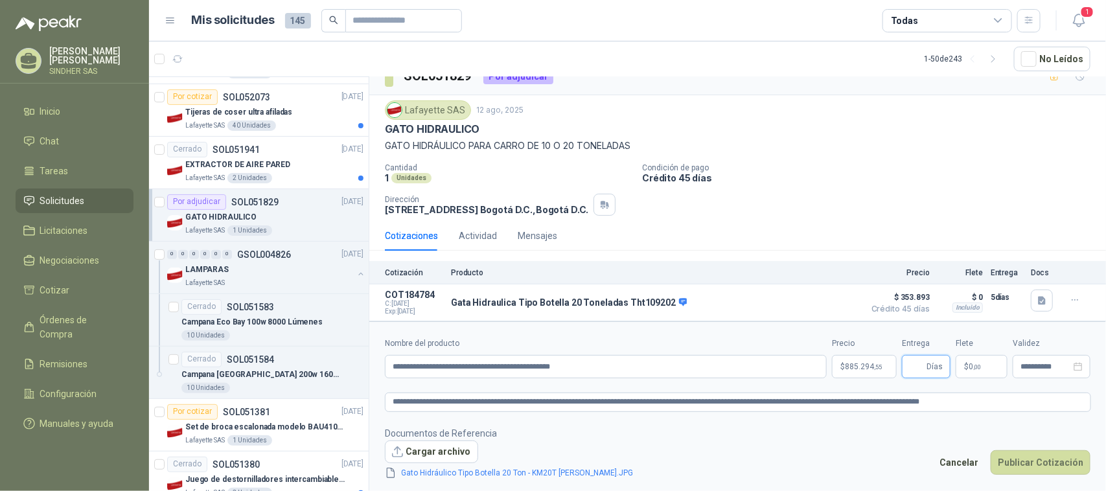
click at [924, 371] on input "Entrega" at bounding box center [917, 367] width 14 height 22
type input "*"
click at [938, 225] on div "Cotizaciones Actividad Mensajes" at bounding box center [738, 236] width 706 height 30
click at [542, 471] on link "Gato Hidráulico Tipo Botella 20 Ton - KM20T [PERSON_NAME].JPG" at bounding box center [518, 473] width 242 height 12
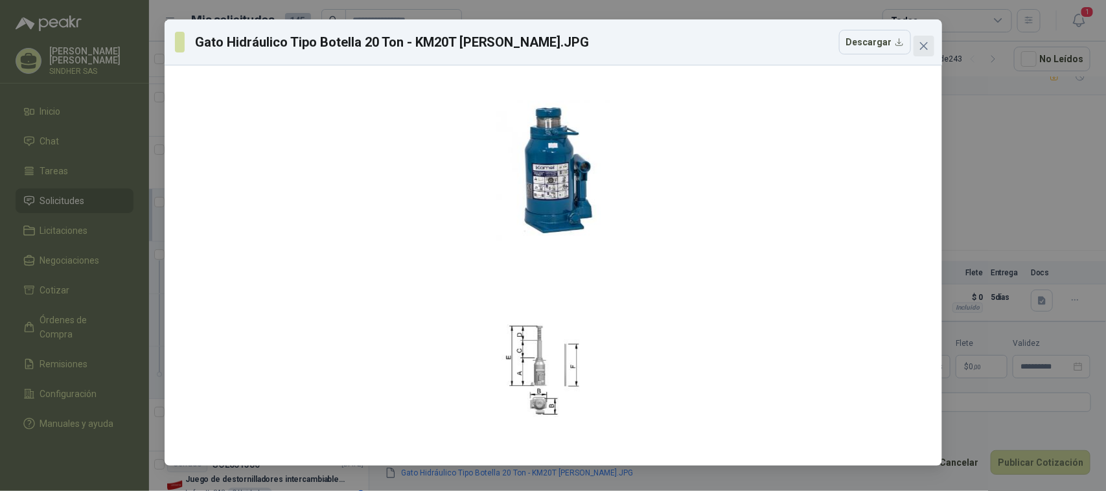
click at [929, 52] on button "Close" at bounding box center [924, 46] width 21 height 21
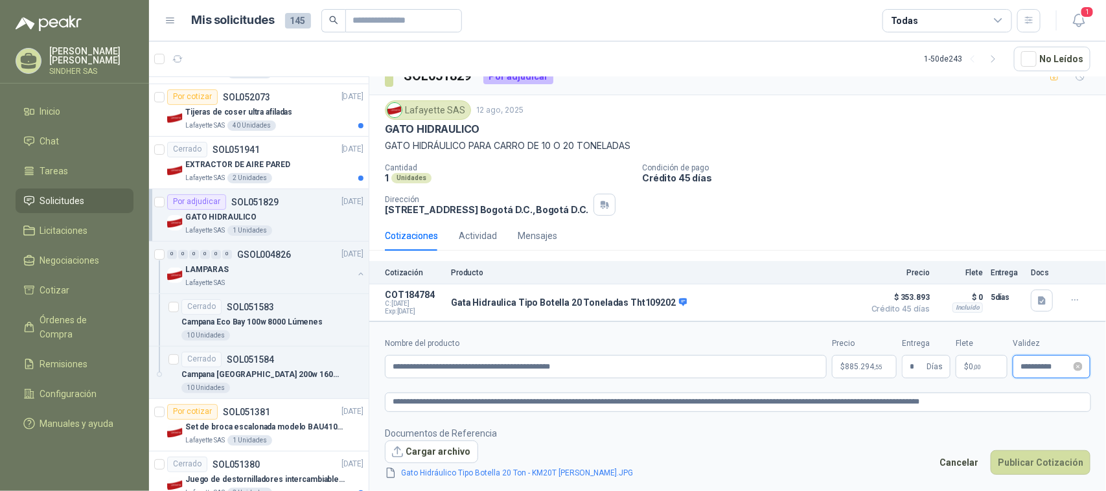
click at [1034, 370] on input "**********" at bounding box center [1046, 367] width 51 height 8
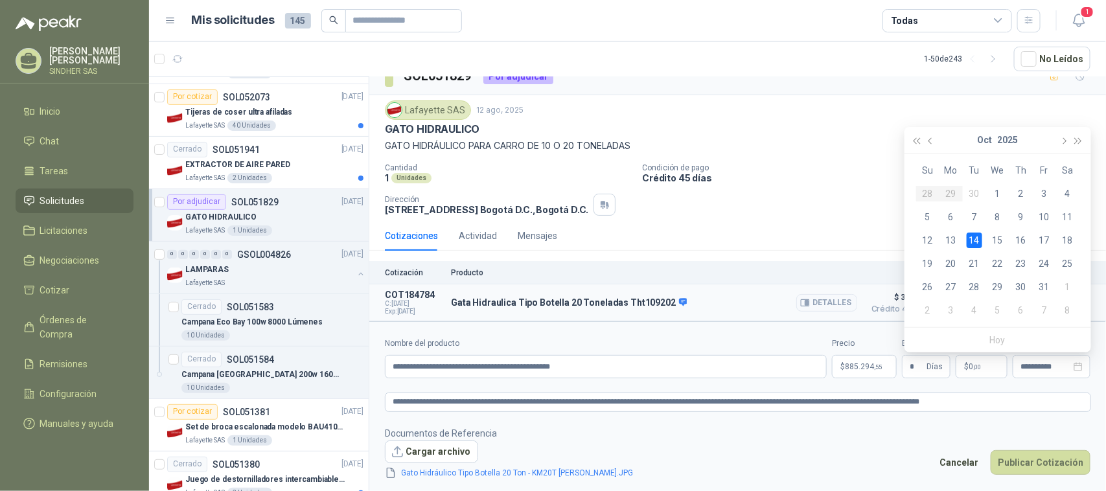
click at [785, 309] on div "Gata Hidraulica Tipo Botella 20 Toneladas Tht109202 Detalles" at bounding box center [654, 303] width 406 height 26
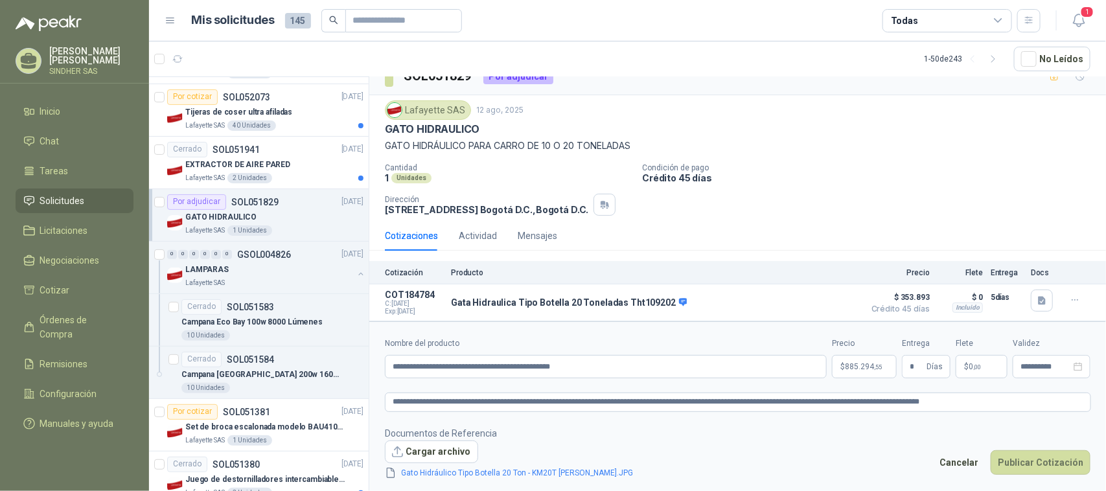
click at [782, 209] on div "Cantidad 1 Unidades Condición de pago Crédito 45 días Dirección [STREET_ADDRESS…" at bounding box center [738, 189] width 706 height 52
click at [1031, 468] on button "Publicar Cotización" at bounding box center [1041, 462] width 100 height 25
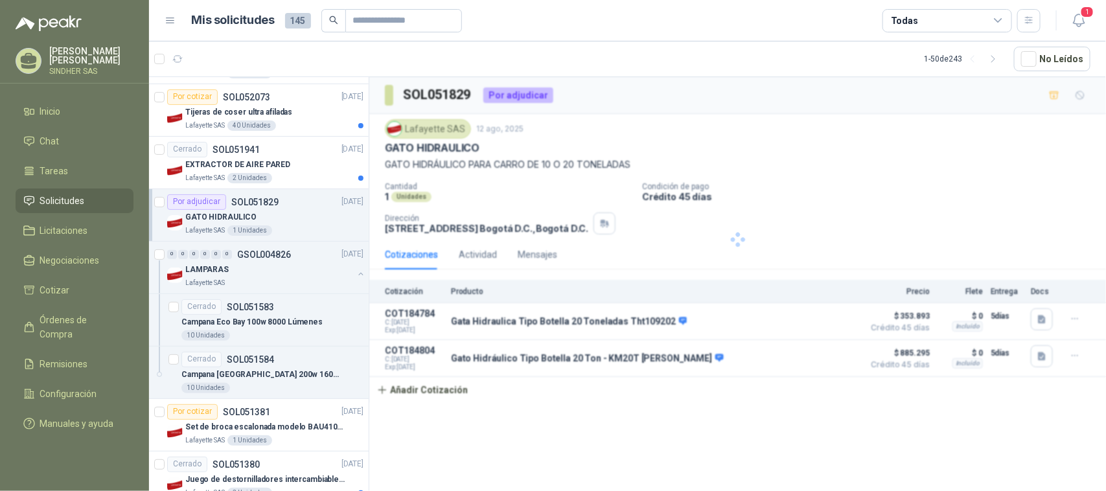
scroll to position [1, 0]
click at [1038, 318] on icon "button" at bounding box center [1042, 320] width 8 height 8
click at [825, 325] on button "Detalles" at bounding box center [827, 321] width 61 height 17
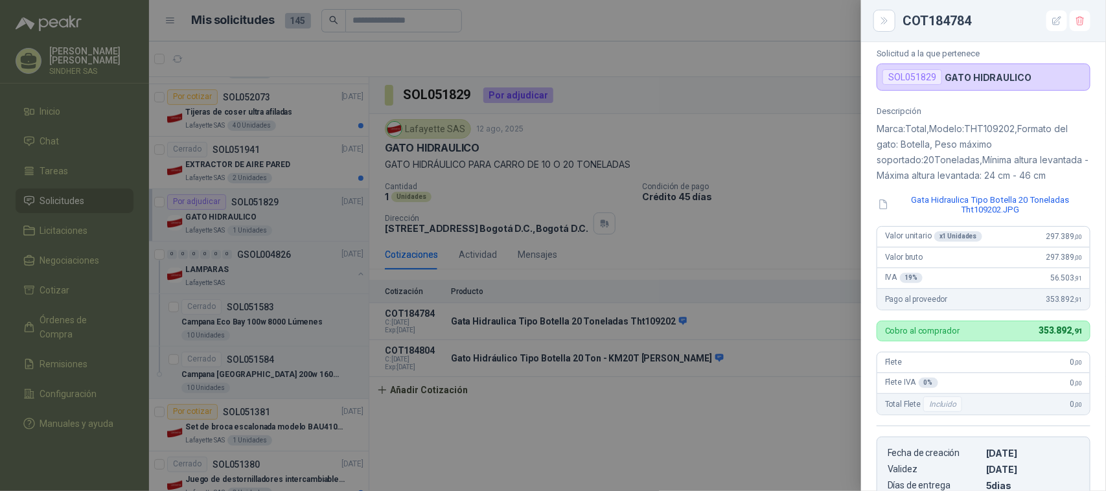
scroll to position [0, 0]
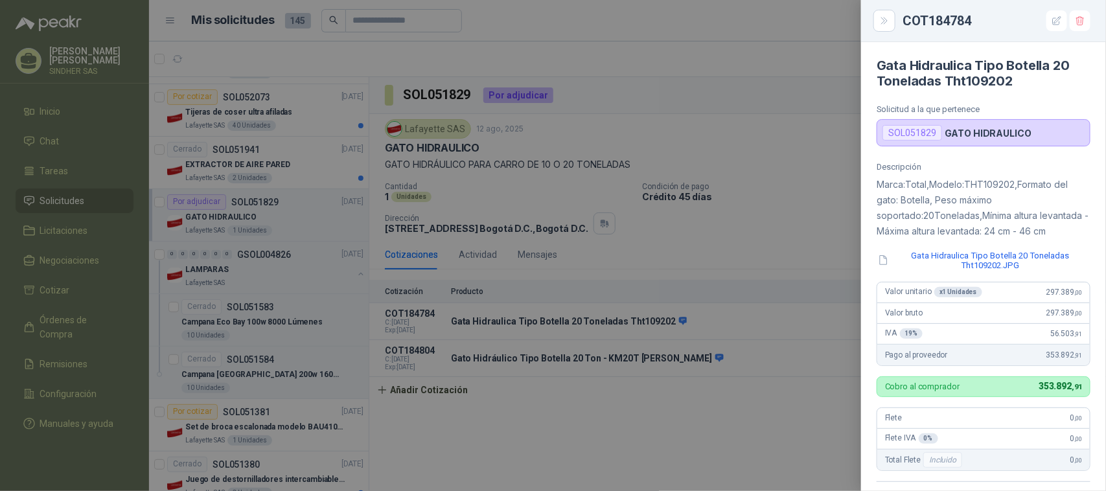
click at [780, 177] on div at bounding box center [553, 245] width 1106 height 491
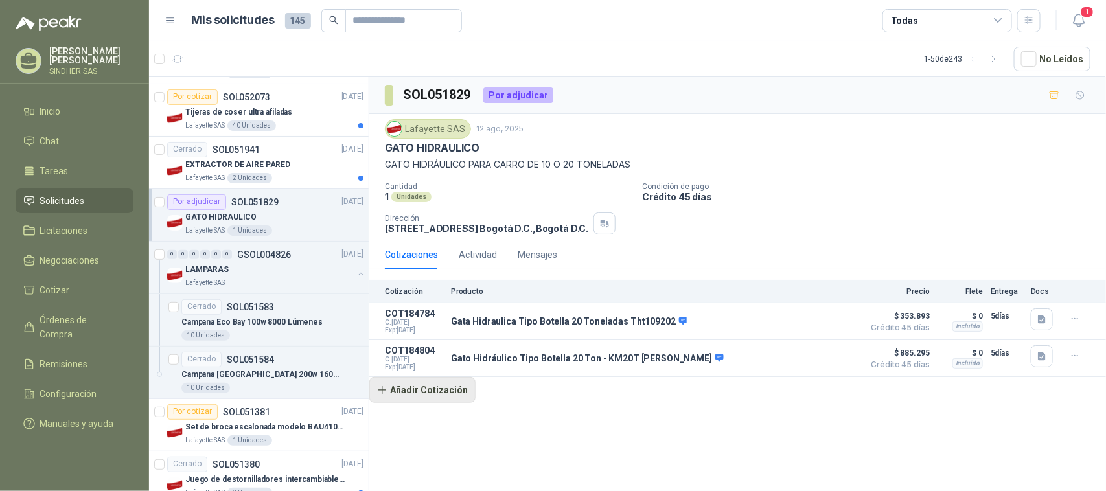
click at [413, 399] on button "Añadir Cotización" at bounding box center [422, 390] width 106 height 26
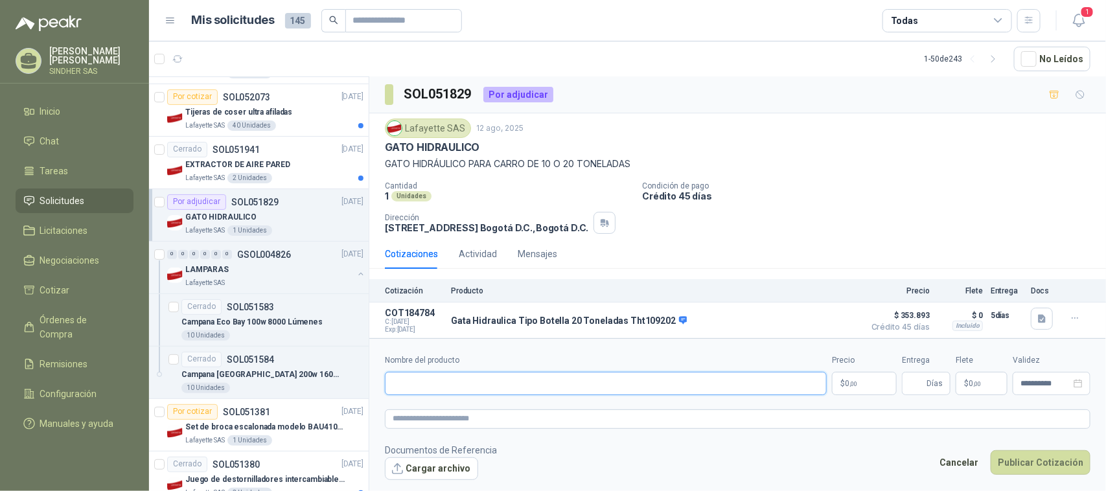
click at [449, 392] on input "Nombre del producto" at bounding box center [606, 383] width 442 height 23
click at [403, 381] on input "Nombre del producto" at bounding box center [606, 383] width 442 height 23
paste input "**********"
type input "**********"
click at [859, 383] on p "$ 0 ,00" at bounding box center [864, 383] width 65 height 23
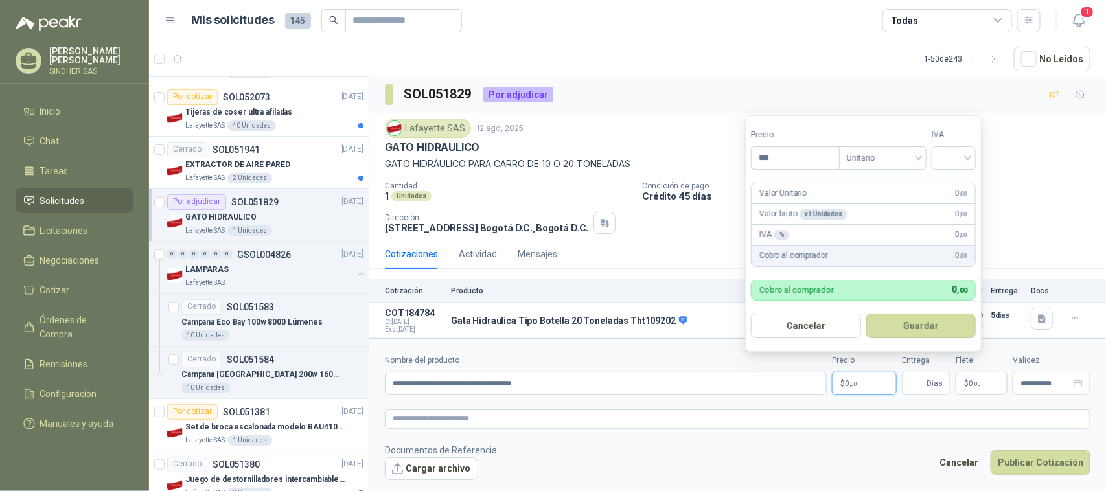
click at [859, 383] on p "$ 0 ,00" at bounding box center [864, 383] width 65 height 23
click at [782, 161] on input "***" at bounding box center [795, 158] width 87 height 22
paste input "******"
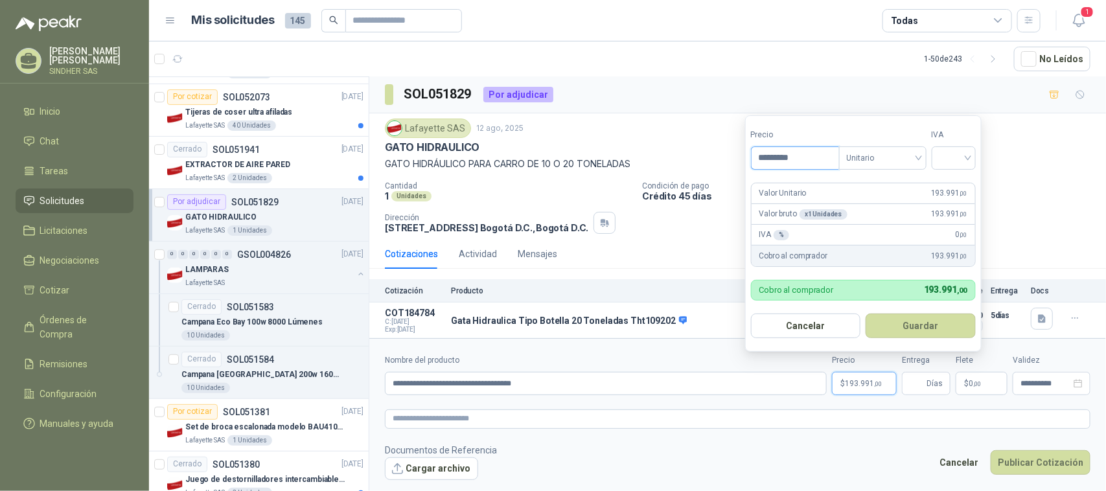
type input "*********"
click at [928, 386] on span "Días" at bounding box center [935, 384] width 16 height 22
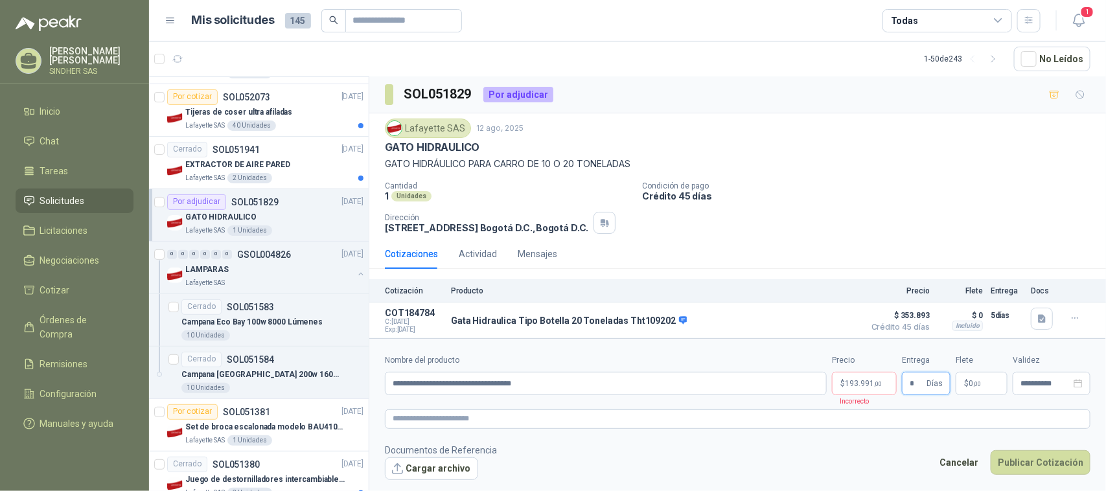
type input "*"
click at [867, 386] on span "193.991 ,00" at bounding box center [863, 384] width 37 height 8
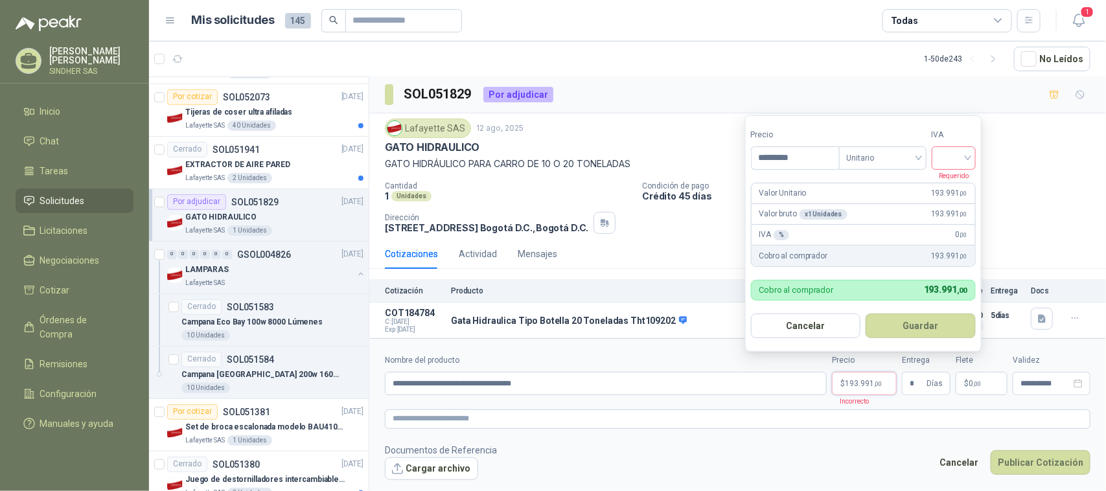
click at [966, 162] on input "search" at bounding box center [954, 156] width 29 height 19
click at [959, 185] on div "19%" at bounding box center [957, 184] width 24 height 14
click at [946, 401] on form "**********" at bounding box center [737, 416] width 737 height 157
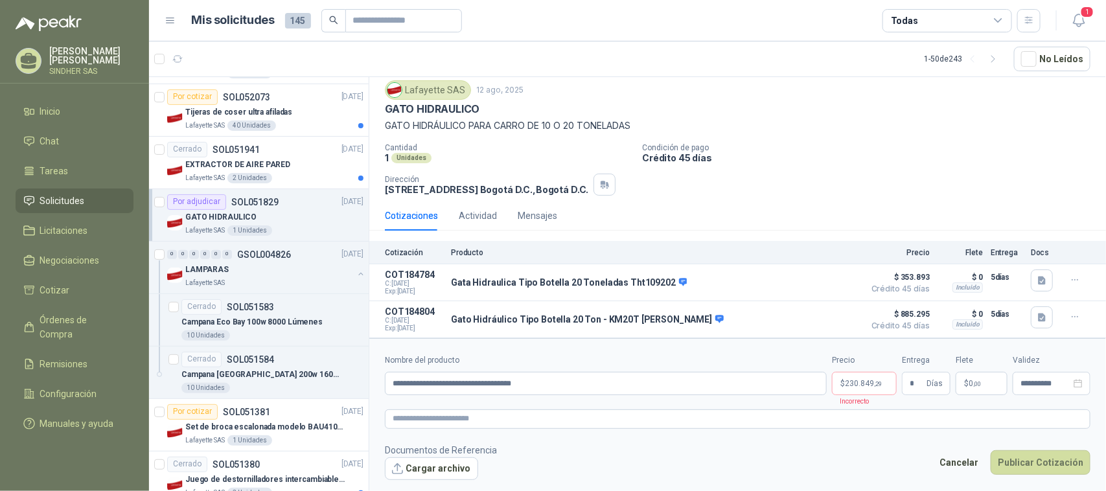
scroll to position [42, 0]
click at [465, 423] on textarea at bounding box center [738, 419] width 706 height 19
click at [443, 425] on textarea at bounding box center [738, 419] width 706 height 19
paste textarea "**********"
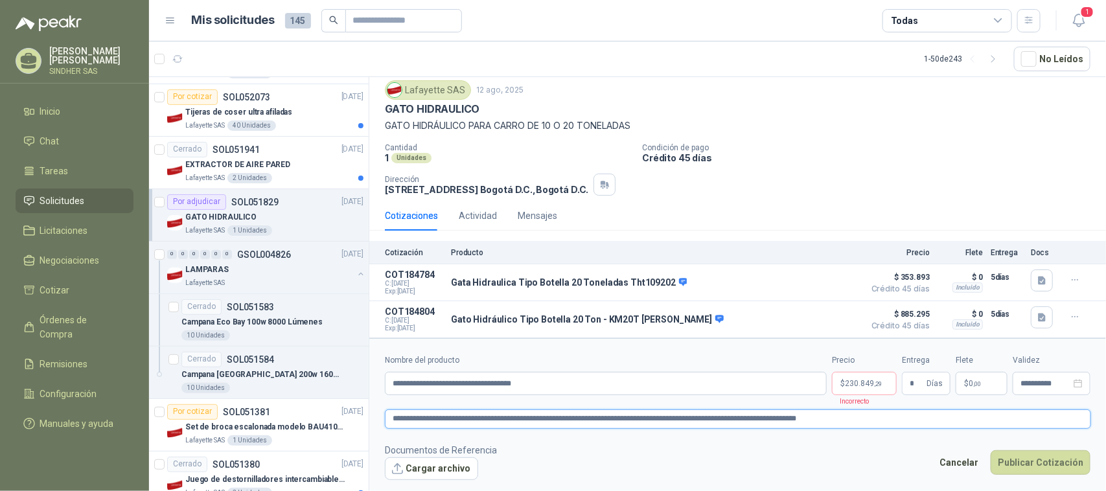
type textarea "**********"
click at [899, 402] on form "**********" at bounding box center [737, 416] width 737 height 157
click at [743, 397] on form "**********" at bounding box center [737, 416] width 737 height 157
click at [743, 387] on input "**********" at bounding box center [606, 383] width 442 height 23
click at [802, 439] on form "**********" at bounding box center [737, 416] width 737 height 157
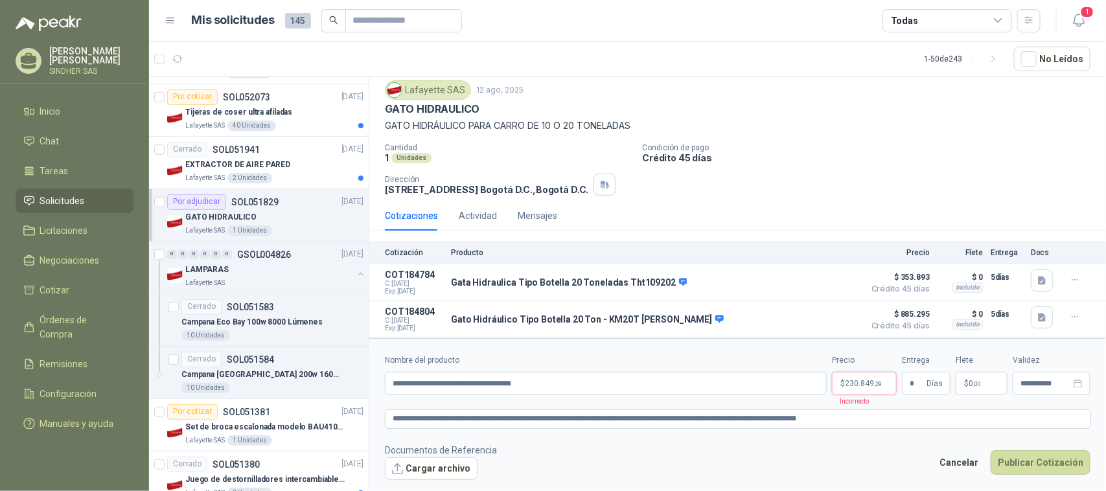
click at [865, 392] on p "$ 230.849 ,29" at bounding box center [864, 383] width 65 height 23
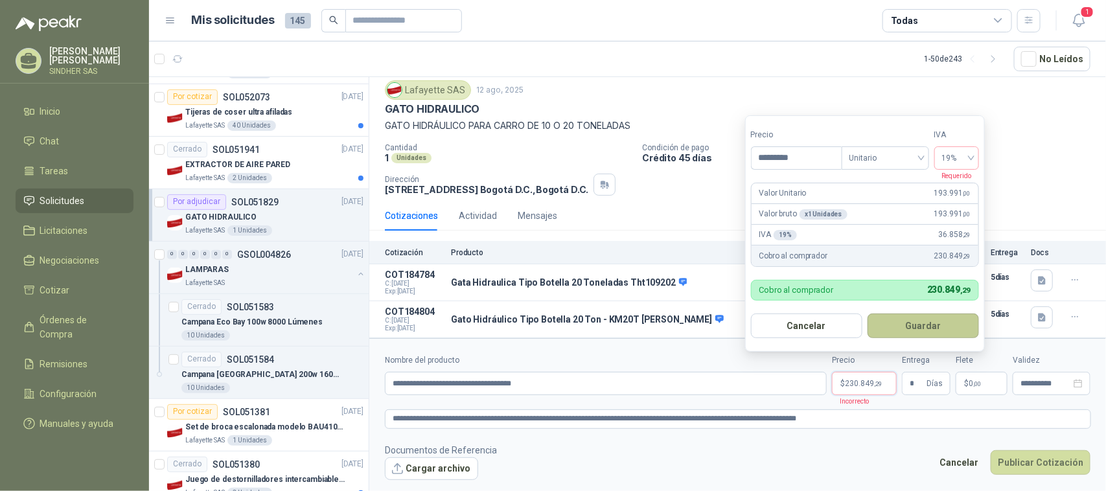
click at [908, 321] on button "Guardar" at bounding box center [923, 326] width 111 height 25
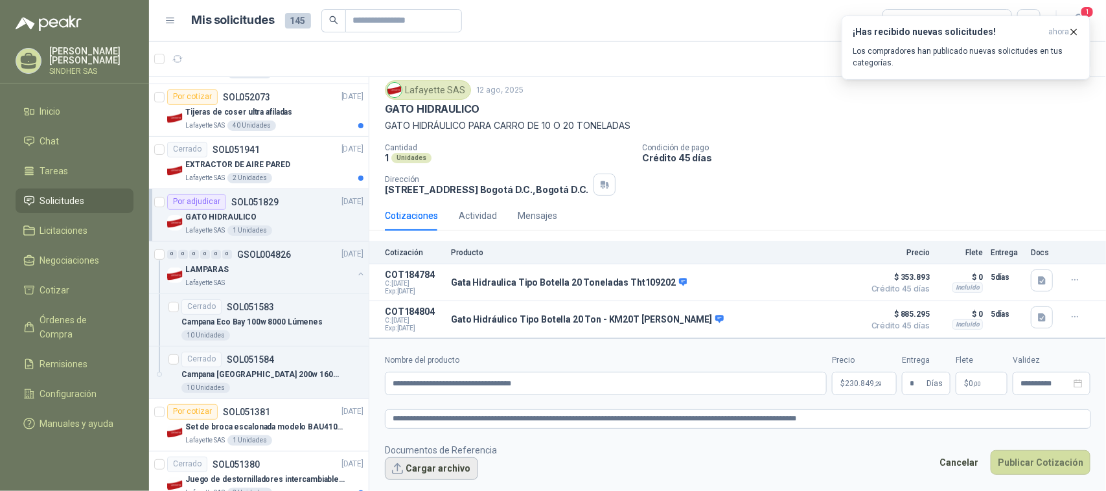
click at [450, 467] on button "Cargar archivo" at bounding box center [431, 469] width 93 height 23
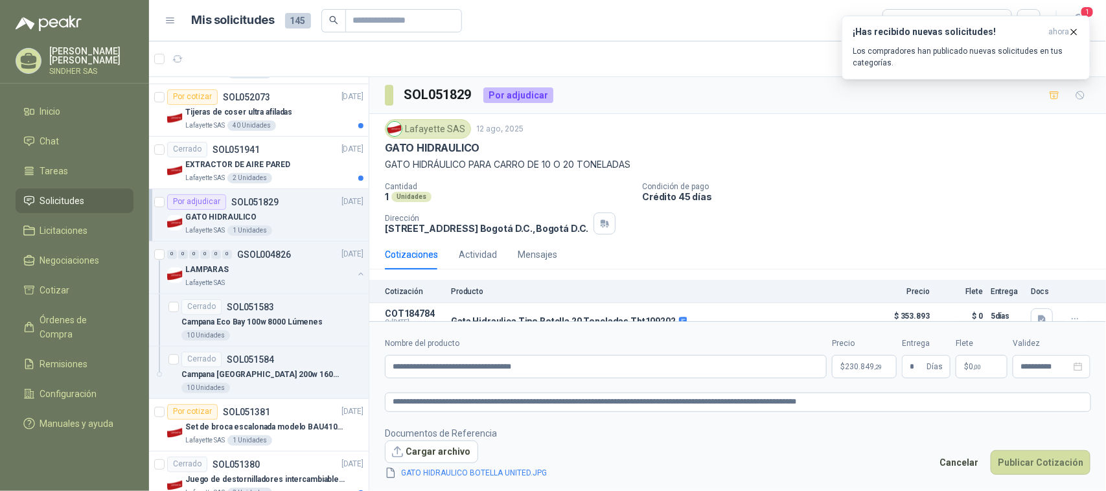
scroll to position [59, 0]
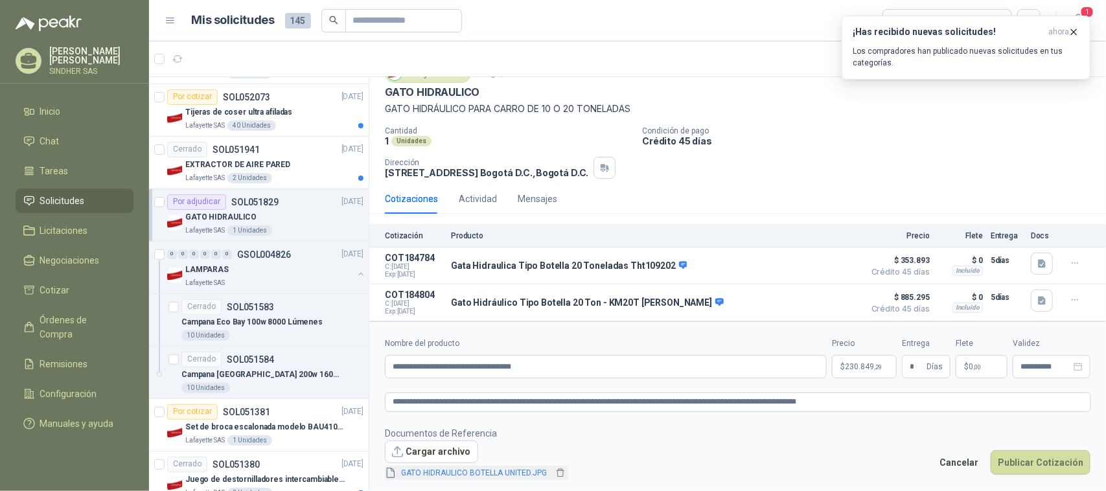
click at [507, 471] on link "GATO HIDRAULICO BOTELLA UNITED.JPG" at bounding box center [475, 473] width 156 height 12
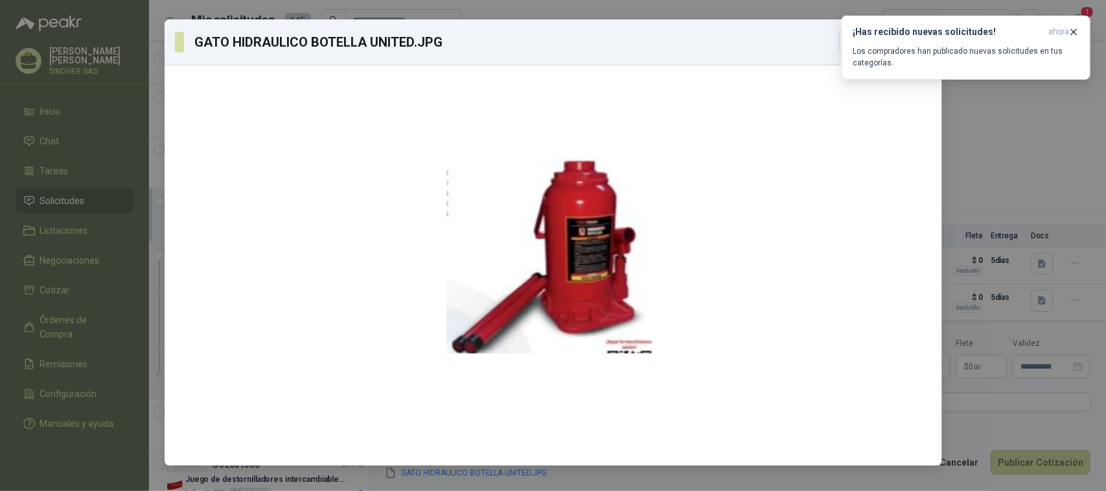
click at [1001, 164] on div "GATO HIDRAULICO BOTELLA UNITED.JPG Descargar" at bounding box center [553, 245] width 1106 height 491
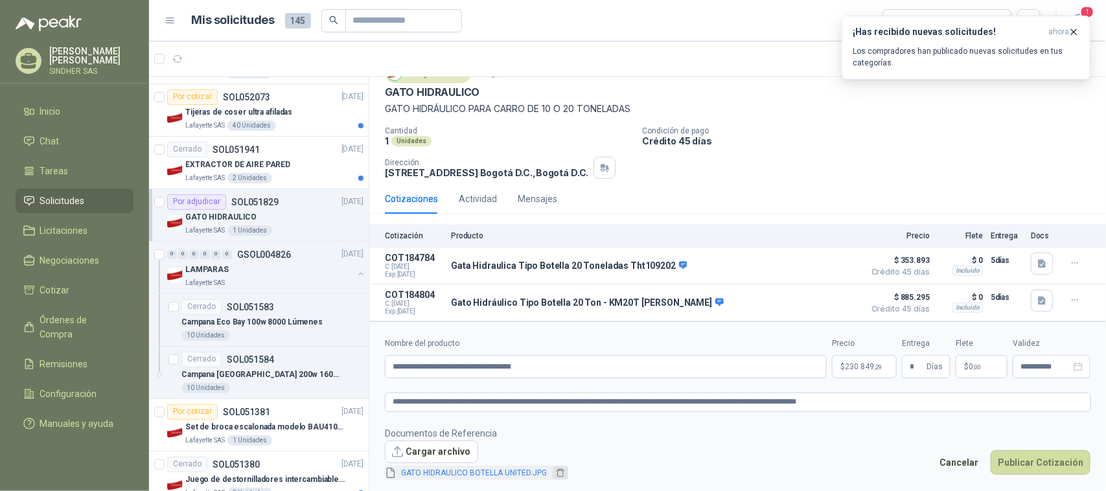
click at [557, 474] on icon "delete" at bounding box center [561, 473] width 8 height 8
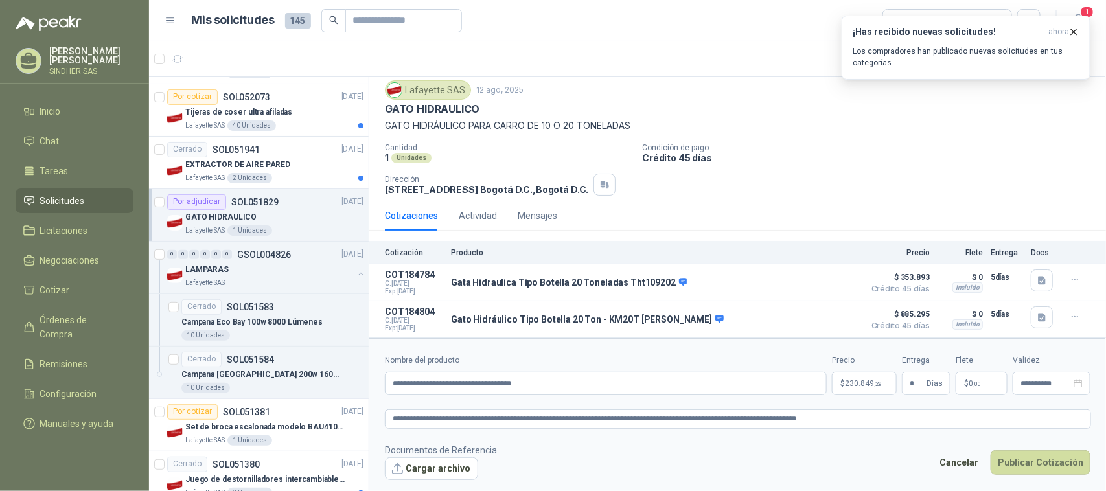
scroll to position [42, 0]
click at [458, 465] on button "Cargar archivo" at bounding box center [431, 469] width 93 height 23
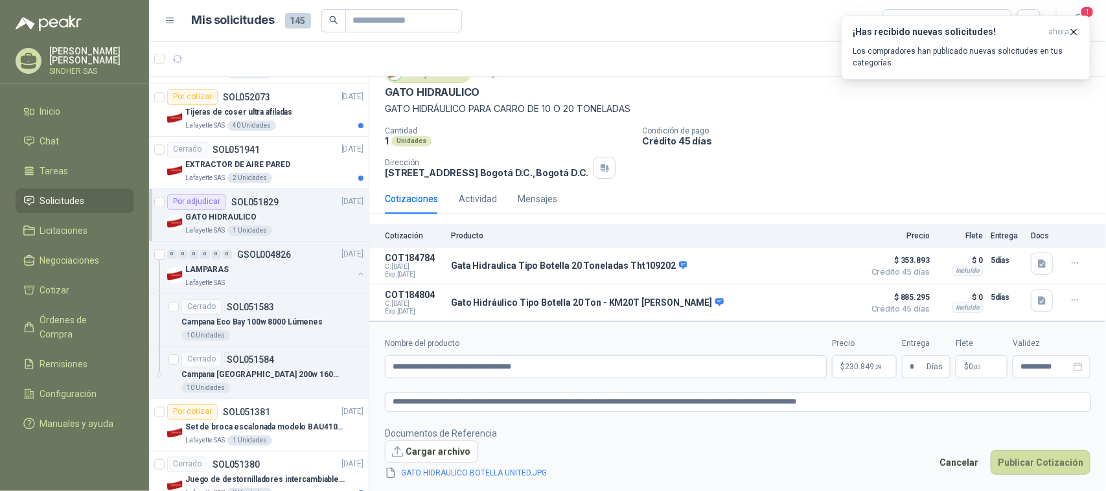
scroll to position [59, 0]
click at [461, 478] on link "GATO HIDRAULICO BOTELLA UNITED.JPG" at bounding box center [475, 473] width 156 height 12
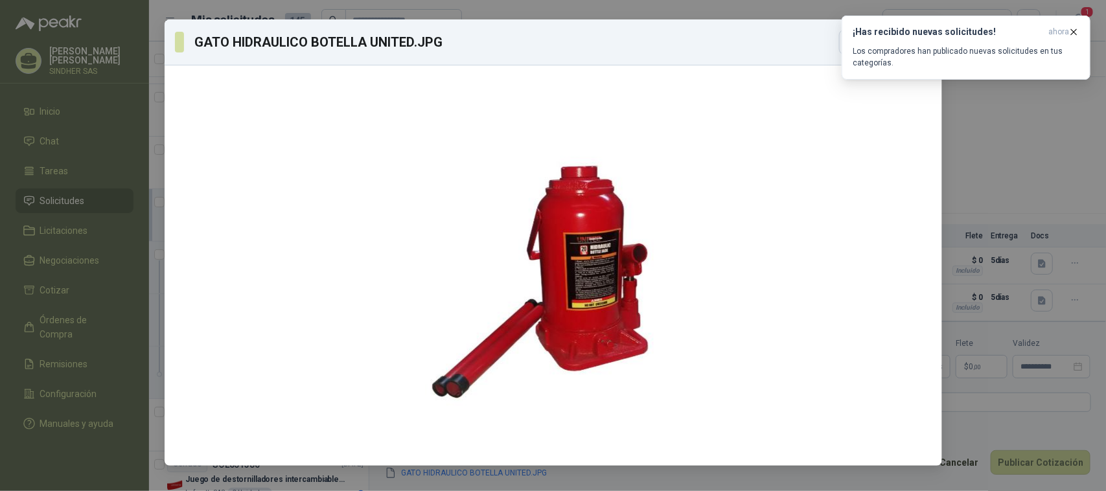
click at [995, 100] on div "GATO HIDRAULICO BOTELLA UNITED.JPG Descargar" at bounding box center [553, 245] width 1106 height 491
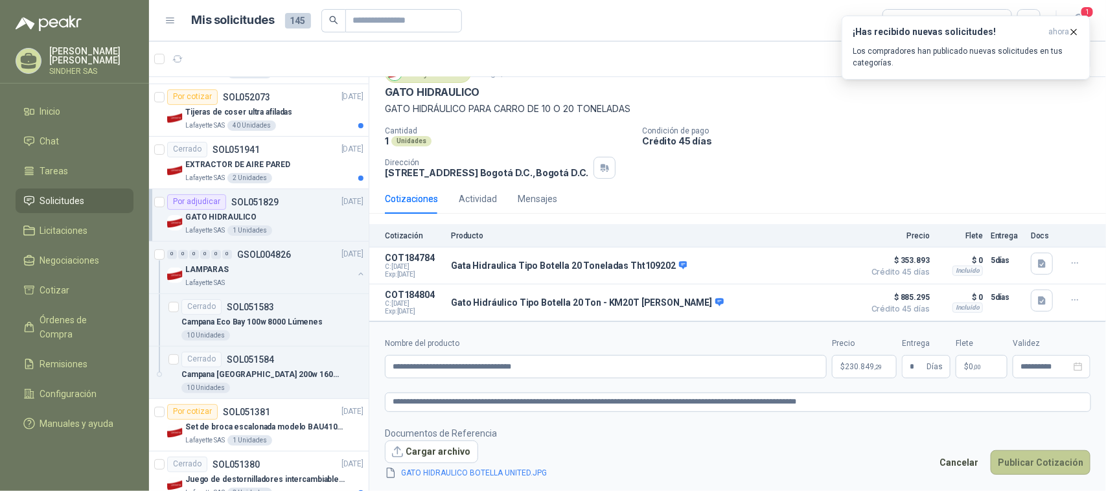
click at [1025, 468] on button "Publicar Cotización" at bounding box center [1041, 462] width 100 height 25
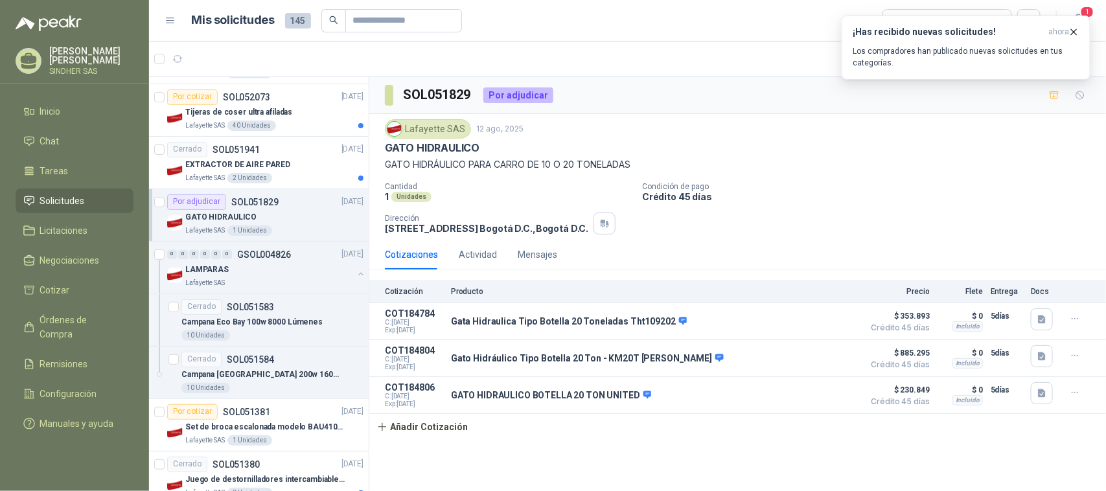
scroll to position [0, 0]
click at [1038, 358] on icon "button" at bounding box center [1042, 357] width 8 height 8
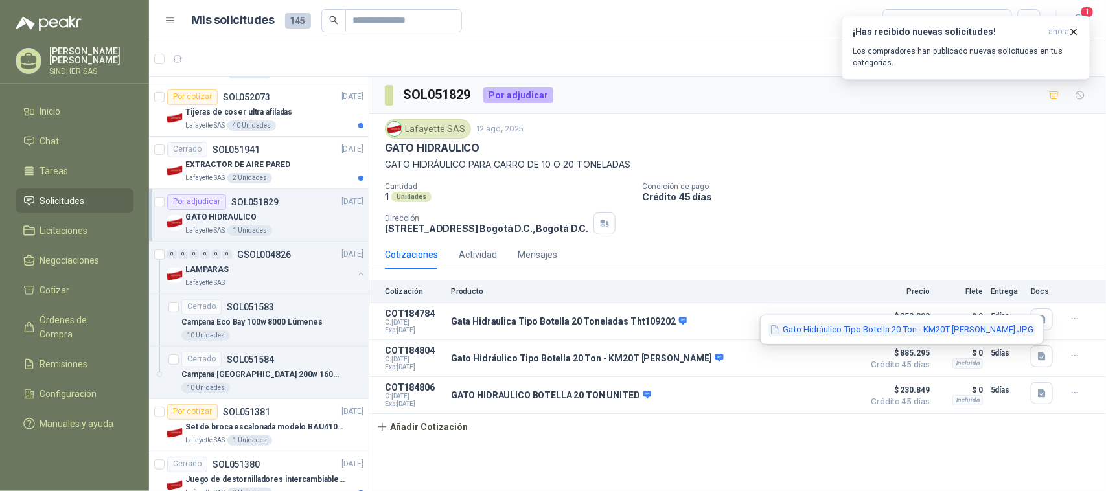
click at [889, 332] on button "Gato Hidráulico Tipo Botella 20 Ton - KM20T [PERSON_NAME].JPG" at bounding box center [902, 330] width 267 height 14
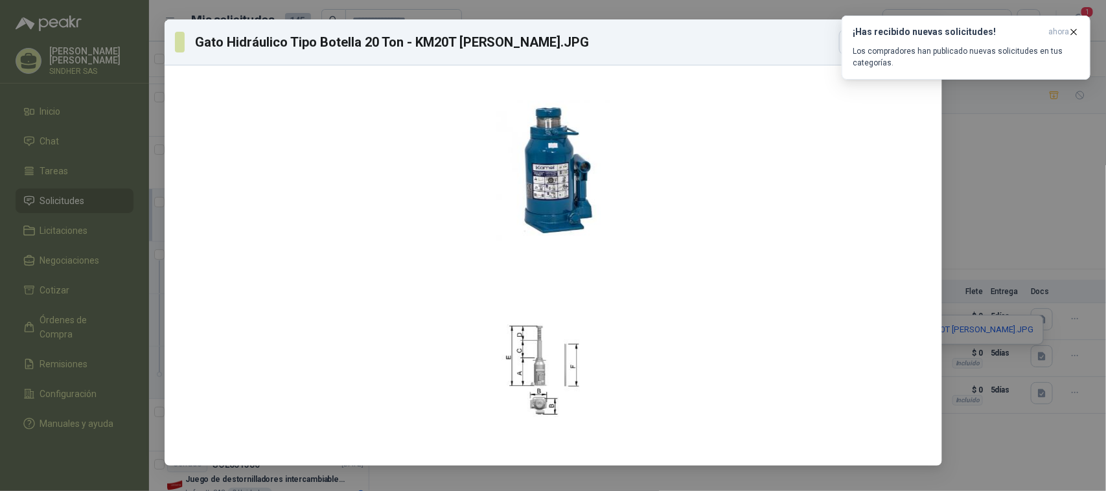
click at [983, 220] on div "Gato Hidráulico Tipo Botella 20 Ton - KM20T [PERSON_NAME].JPG Descargar" at bounding box center [553, 245] width 1106 height 491
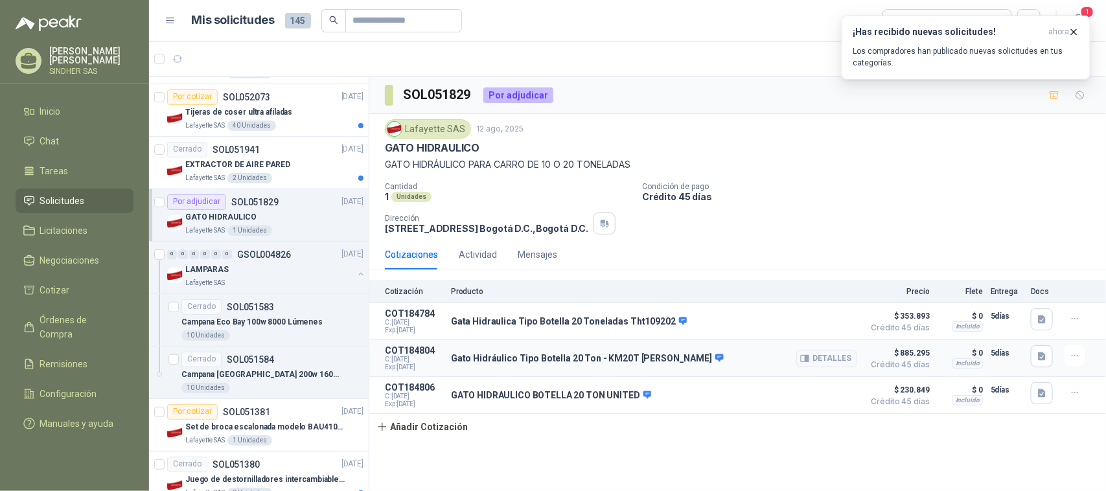
click at [907, 355] on span "$ 885.295" at bounding box center [897, 353] width 65 height 16
click at [818, 363] on button "Detalles" at bounding box center [827, 358] width 61 height 17
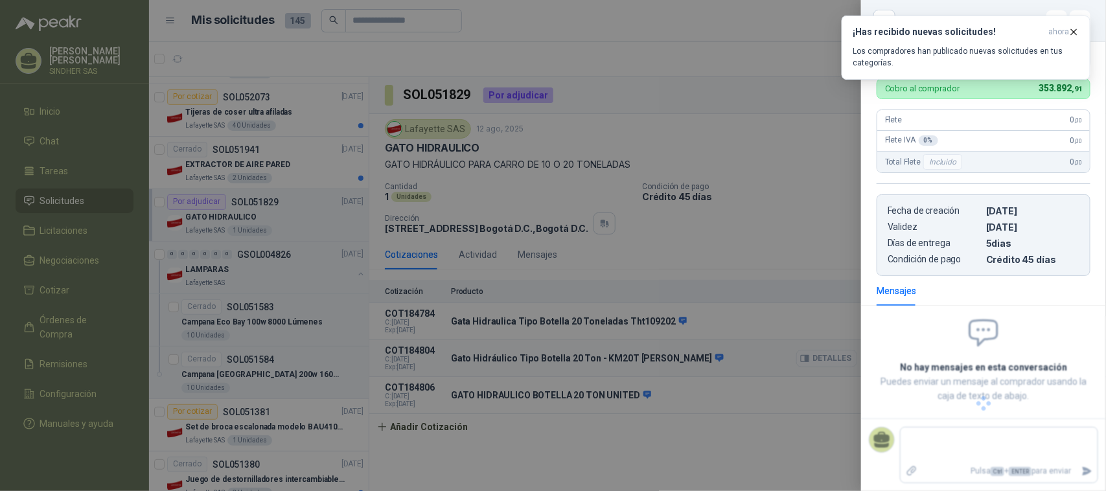
scroll to position [303, 0]
click at [1077, 30] on icon "button" at bounding box center [1074, 32] width 11 height 11
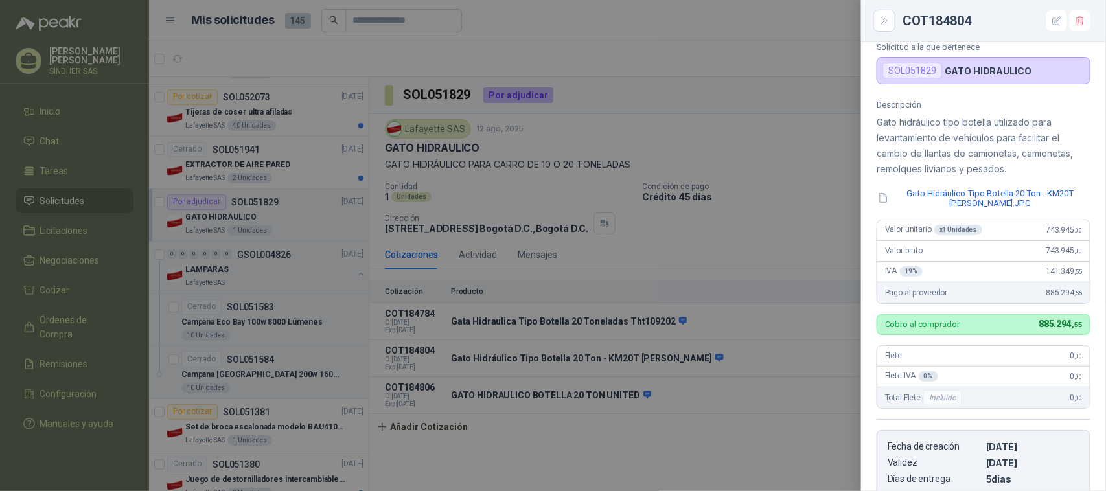
scroll to position [60, 0]
click at [795, 185] on div at bounding box center [553, 245] width 1106 height 491
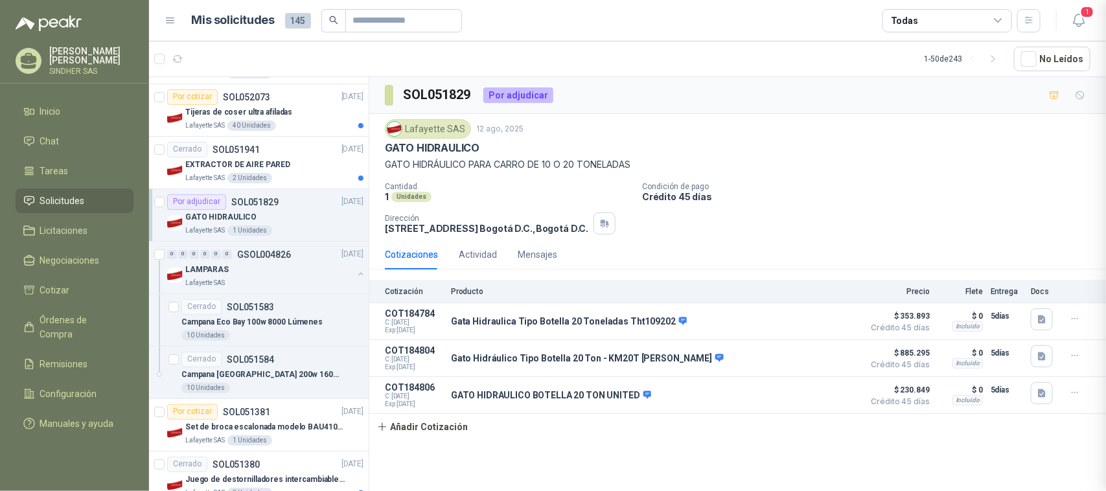
scroll to position [303, 0]
click at [823, 362] on button "Detalles" at bounding box center [827, 358] width 61 height 17
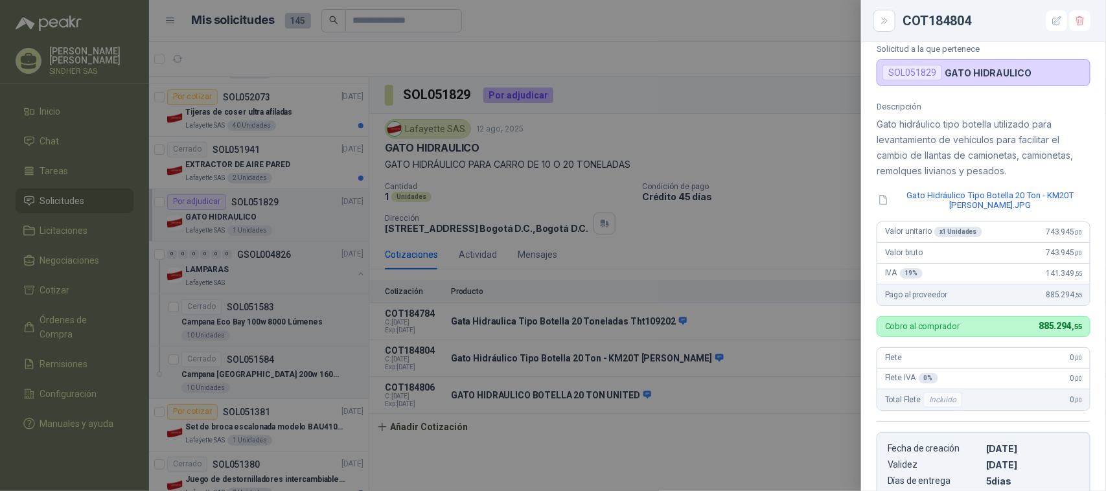
click at [820, 156] on div at bounding box center [553, 245] width 1106 height 491
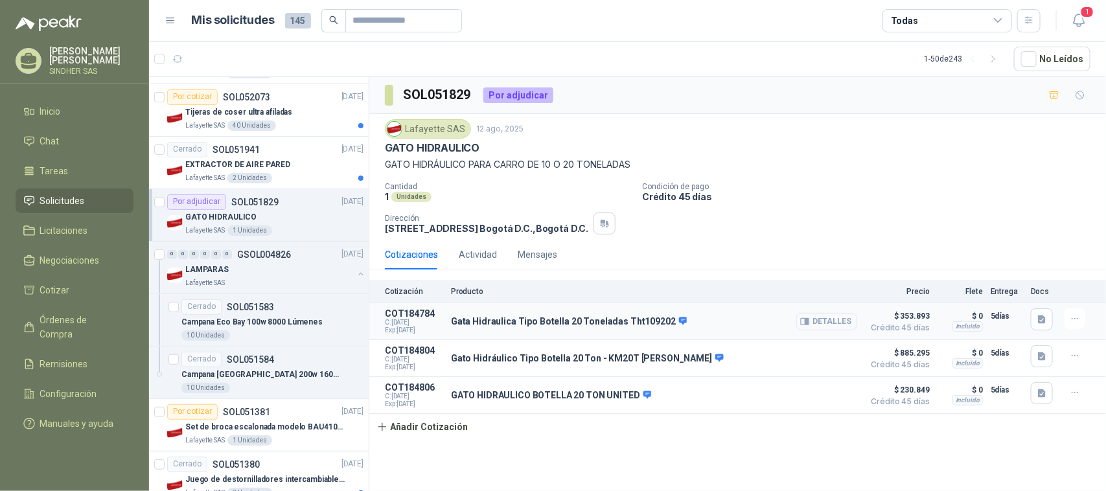
click at [830, 323] on button "Detalles" at bounding box center [827, 321] width 61 height 17
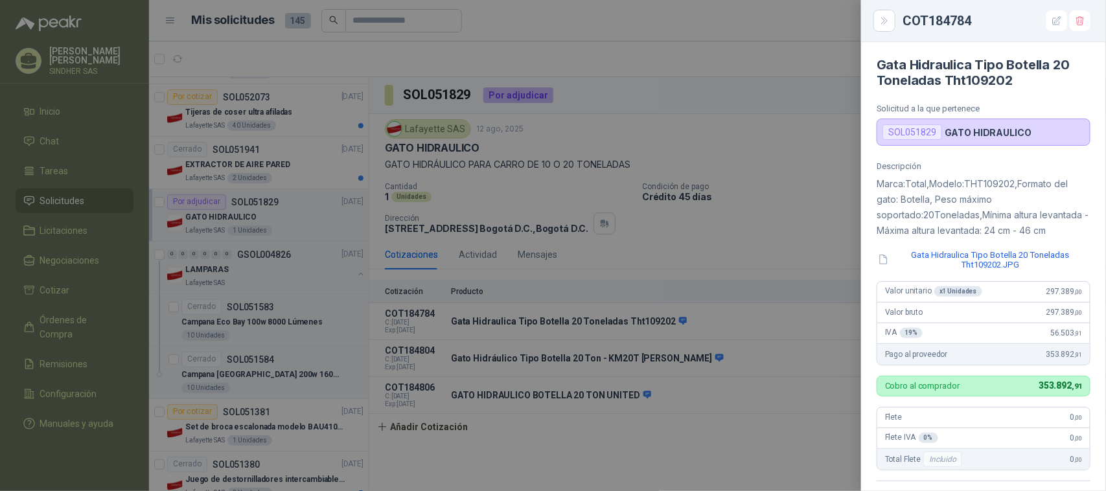
scroll to position [0, 0]
click at [802, 218] on div at bounding box center [553, 245] width 1106 height 491
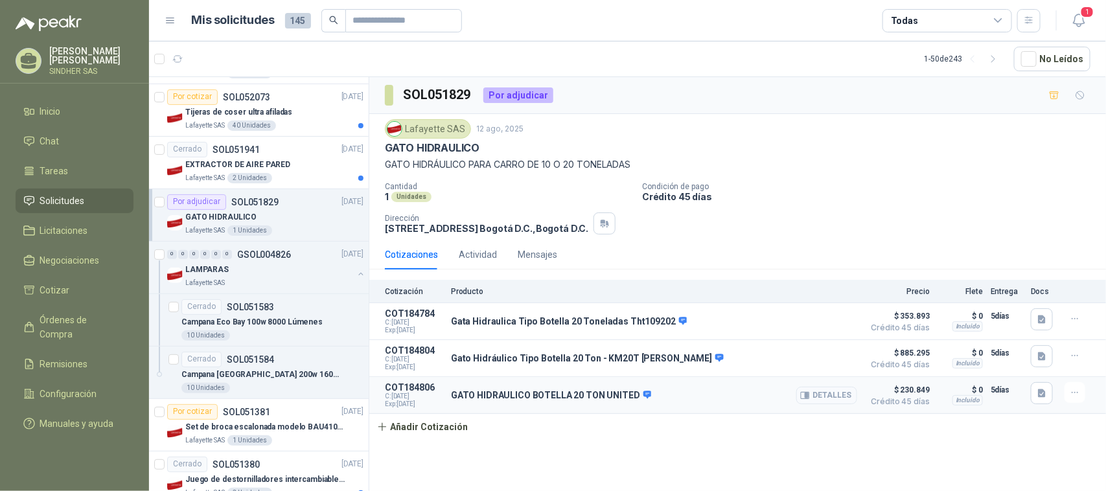
click at [828, 403] on button "Detalles" at bounding box center [827, 395] width 61 height 17
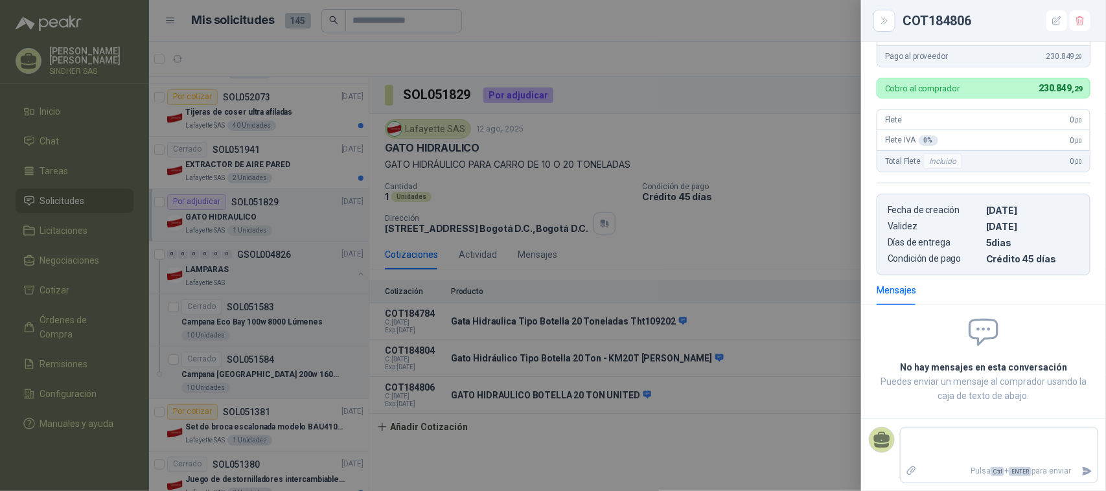
scroll to position [34, 0]
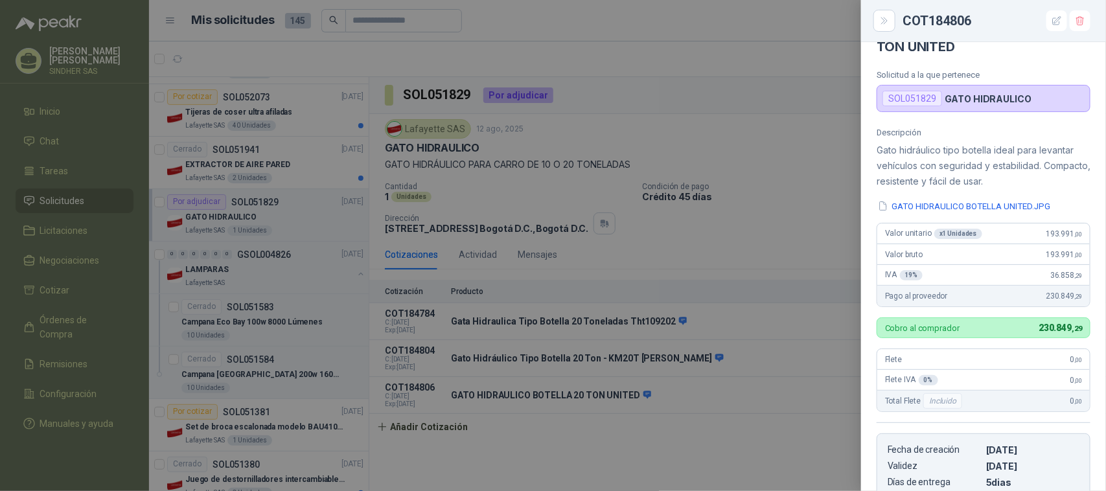
click at [767, 288] on div at bounding box center [553, 245] width 1106 height 491
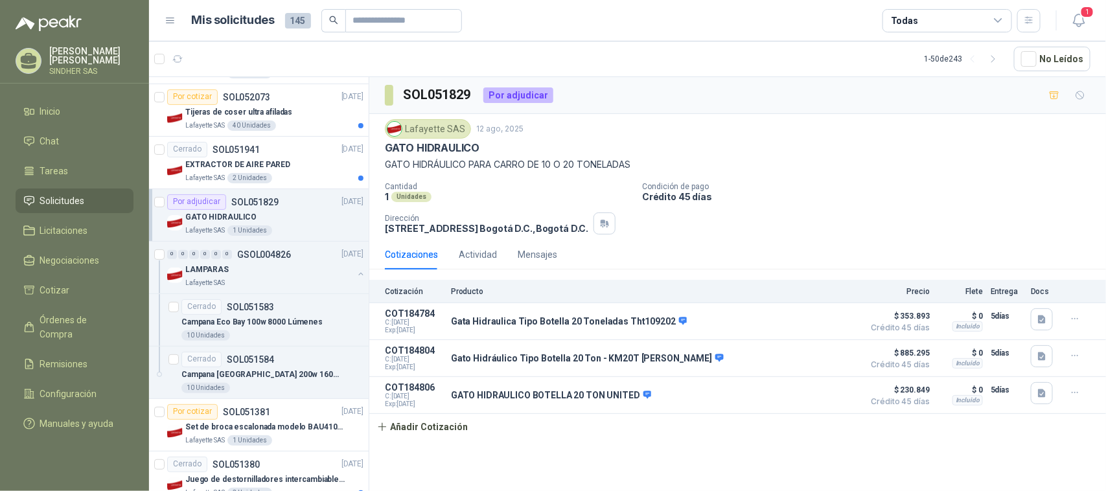
click at [786, 235] on div "Cantidad 1 Unidades Condición de pago Crédito 45 días Dirección [STREET_ADDRESS…" at bounding box center [738, 208] width 706 height 52
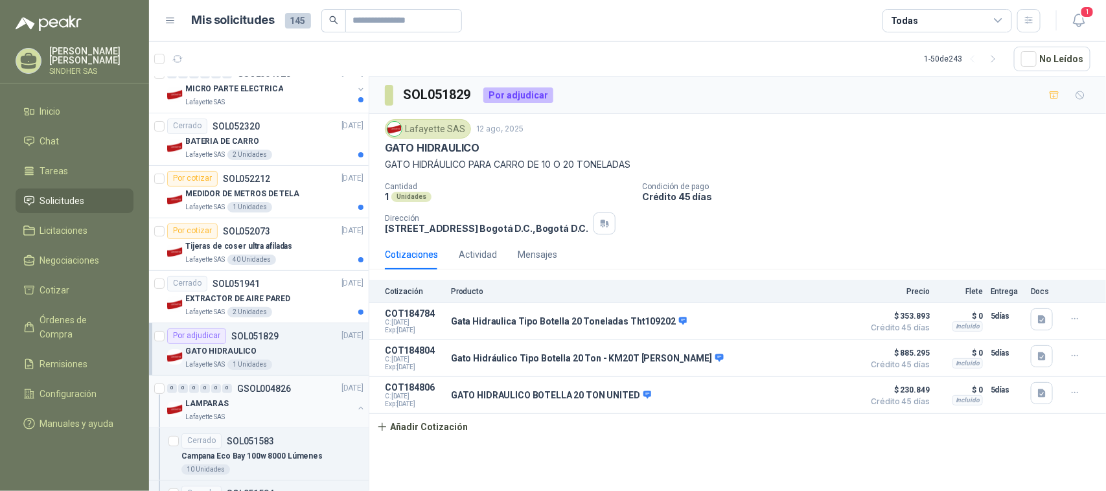
scroll to position [2168, 0]
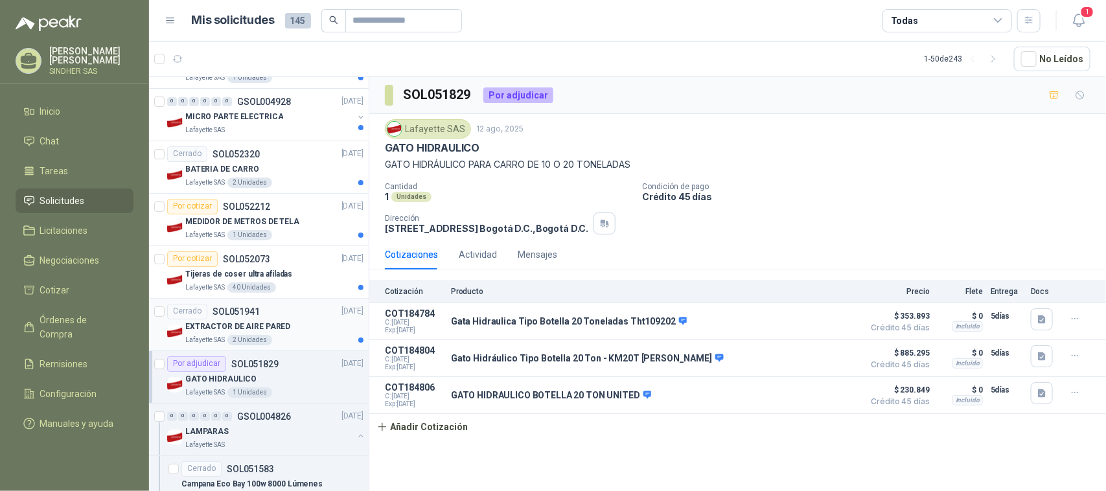
click at [289, 334] on div "EXTRACTOR DE AIRE PARED" at bounding box center [274, 328] width 178 height 16
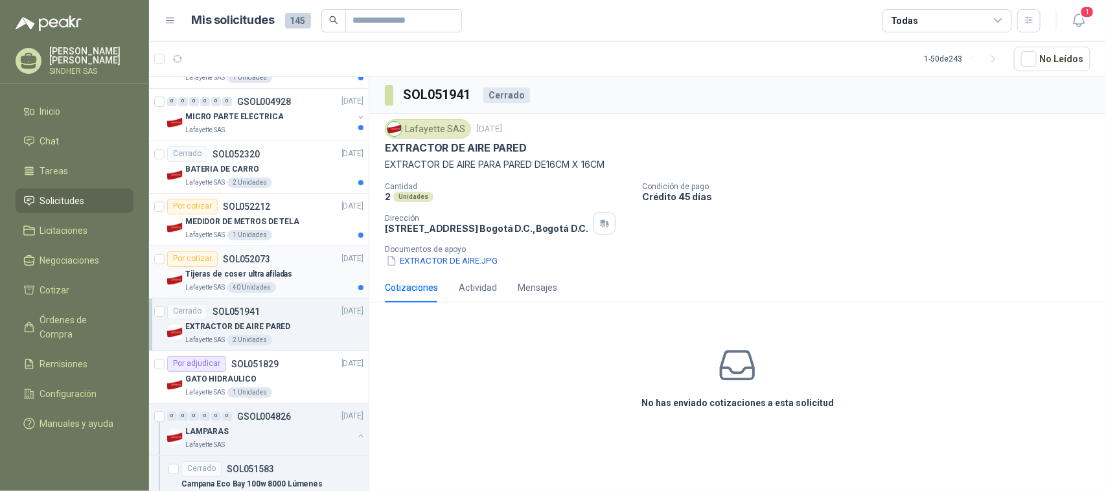
click at [227, 280] on p "Tijeras de coser ultra afiladas" at bounding box center [238, 274] width 107 height 12
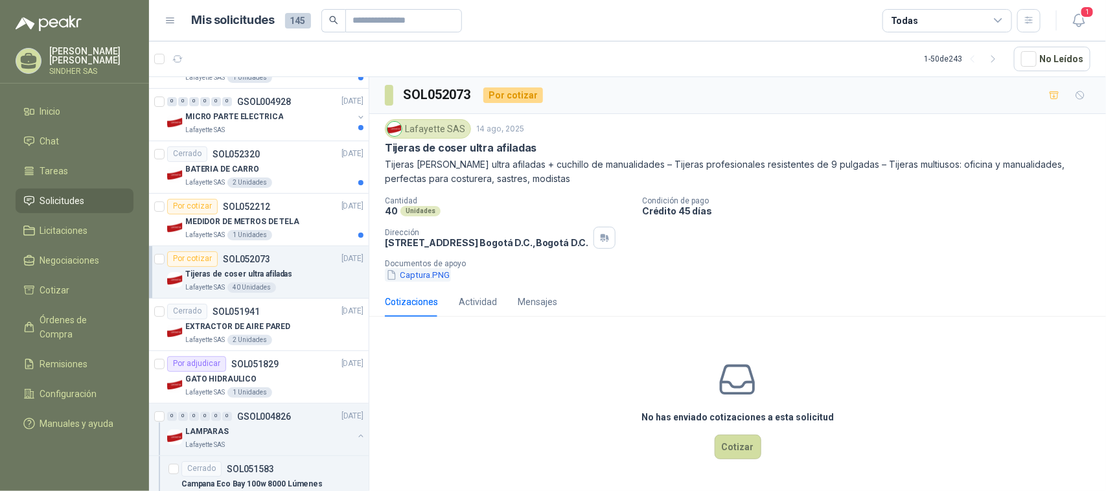
click at [428, 275] on button "Captura.PNG" at bounding box center [418, 275] width 66 height 14
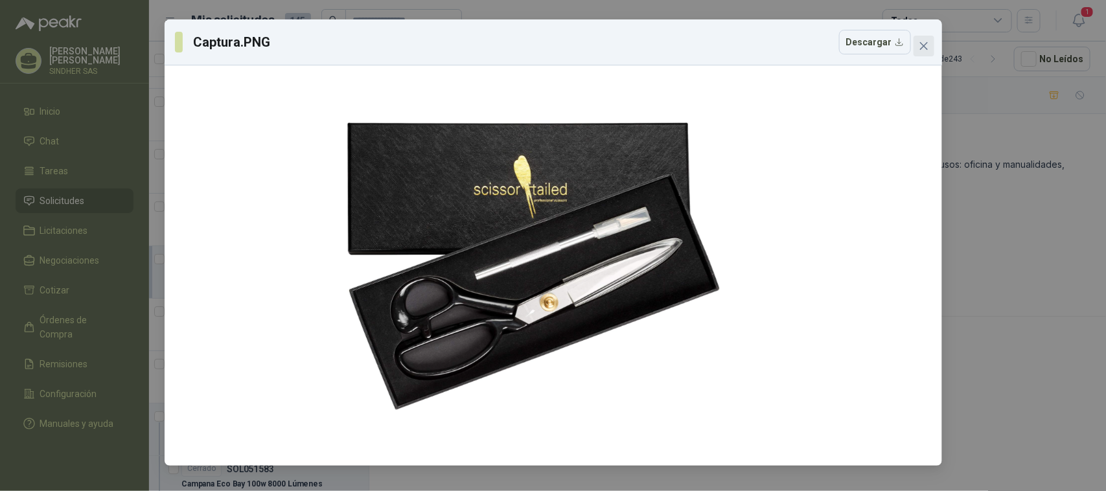
click at [921, 41] on icon "close" at bounding box center [924, 46] width 10 height 10
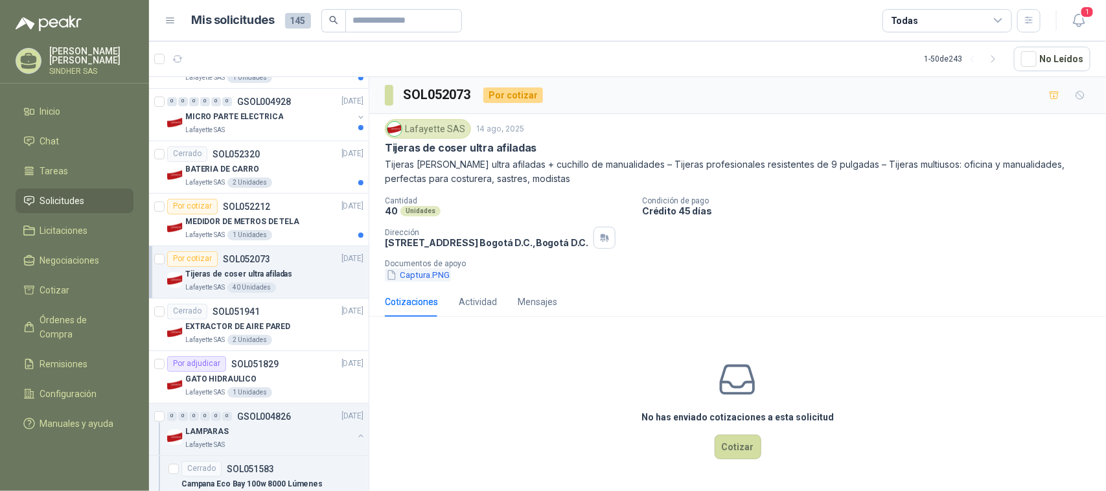
click at [412, 273] on button "Captura.PNG" at bounding box center [418, 275] width 66 height 14
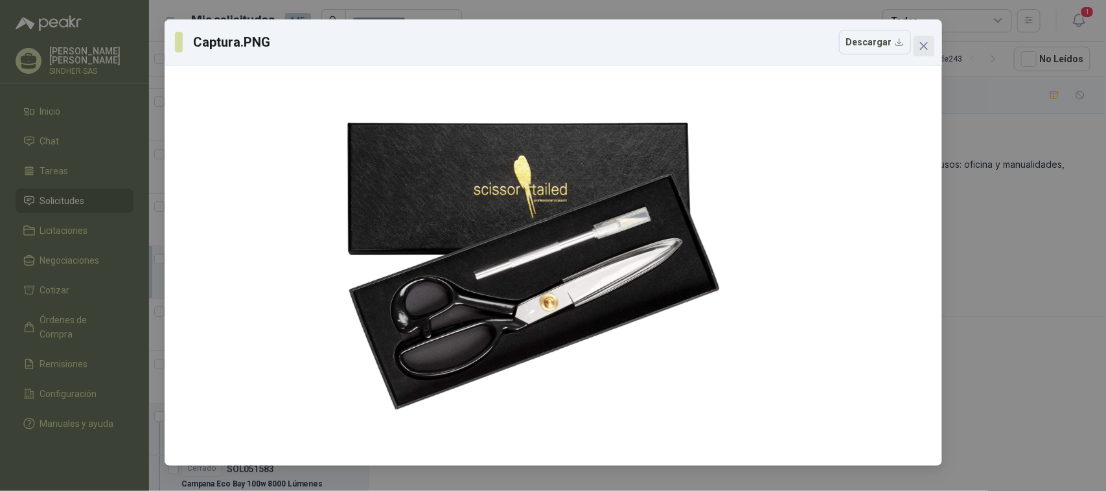
click at [915, 54] on button "Close" at bounding box center [924, 46] width 21 height 21
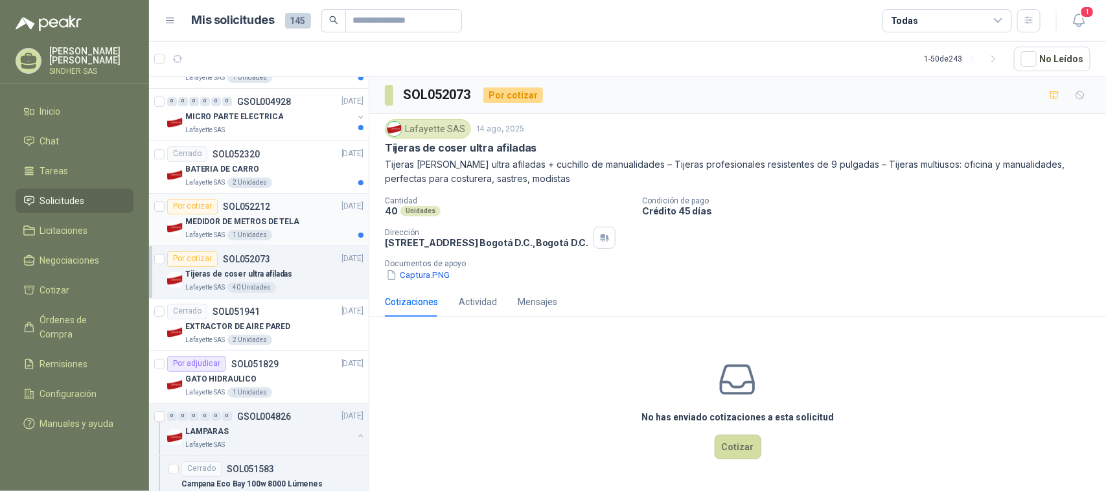
click at [244, 228] on p "MEDIDOR DE METROS DE TELA" at bounding box center [242, 222] width 114 height 12
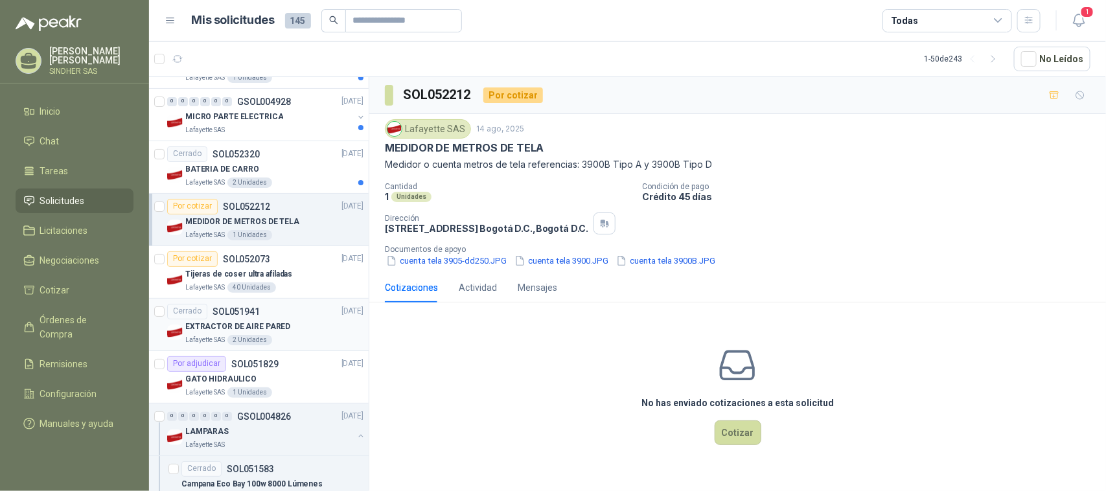
scroll to position [2087, 0]
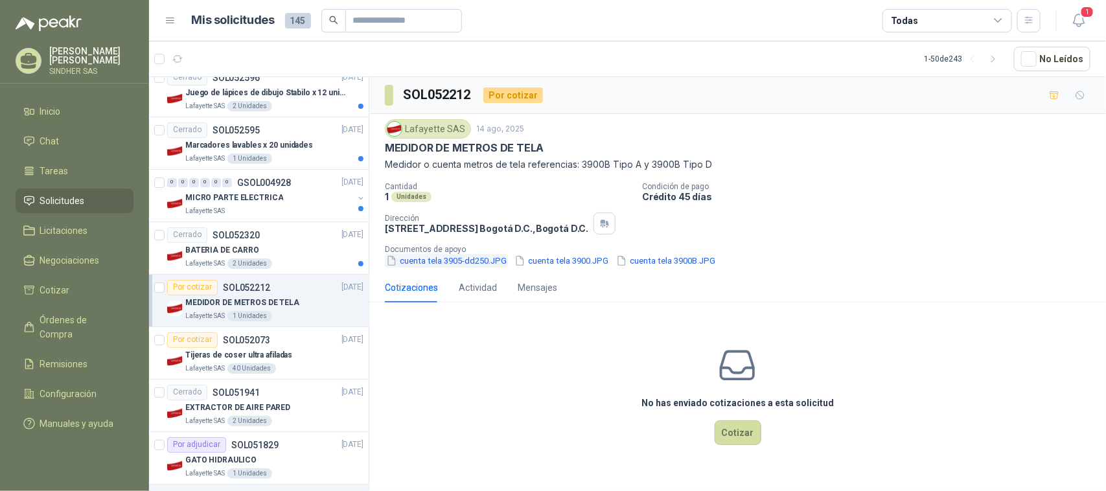
click at [458, 264] on button "cuenta tela 3905-dd250.JPG" at bounding box center [446, 261] width 123 height 14
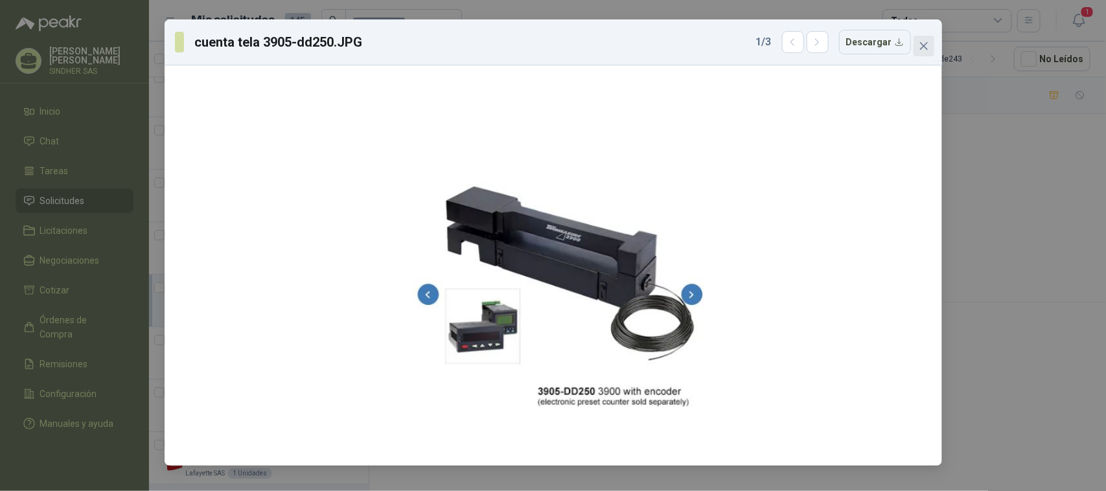
click at [931, 49] on span "Close" at bounding box center [924, 46] width 21 height 10
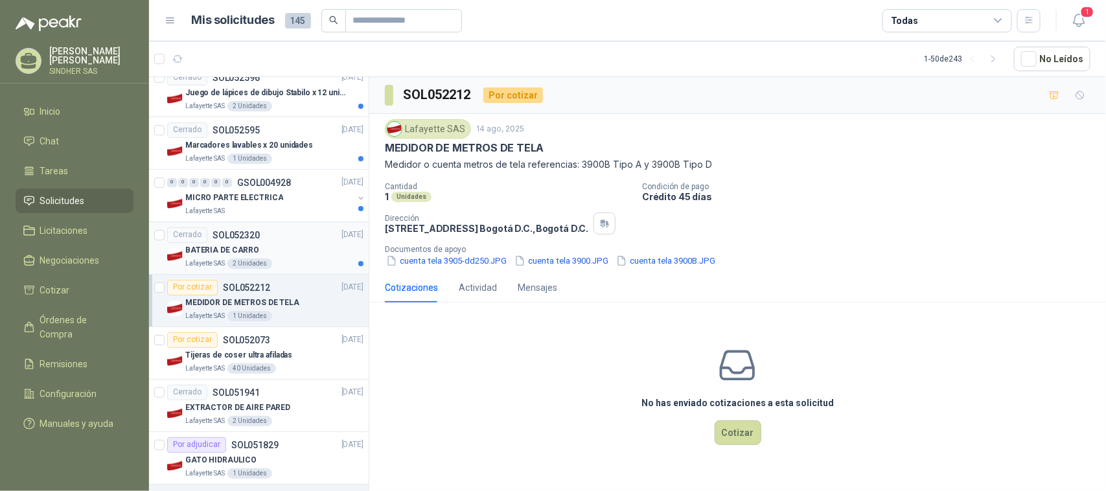
click at [235, 250] on p "BATERIA DE CARRO" at bounding box center [222, 250] width 74 height 12
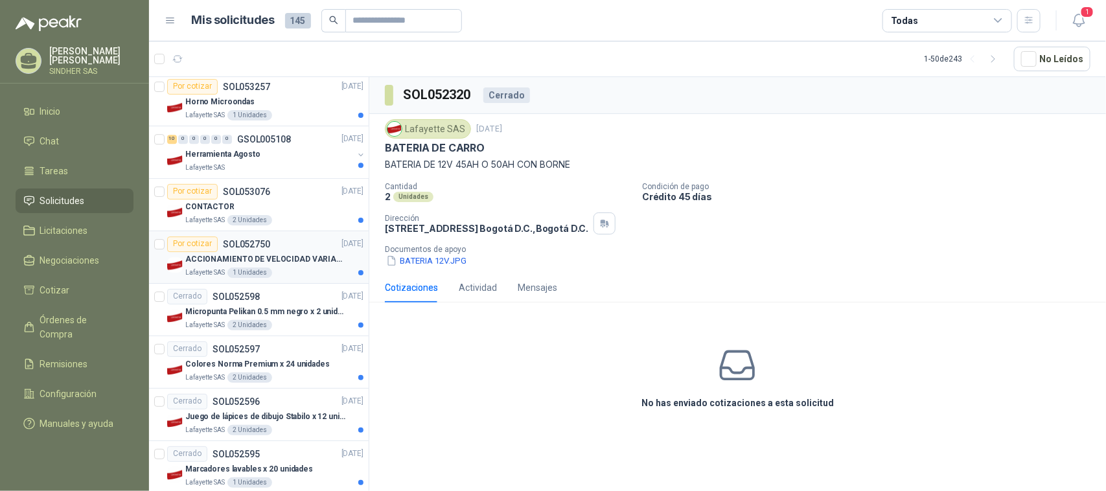
scroll to position [1682, 0]
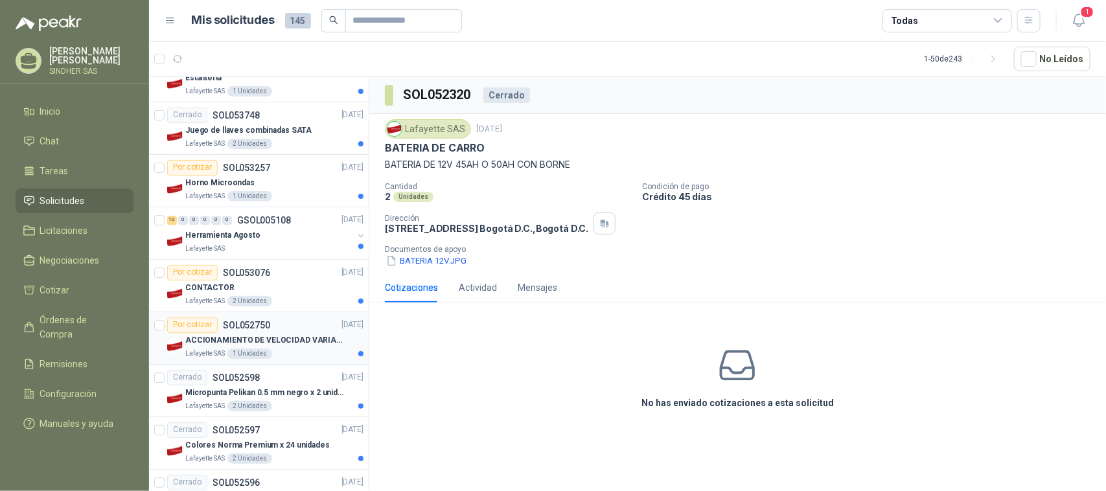
click at [246, 330] on p "SOL052750" at bounding box center [246, 325] width 47 height 9
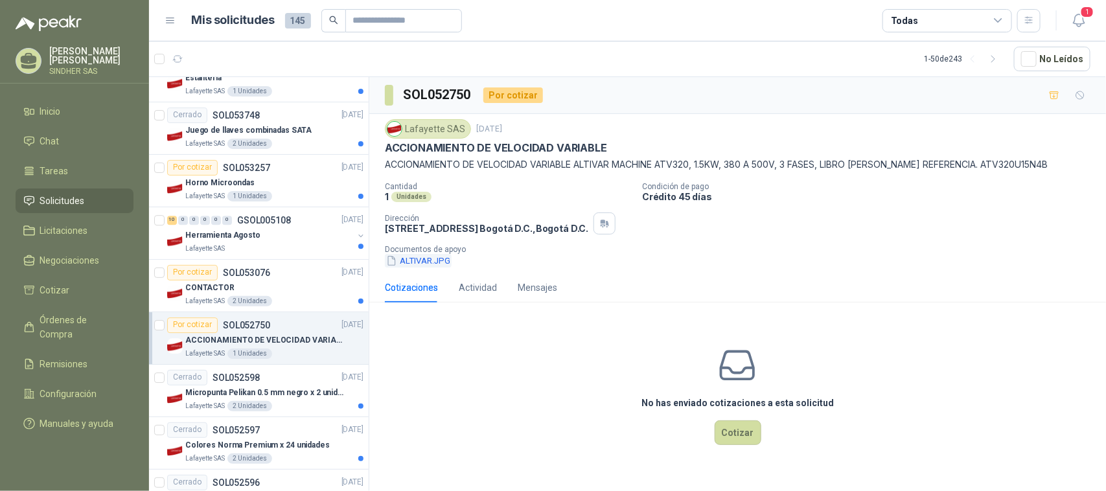
click at [419, 261] on button "ALTIVAR.JPG" at bounding box center [418, 261] width 67 height 14
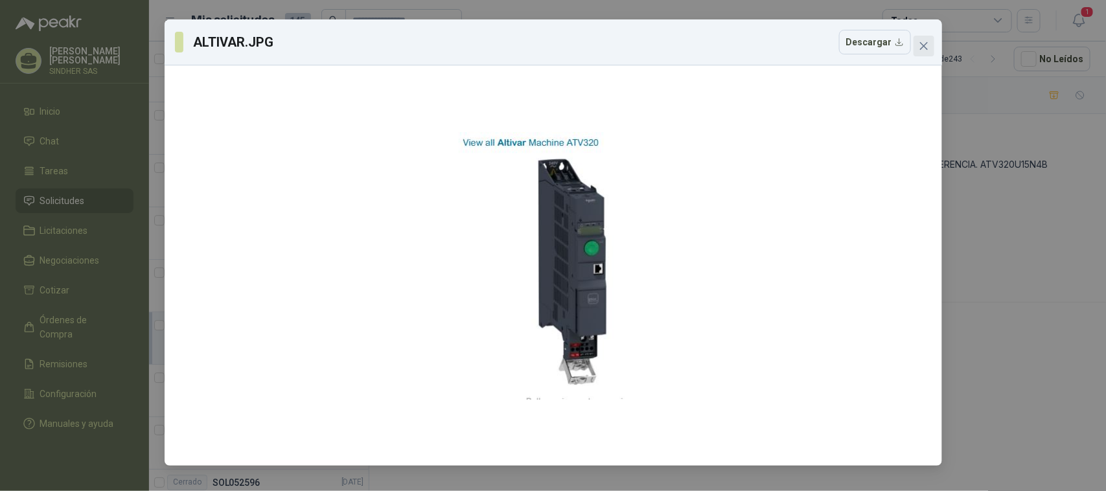
click at [927, 47] on icon "close" at bounding box center [924, 46] width 10 height 10
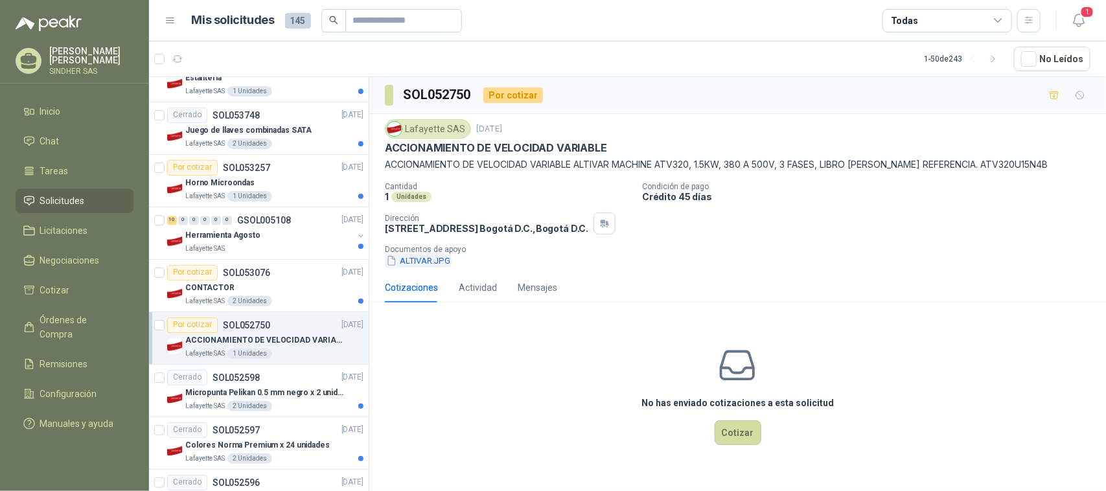
click at [442, 268] on button "ALTIVAR.JPG" at bounding box center [418, 261] width 67 height 14
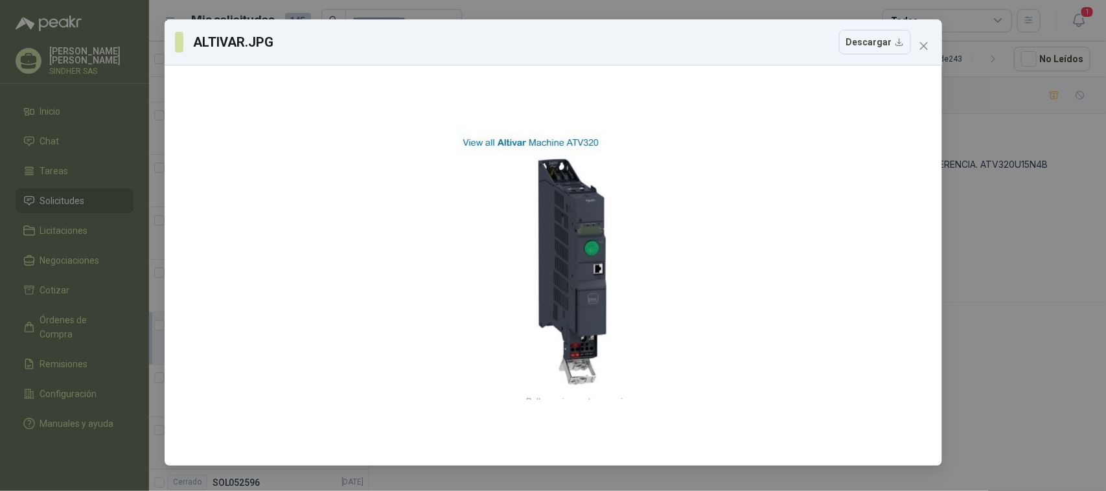
click at [1012, 295] on div "ALTIVAR.JPG Descargar" at bounding box center [553, 245] width 1106 height 491
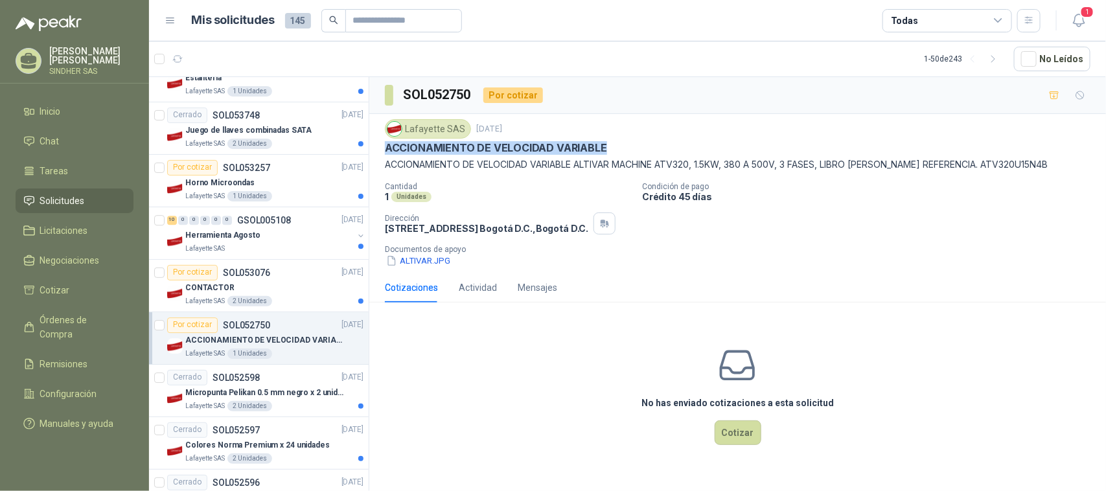
drag, startPoint x: 384, startPoint y: 146, endPoint x: 604, endPoint y: 154, distance: 219.8
click at [604, 154] on div "ACCIONAMIENTO DE VELOCIDAD VARIABLE" at bounding box center [738, 148] width 706 height 14
copy p "ACCIONAMIENTO DE VELOCIDAD VARIABLE"
click at [432, 261] on button "ALTIVAR.JPG" at bounding box center [418, 261] width 67 height 14
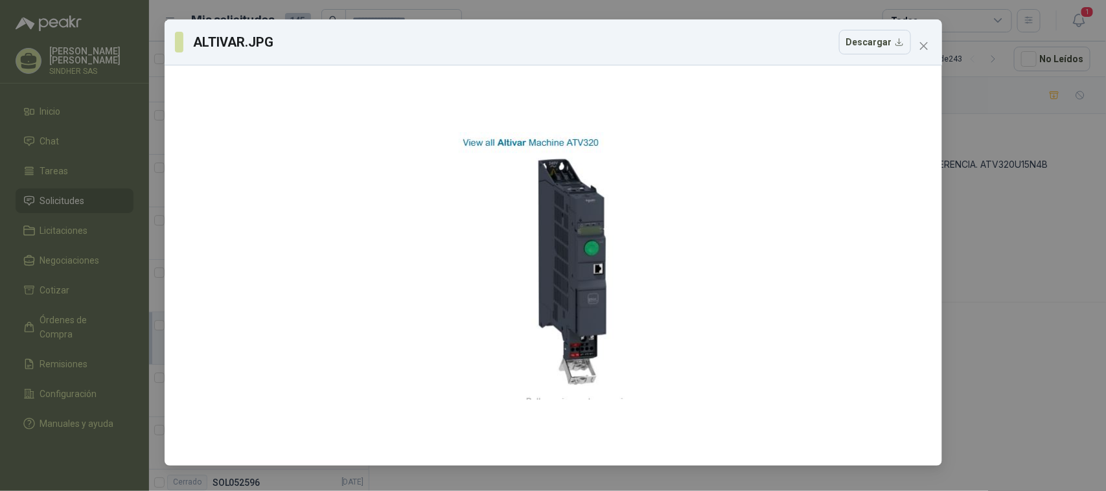
click at [987, 218] on div "ALTIVAR.JPG Descargar" at bounding box center [553, 245] width 1106 height 491
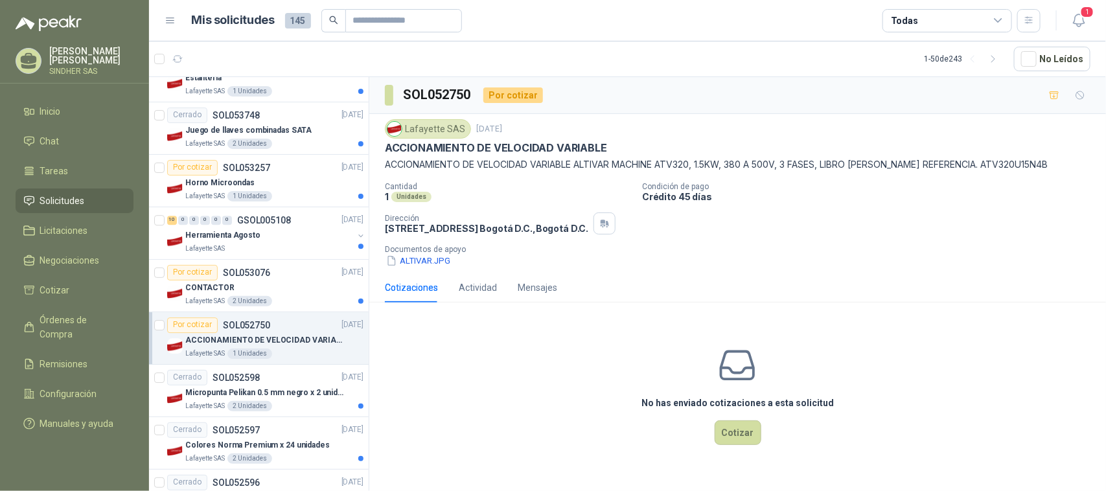
drag, startPoint x: 1009, startPoint y: 164, endPoint x: 1077, endPoint y: 166, distance: 68.1
click at [1077, 166] on p "ACCIONAMIENTO DE VELOCIDAD VARIABLE ALTIVAR MACHINE ATV320, 1.5KW, 380 A 500V, …" at bounding box center [738, 164] width 706 height 14
copy p "ATV320U15N4B"
click at [425, 266] on button "ALTIVAR.JPG" at bounding box center [418, 261] width 67 height 14
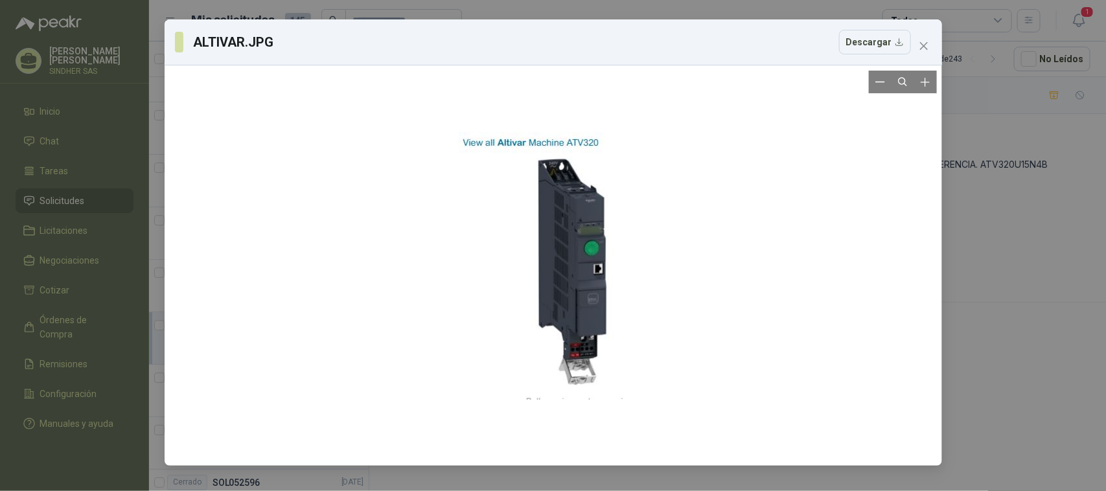
drag, startPoint x: 606, startPoint y: 262, endPoint x: 580, endPoint y: 224, distance: 46.7
drag, startPoint x: 1070, startPoint y: 279, endPoint x: 720, endPoint y: 426, distance: 379.6
click at [1066, 280] on div "ALTIVAR.JPG Descargar" at bounding box center [553, 245] width 1106 height 491
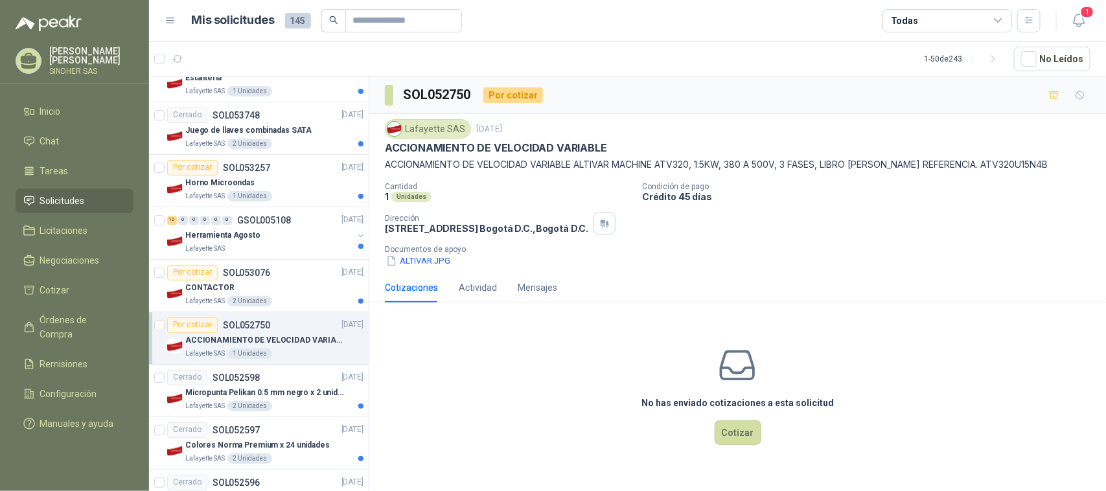
drag, startPoint x: 384, startPoint y: 166, endPoint x: 1082, endPoint y: 167, distance: 698.7
click at [1082, 167] on div "Lafayette SAS [DATE] ACCIONAMIENTO DE VELOCIDAD VARIABLE ACCIONAMIENTO DE VELOC…" at bounding box center [737, 193] width 737 height 159
copy p "ACCIONAMIENTO DE VELOCIDAD VARIABLE ALTIVAR MACHINE ATV320, 1.5KW, 380 A 500V, …"
click at [303, 295] on div "CONTACTOR" at bounding box center [274, 289] width 178 height 16
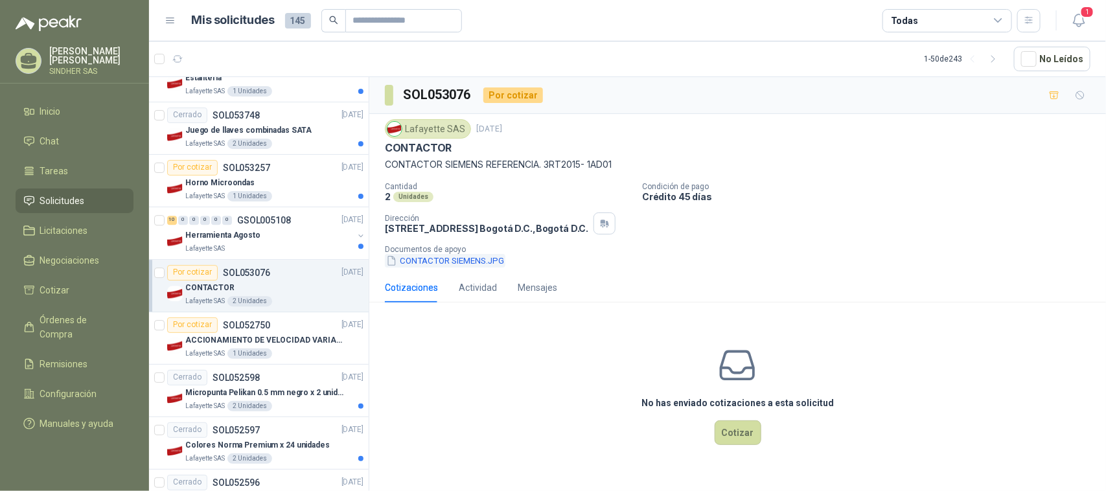
click at [448, 266] on button "CONTACTOR SIEMENS.JPG" at bounding box center [445, 261] width 121 height 14
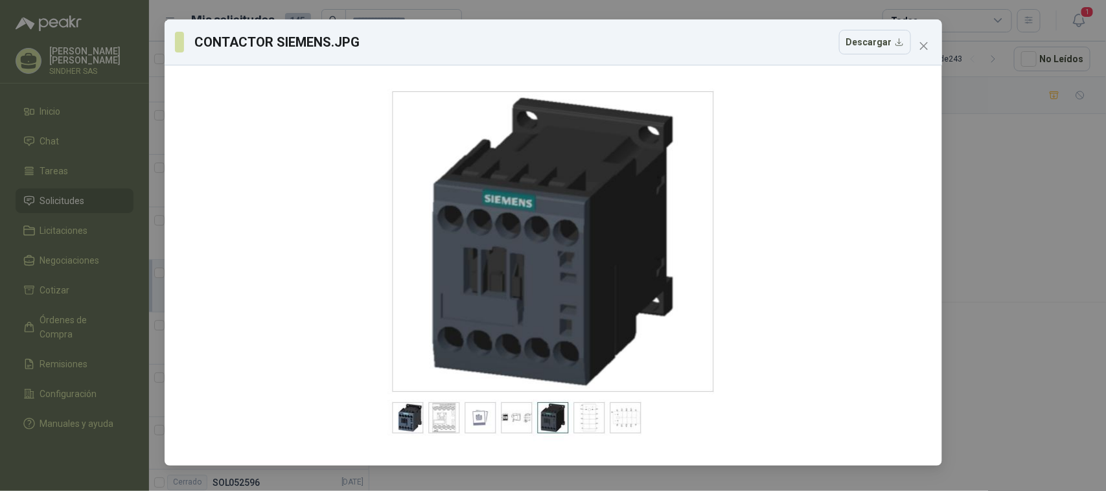
click at [995, 238] on div "CONTACTOR SIEMENS.JPG Descargar" at bounding box center [553, 245] width 1106 height 491
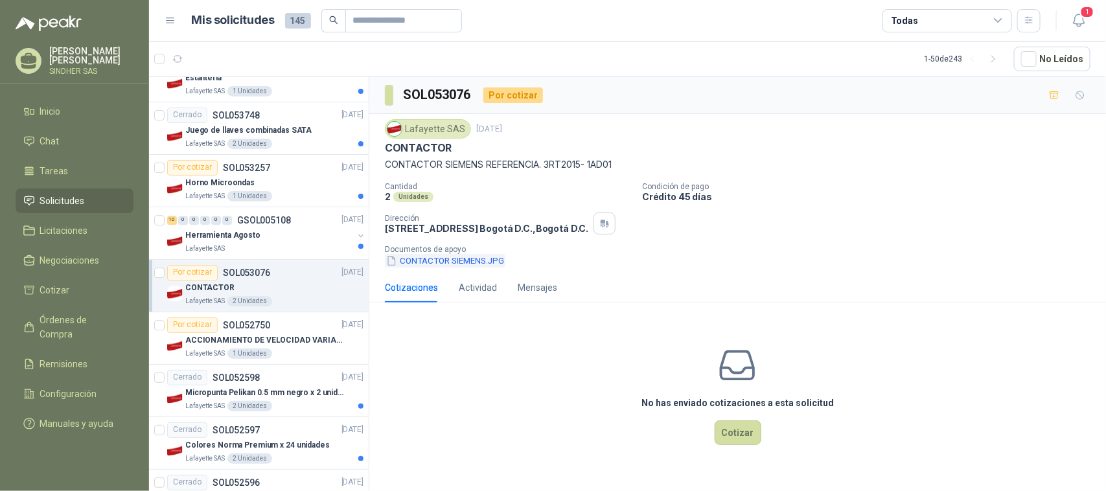
click at [432, 262] on button "CONTACTOR SIEMENS.JPG" at bounding box center [445, 261] width 121 height 14
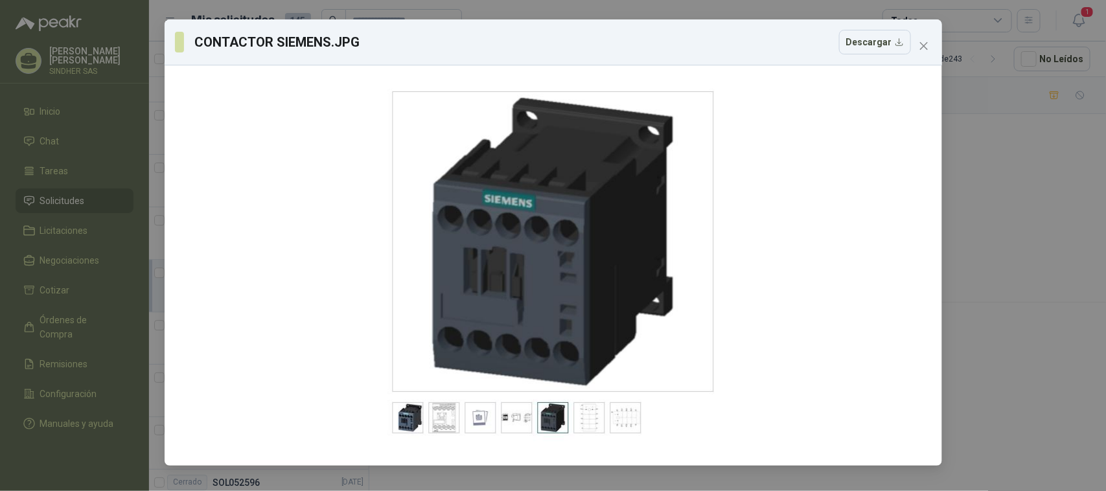
click at [986, 237] on div "CONTACTOR SIEMENS.JPG Descargar" at bounding box center [553, 245] width 1106 height 491
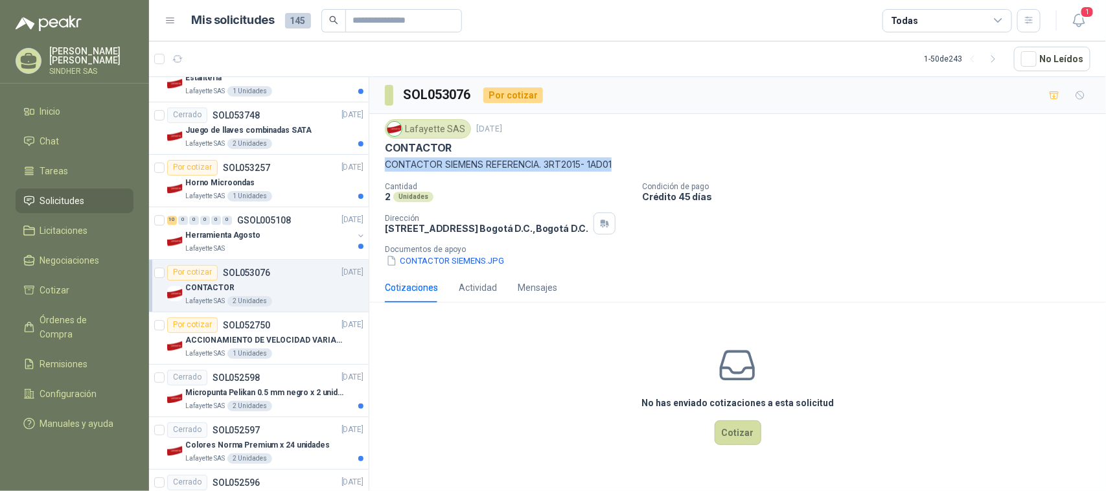
drag, startPoint x: 386, startPoint y: 166, endPoint x: 621, endPoint y: 169, distance: 235.3
click at [621, 169] on p "CONTACTOR SIEMENS REFERENCIA. 3RT2015- 1AD01" at bounding box center [738, 164] width 706 height 14
click at [906, 244] on div "Cantidad 2 Unidades Condición de pago Crédito 45 días Dirección [STREET_ADDRESS…" at bounding box center [738, 225] width 706 height 86
click at [217, 242] on p "Herramienta Agosto" at bounding box center [222, 235] width 75 height 12
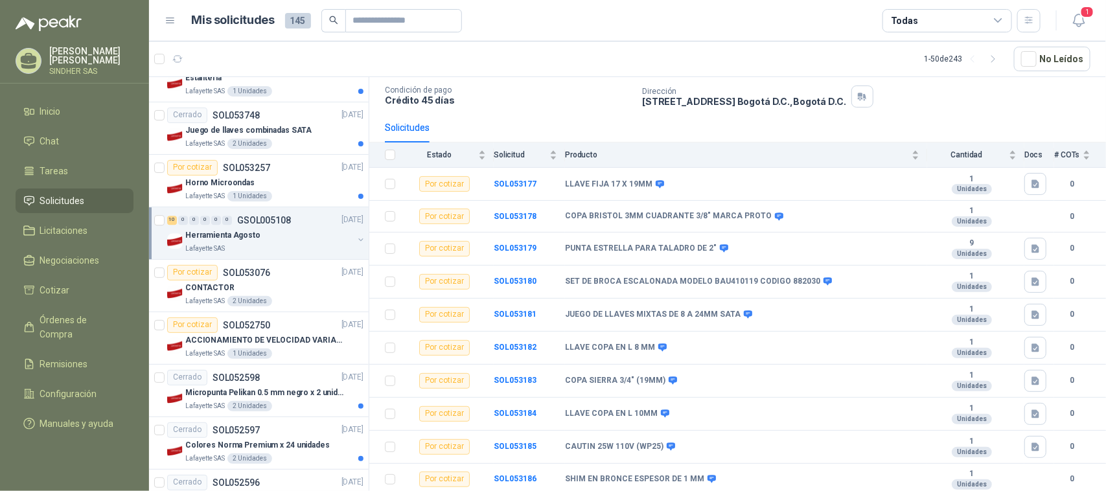
scroll to position [86, 0]
click at [296, 186] on div "Horno Microondas" at bounding box center [274, 184] width 178 height 16
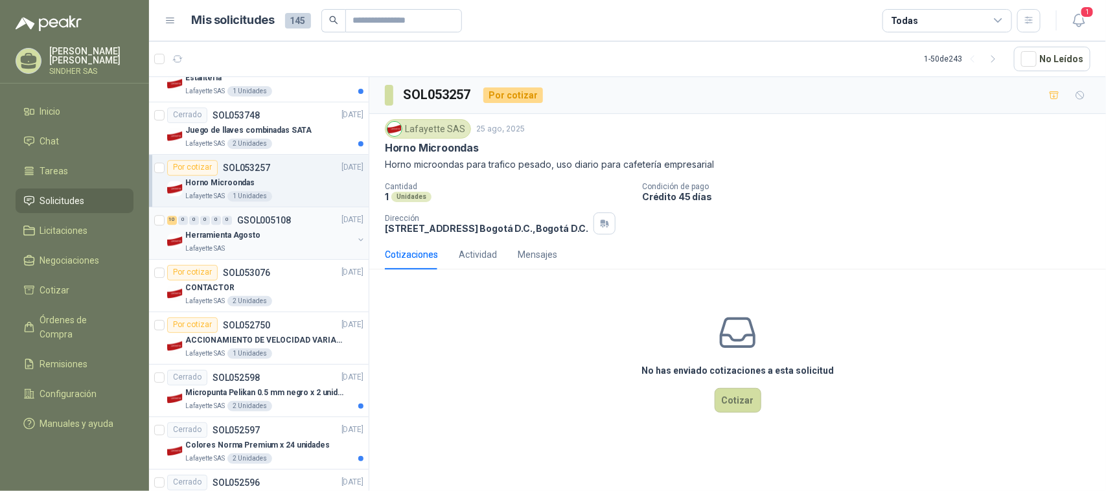
click at [295, 241] on div "Herramienta Agosto" at bounding box center [269, 236] width 168 height 16
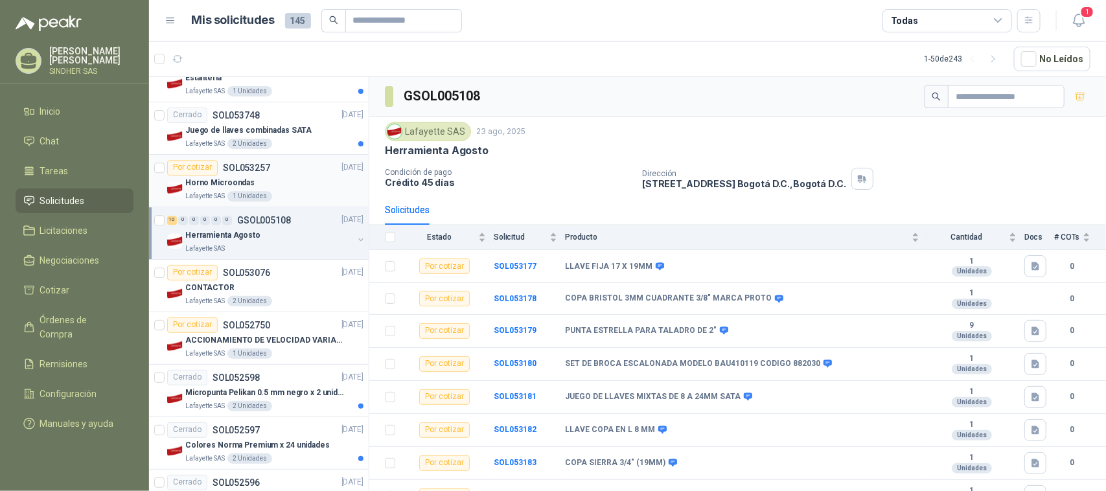
click at [290, 186] on div "Horno Microondas" at bounding box center [274, 184] width 178 height 16
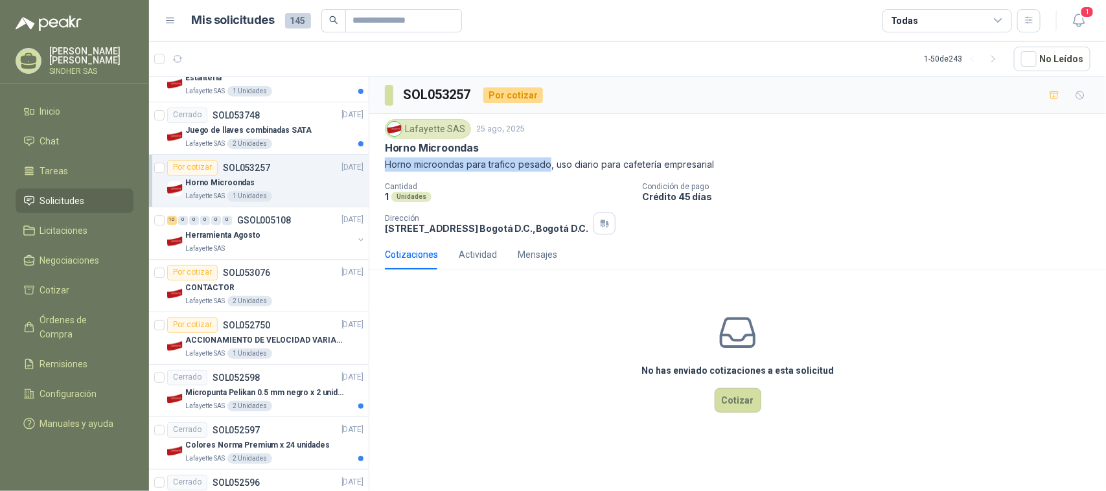
drag, startPoint x: 549, startPoint y: 164, endPoint x: 381, endPoint y: 164, distance: 167.9
click at [381, 164] on div "Lafayette SAS [DATE] Horno Microondas Horno microondas para trafico pesado, uso…" at bounding box center [737, 177] width 737 height 126
click at [276, 347] on p "ACCIONAMIENTO DE VELOCIDAD VARIABLE" at bounding box center [265, 340] width 161 height 12
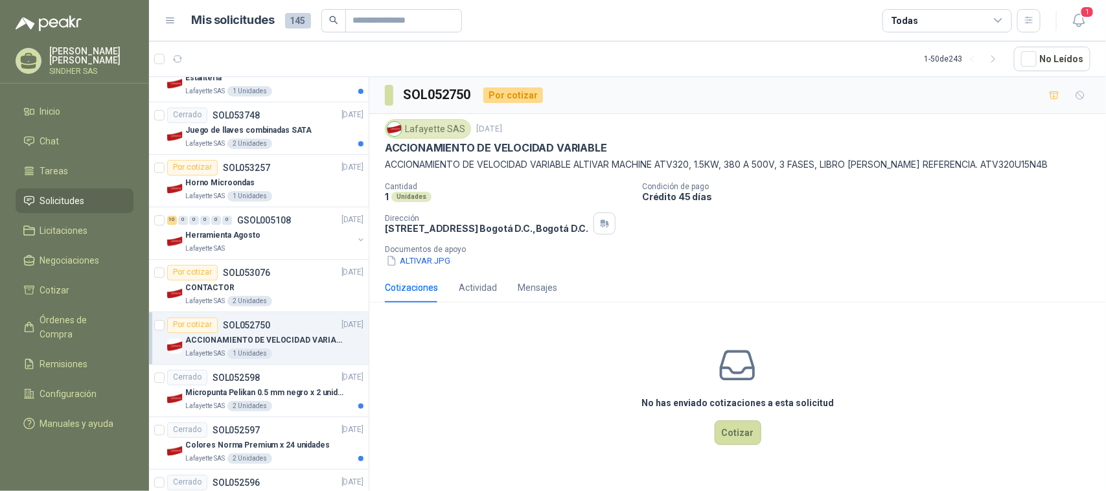
drag, startPoint x: 863, startPoint y: 166, endPoint x: 1079, endPoint y: 163, distance: 216.5
click at [1079, 163] on p "ACCIONAMIENTO DE VELOCIDAD VARIABLE ALTIVAR MACHINE ATV320, 1.5KW, 380 A 500V, …" at bounding box center [738, 164] width 706 height 14
click at [439, 269] on div "Lafayette SAS [DATE] ACCIONAMIENTO DE VELOCIDAD VARIABLE ACCIONAMIENTO DE VELOC…" at bounding box center [737, 193] width 737 height 159
click at [432, 261] on button "ALTIVAR.JPG" at bounding box center [418, 261] width 67 height 14
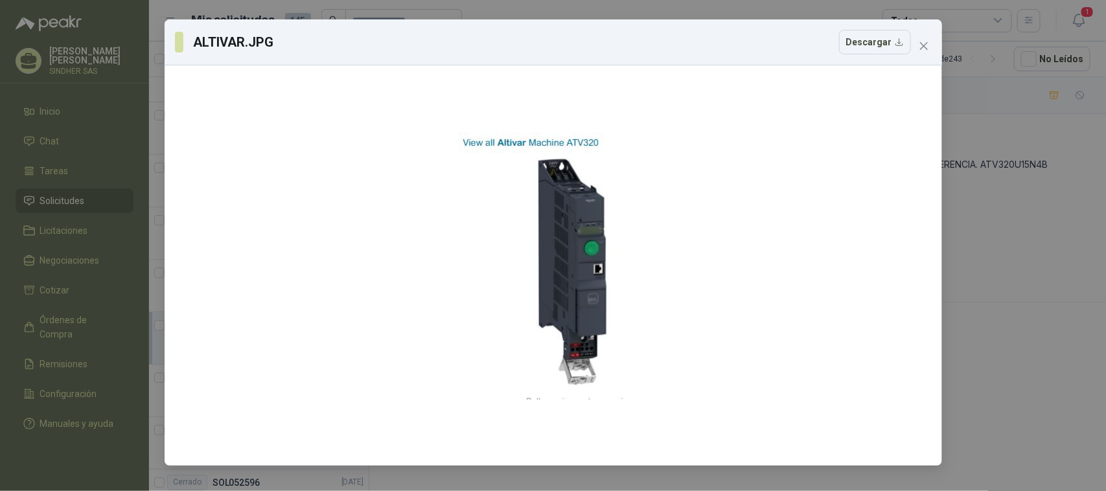
click at [985, 243] on div "ALTIVAR.JPG Descargar" at bounding box center [553, 245] width 1106 height 491
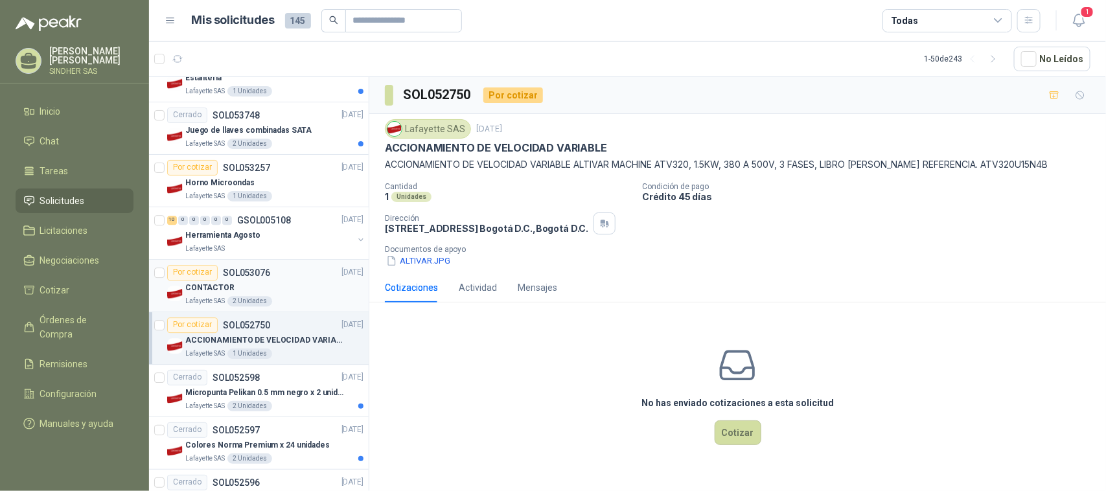
click at [270, 296] on div "CONTACTOR" at bounding box center [274, 289] width 178 height 16
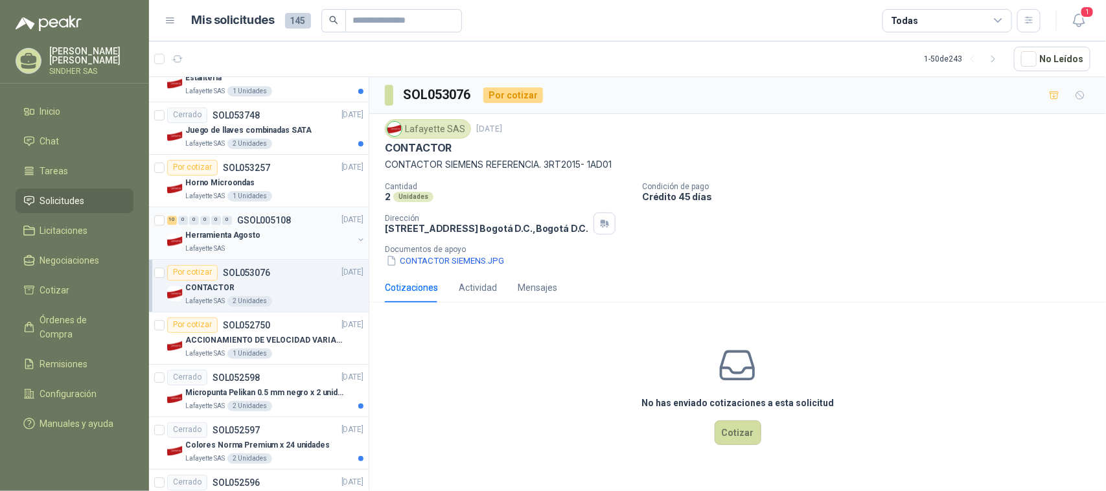
click at [255, 254] on div "Lafayette SAS" at bounding box center [269, 249] width 168 height 10
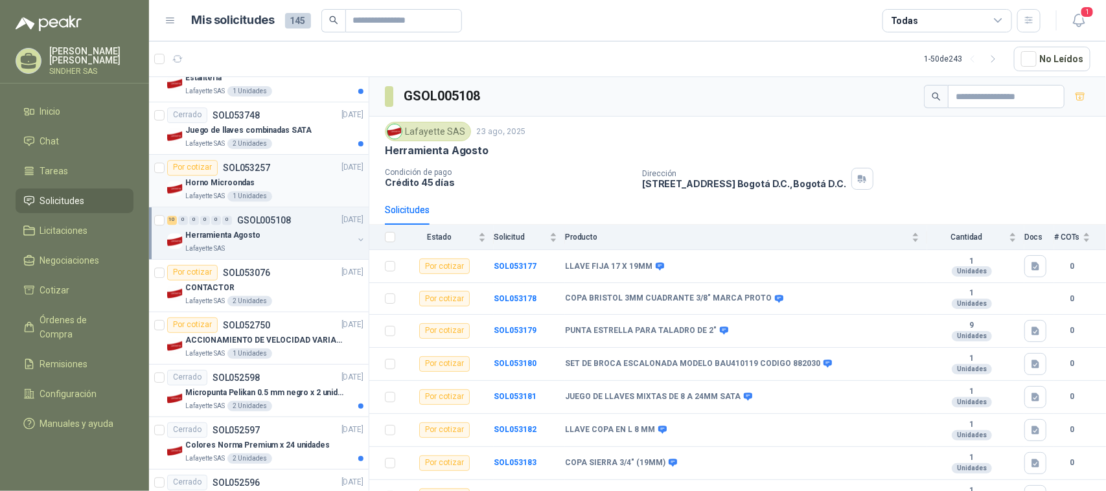
click at [282, 189] on div "Horno Microondas" at bounding box center [274, 184] width 178 height 16
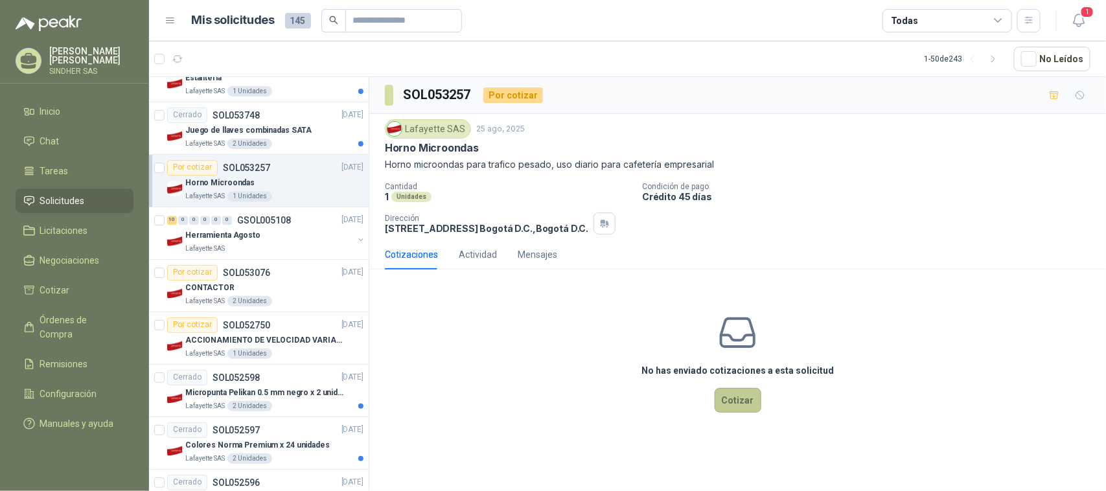
click at [740, 401] on button "Cotizar" at bounding box center [738, 400] width 47 height 25
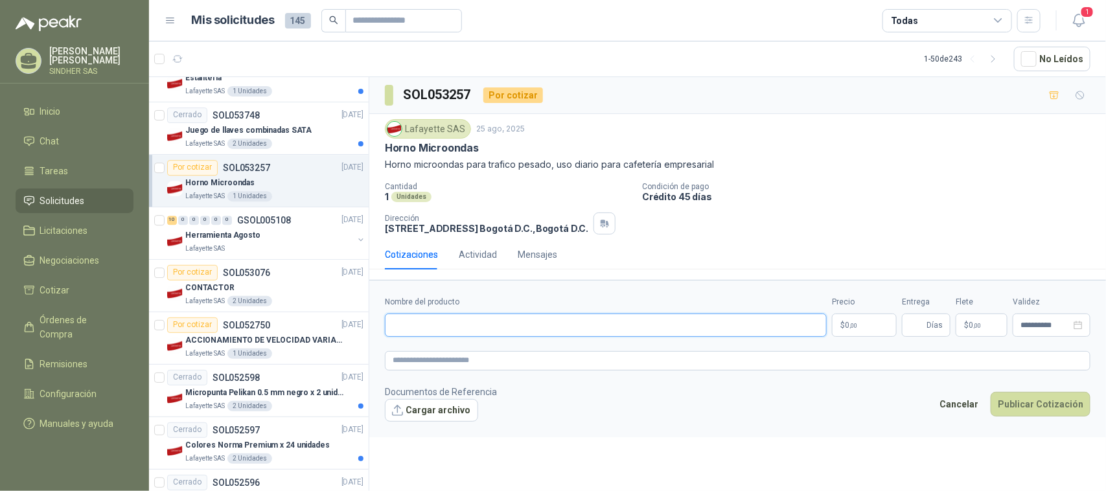
click at [418, 323] on input "Nombre del producto" at bounding box center [606, 325] width 442 height 23
paste input "**********"
click at [432, 362] on textarea at bounding box center [738, 360] width 706 height 19
drag, startPoint x: 554, startPoint y: 326, endPoint x: 382, endPoint y: 327, distance: 171.8
click at [382, 327] on form "**********" at bounding box center [737, 358] width 737 height 157
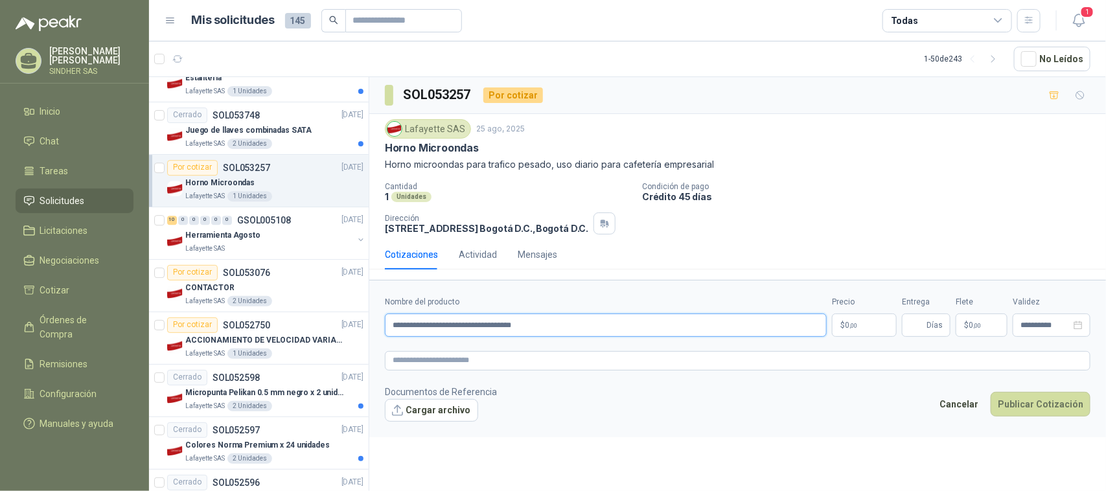
paste input "text"
drag, startPoint x: 438, startPoint y: 325, endPoint x: 360, endPoint y: 325, distance: 78.4
click at [360, 325] on div "Ocultar Solicitudes Por cotizar SOL057876 [DATE] AP Y SWITCH RUGIE 8 UND Por c…" at bounding box center [627, 285] width 957 height 419
paste input "**********"
type input "**********"
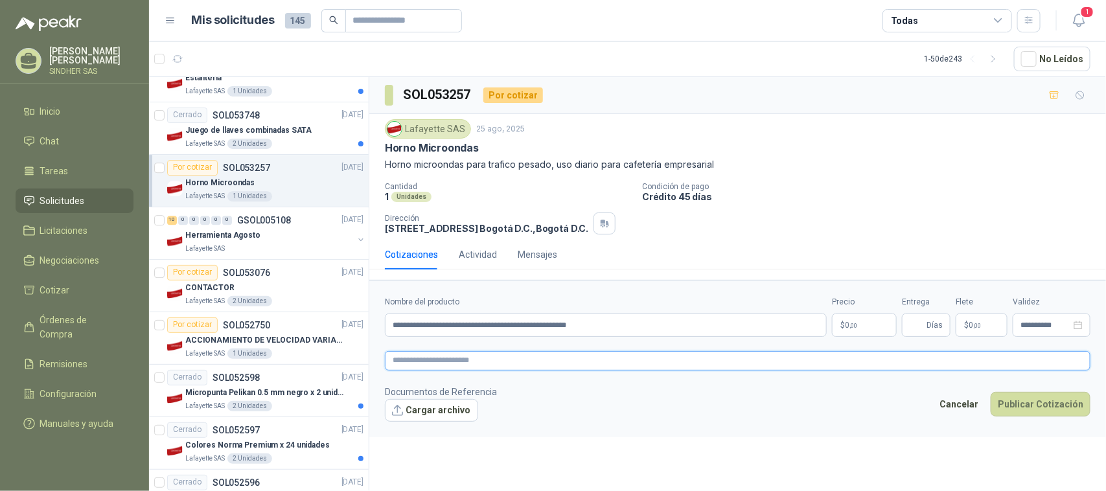
click at [527, 367] on textarea at bounding box center [738, 360] width 706 height 19
paste textarea "**********"
click at [464, 368] on textarea at bounding box center [738, 360] width 706 height 19
type textarea "**********"
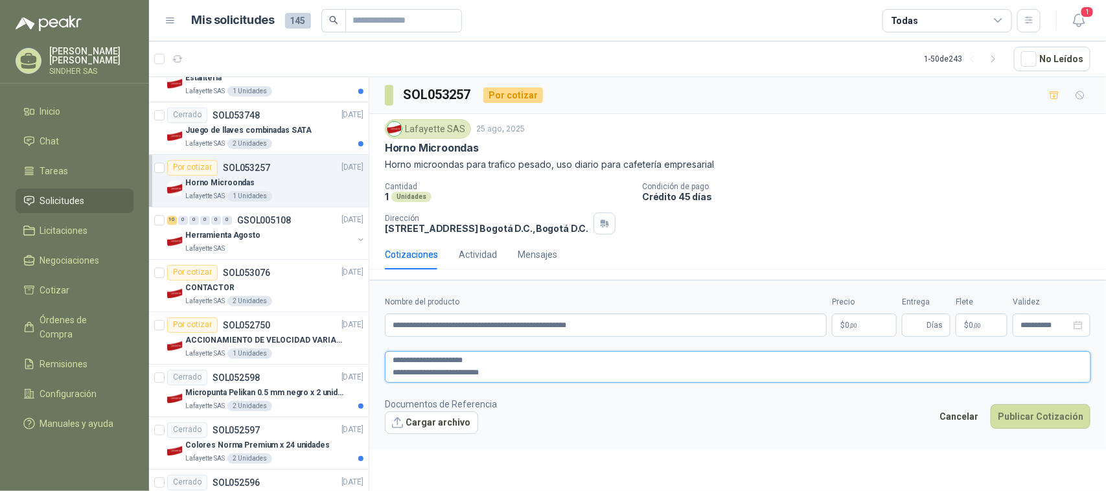
click at [390, 373] on textarea "**********" at bounding box center [738, 366] width 706 height 31
type textarea "**********"
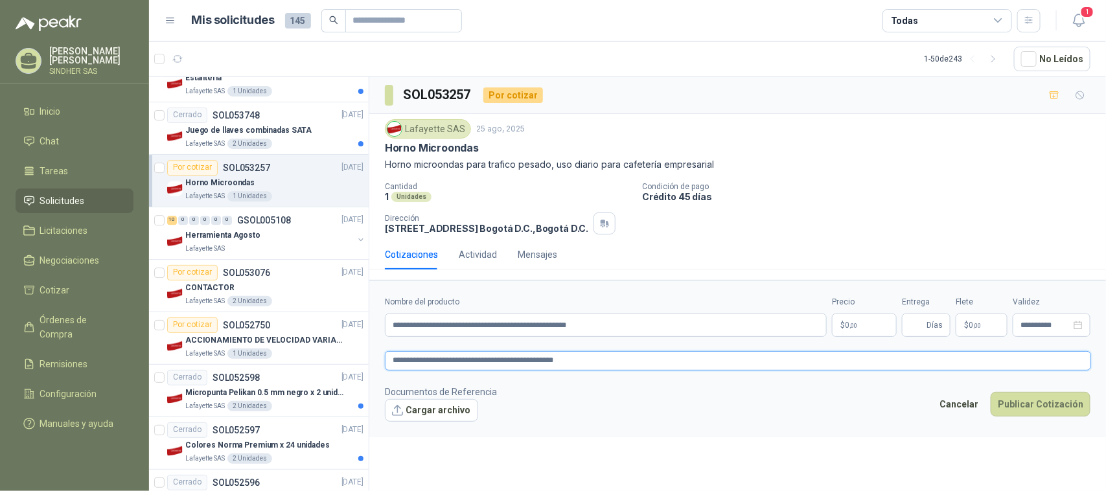
click at [578, 361] on textarea "**********" at bounding box center [738, 360] width 706 height 19
type textarea "**********"
paste textarea "**********"
type textarea "**********"
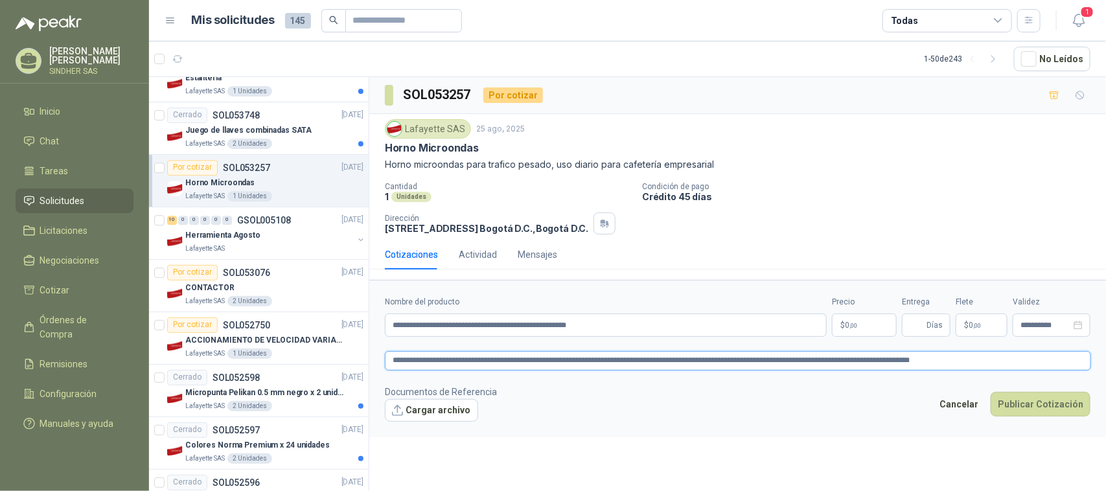
click at [569, 360] on textarea "**********" at bounding box center [738, 360] width 706 height 19
type textarea "**********"
click at [862, 323] on p "$ 0 ,00" at bounding box center [864, 325] width 65 height 23
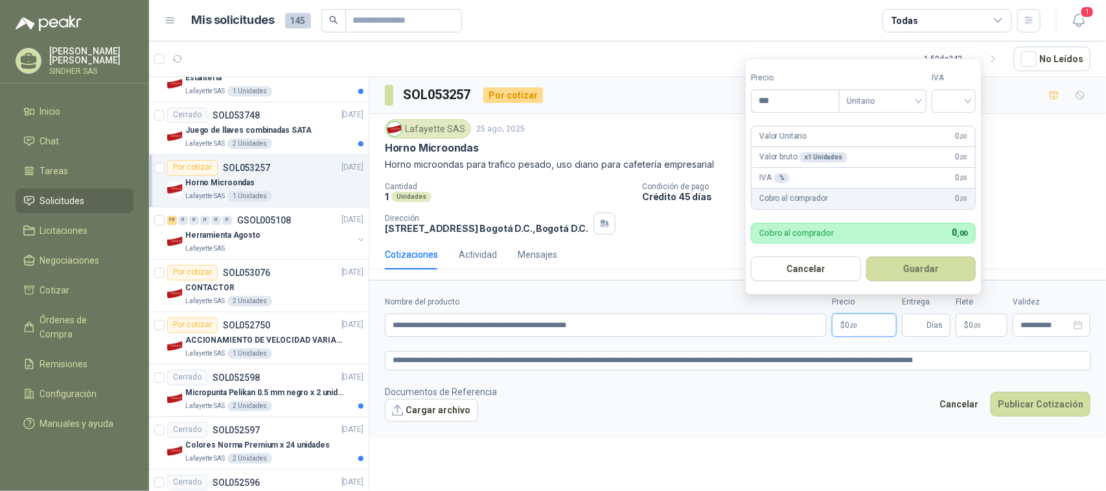
click at [862, 323] on p "$ 0 ,00" at bounding box center [864, 325] width 65 height 23
click at [797, 100] on input "***" at bounding box center [795, 101] width 87 height 22
click at [796, 102] on input "***" at bounding box center [795, 101] width 87 height 22
paste input "********"
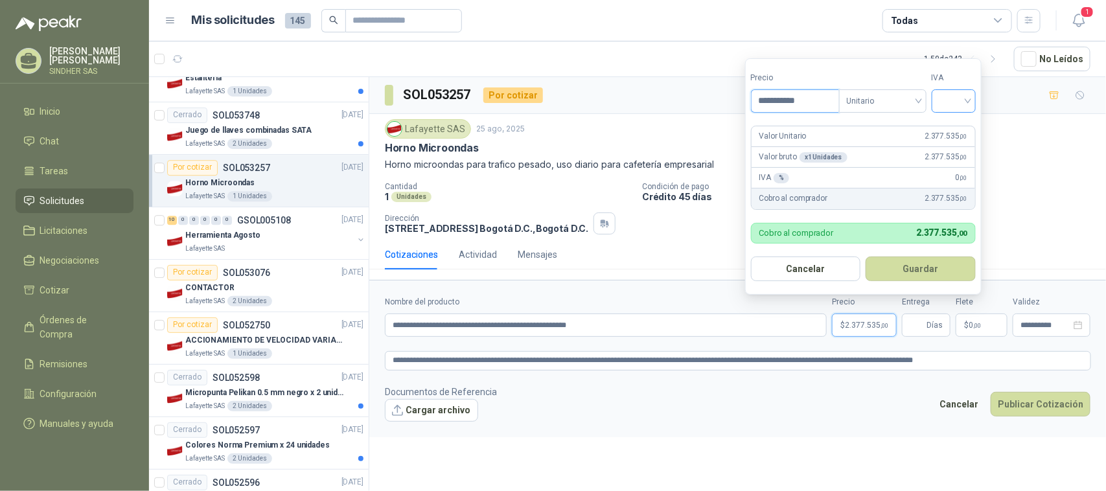
type input "**********"
click at [963, 99] on input "search" at bounding box center [954, 99] width 29 height 19
click at [957, 125] on div "19%" at bounding box center [957, 127] width 24 height 14
click at [626, 383] on form "**********" at bounding box center [737, 358] width 737 height 157
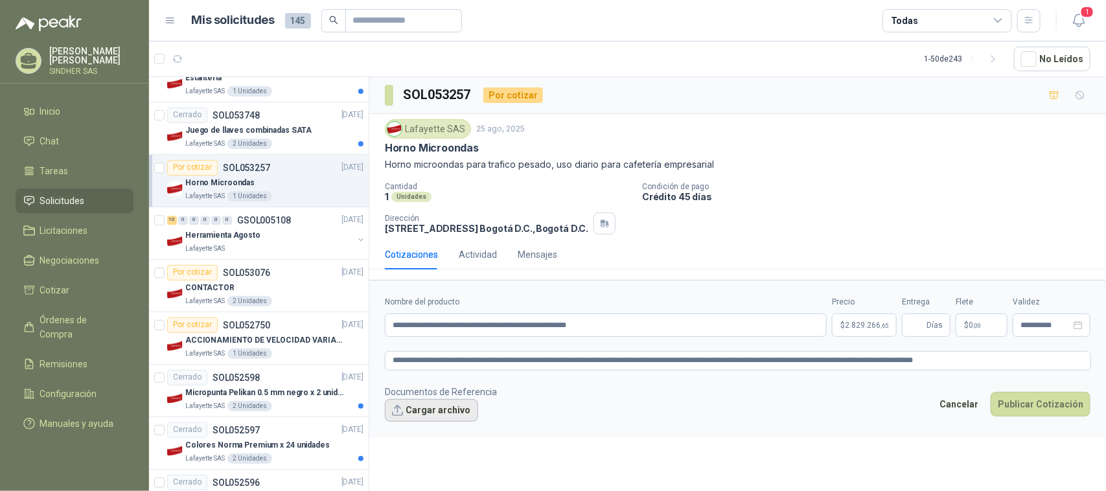
click at [436, 415] on button "Cargar archivo" at bounding box center [431, 410] width 93 height 23
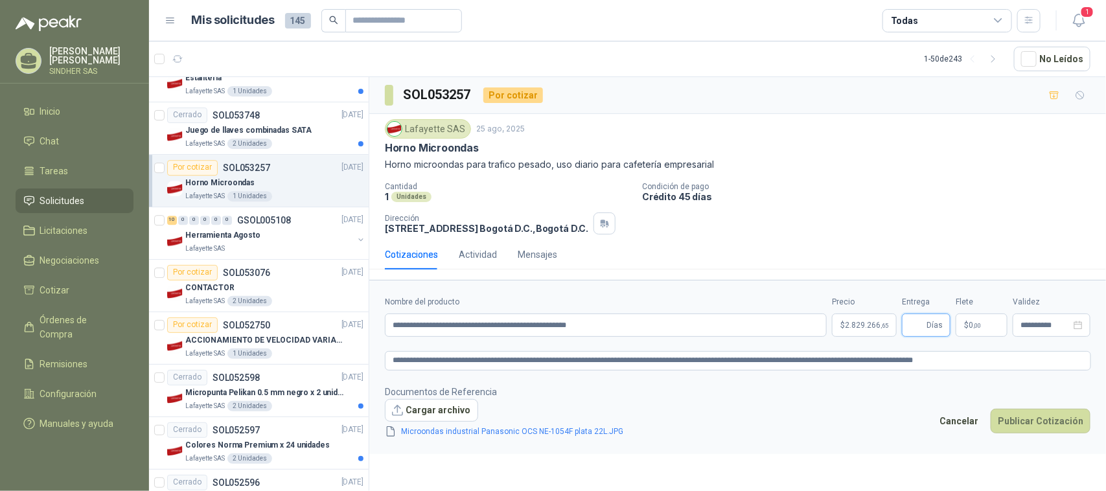
click at [921, 323] on input "Entrega" at bounding box center [917, 325] width 14 height 22
type input "*"
click at [875, 217] on div "Cantidad 1 Unidades Condición de pago Crédito 45 días Dirección [STREET_ADDRESS…" at bounding box center [738, 208] width 706 height 52
click at [1073, 12] on icon "button" at bounding box center [1079, 20] width 16 height 16
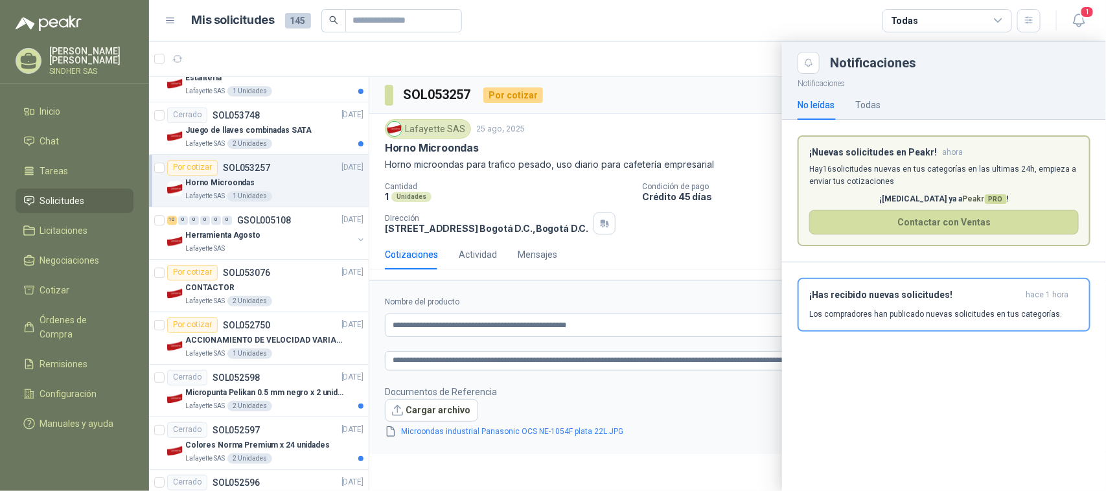
click at [756, 104] on div at bounding box center [627, 266] width 957 height 450
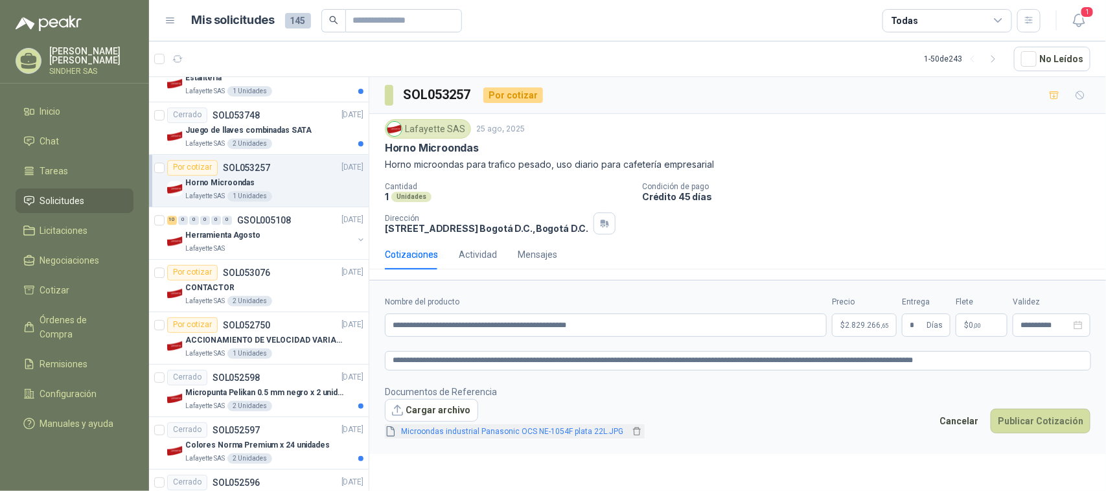
click at [450, 437] on link "Microondas industrial Panasonic OCS NE-1054F plata 22L.JPG" at bounding box center [513, 432] width 233 height 12
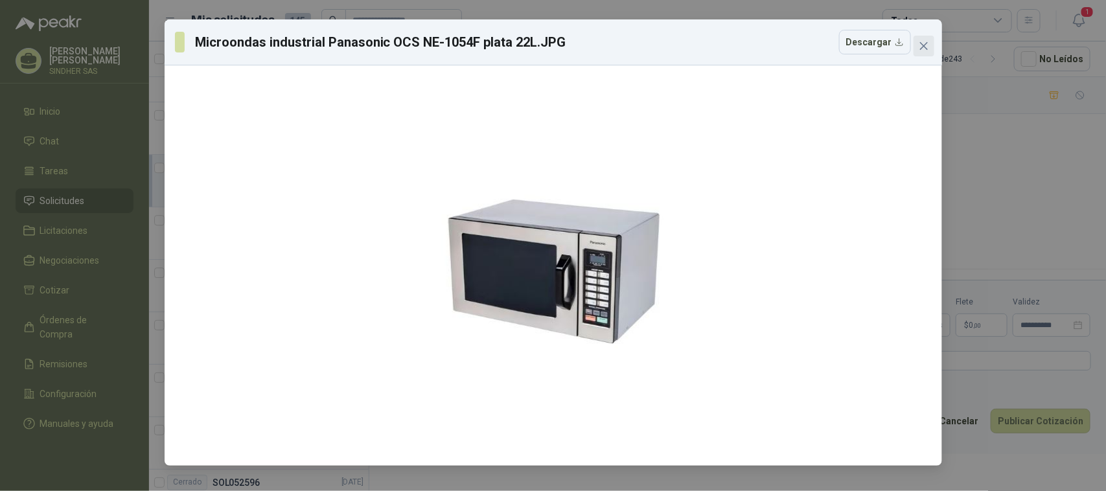
click at [919, 49] on icon "close" at bounding box center [924, 46] width 10 height 10
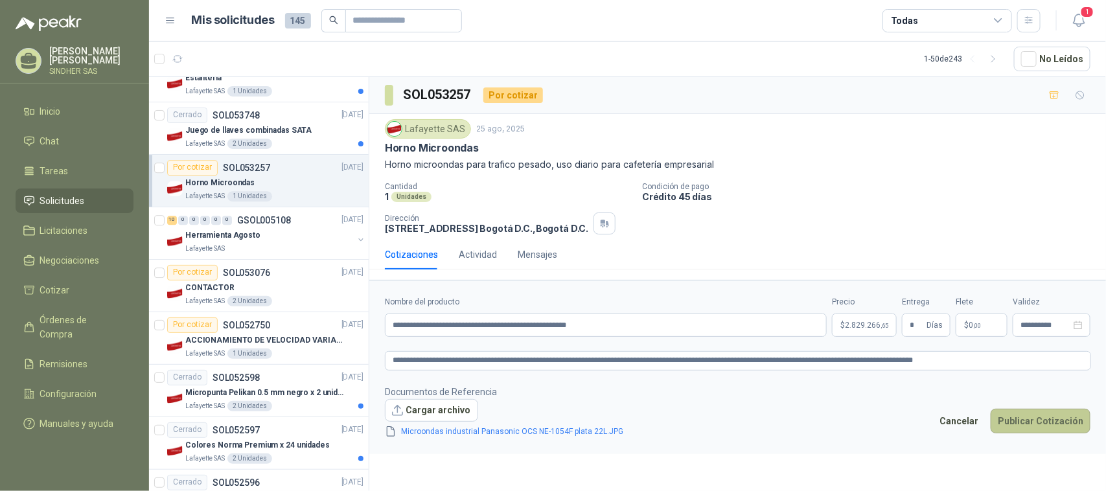
click at [1051, 419] on button "Publicar Cotización" at bounding box center [1041, 421] width 100 height 25
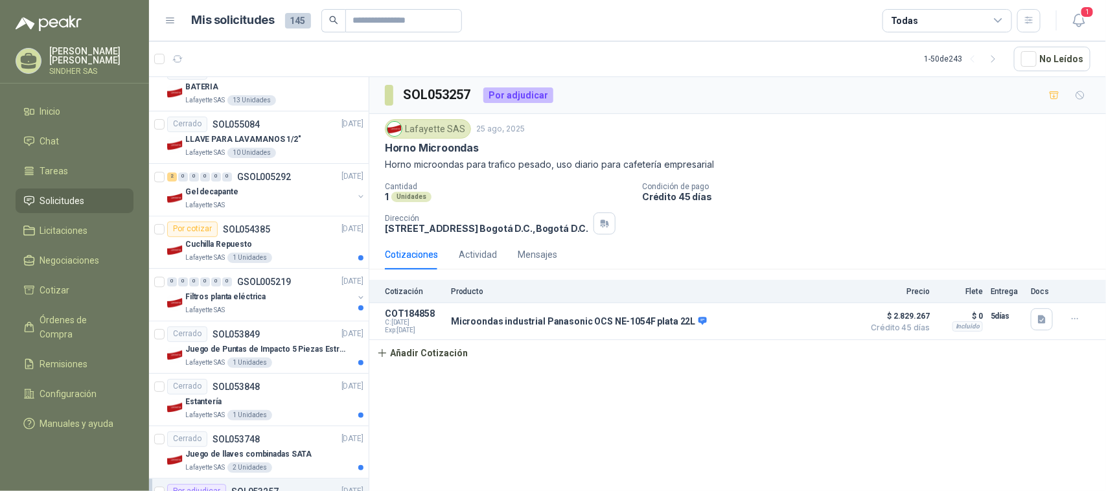
scroll to position [1277, 0]
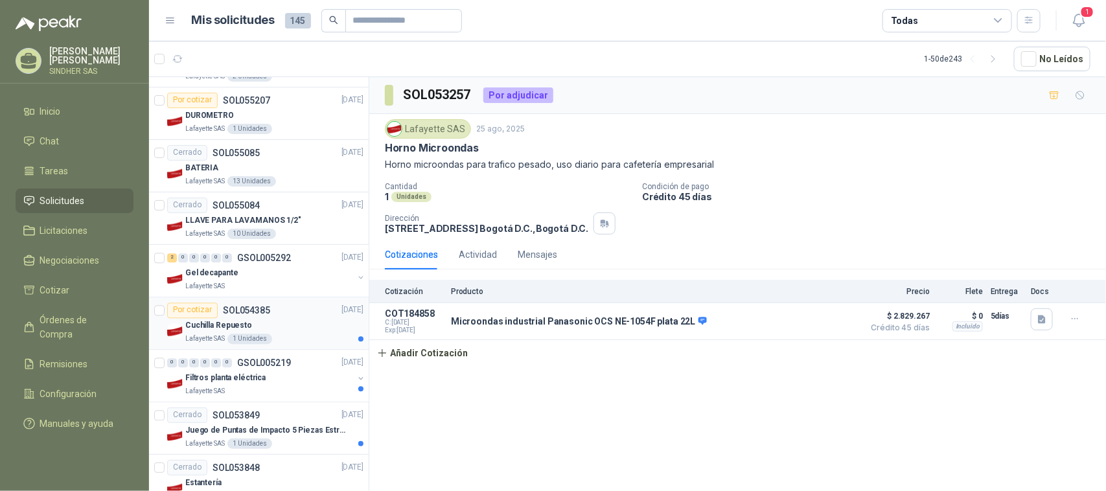
click at [270, 329] on div "Cuchilla Repuesto" at bounding box center [274, 326] width 178 height 16
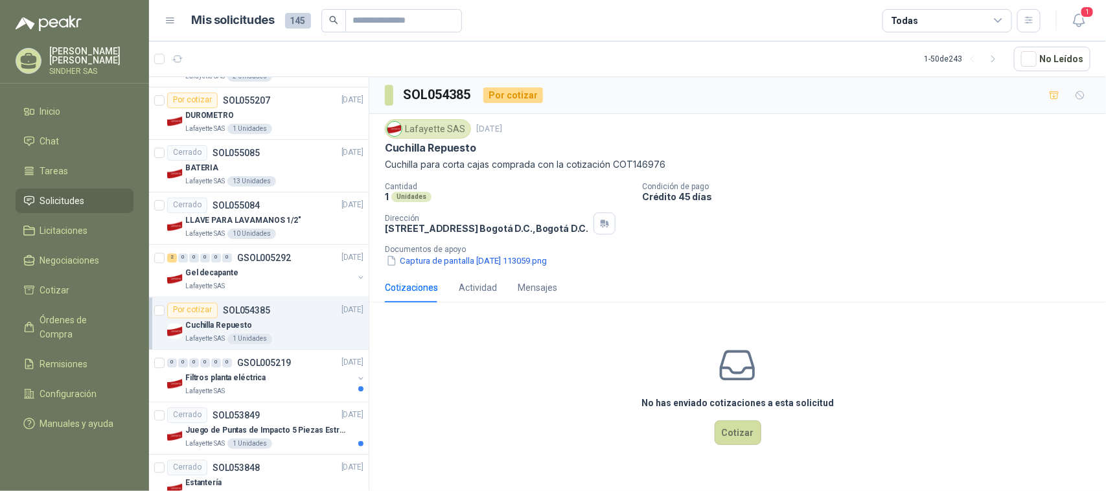
click at [461, 251] on p "Documentos de apoyo" at bounding box center [743, 249] width 716 height 9
click at [465, 260] on button "Captura de pantalla [DATE] 113059.png" at bounding box center [466, 261] width 163 height 14
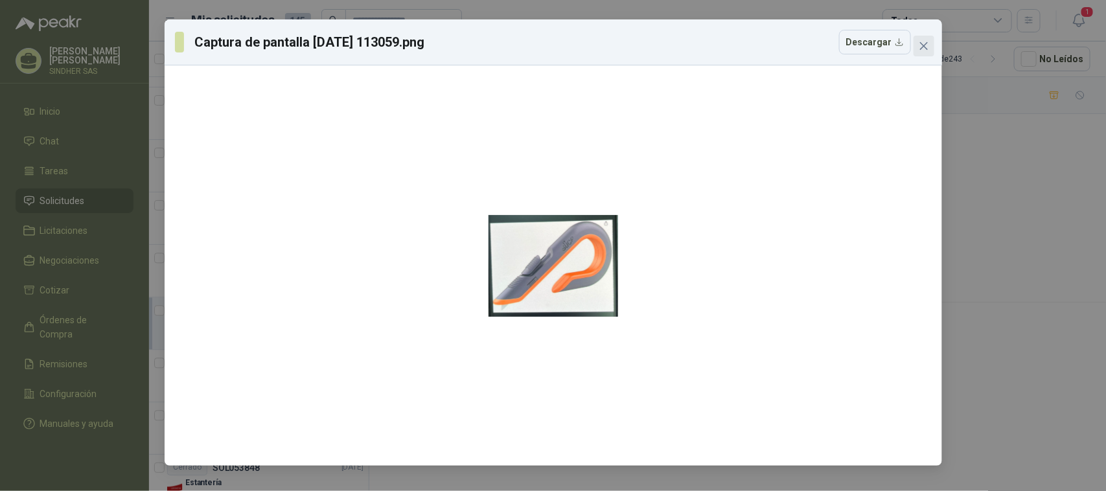
click at [929, 46] on span "Close" at bounding box center [924, 46] width 21 height 10
